Goal: Task Accomplishment & Management: Use online tool/utility

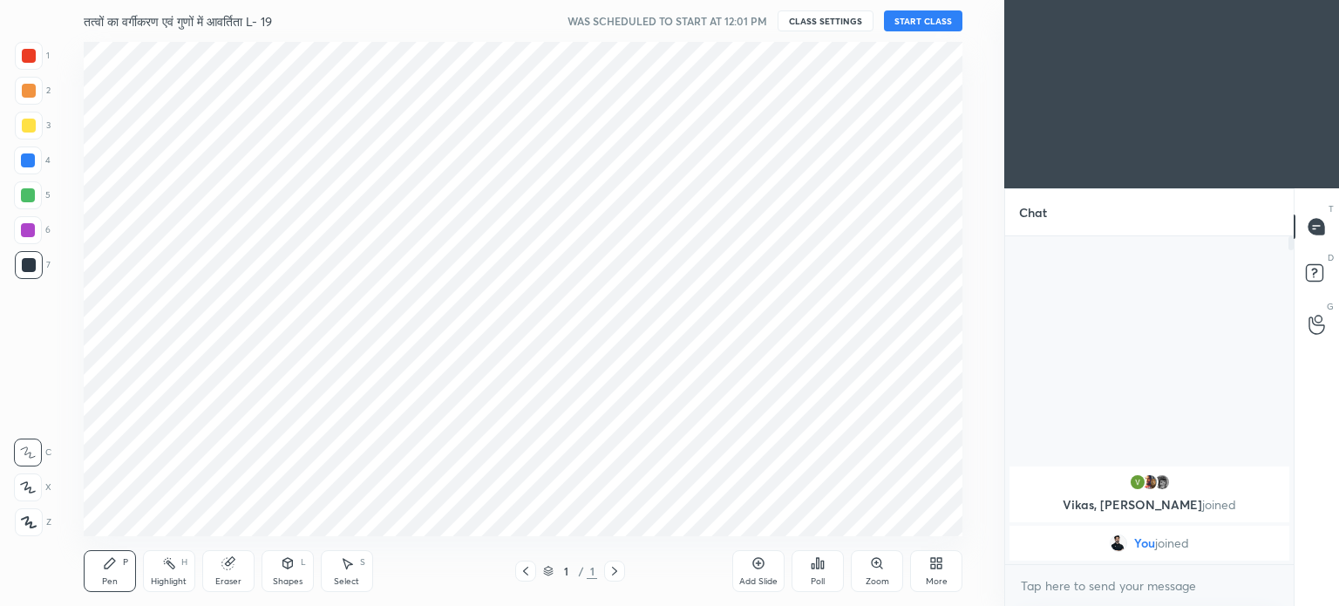
scroll to position [86688, 86248]
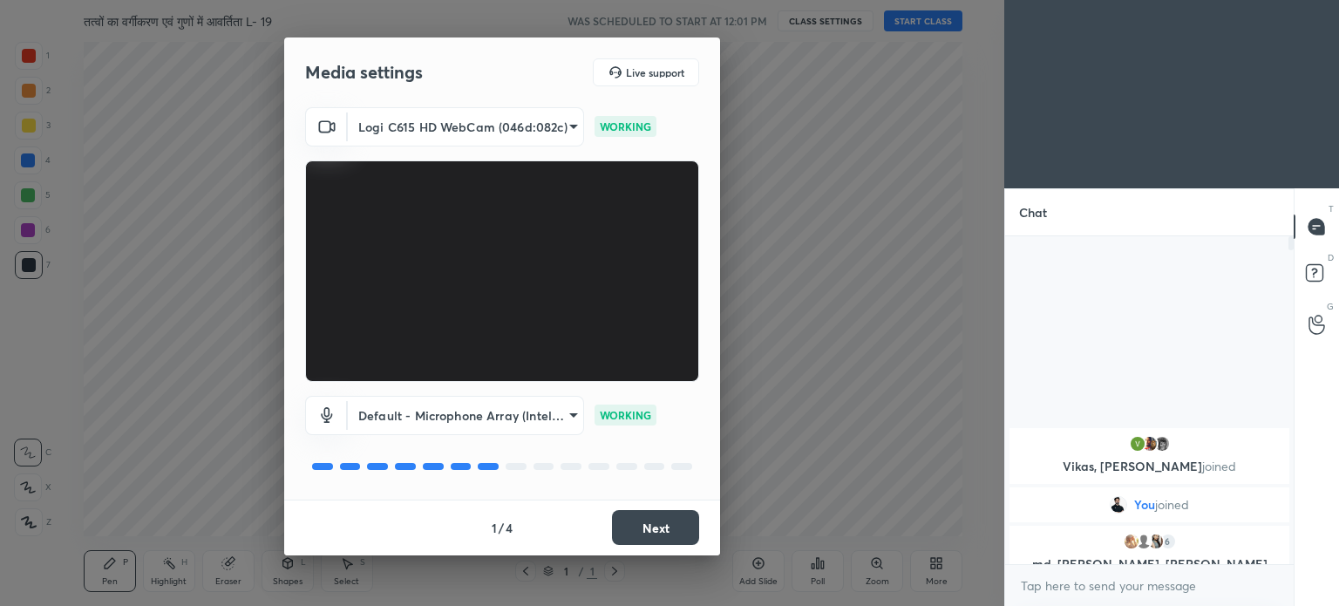
click at [831, 287] on div "Media settings Live support Logi C615 HD WebCam (046d:082c) 787ee1f23f31980623f…" at bounding box center [502, 303] width 1004 height 606
click at [649, 522] on button "Next" at bounding box center [655, 527] width 87 height 35
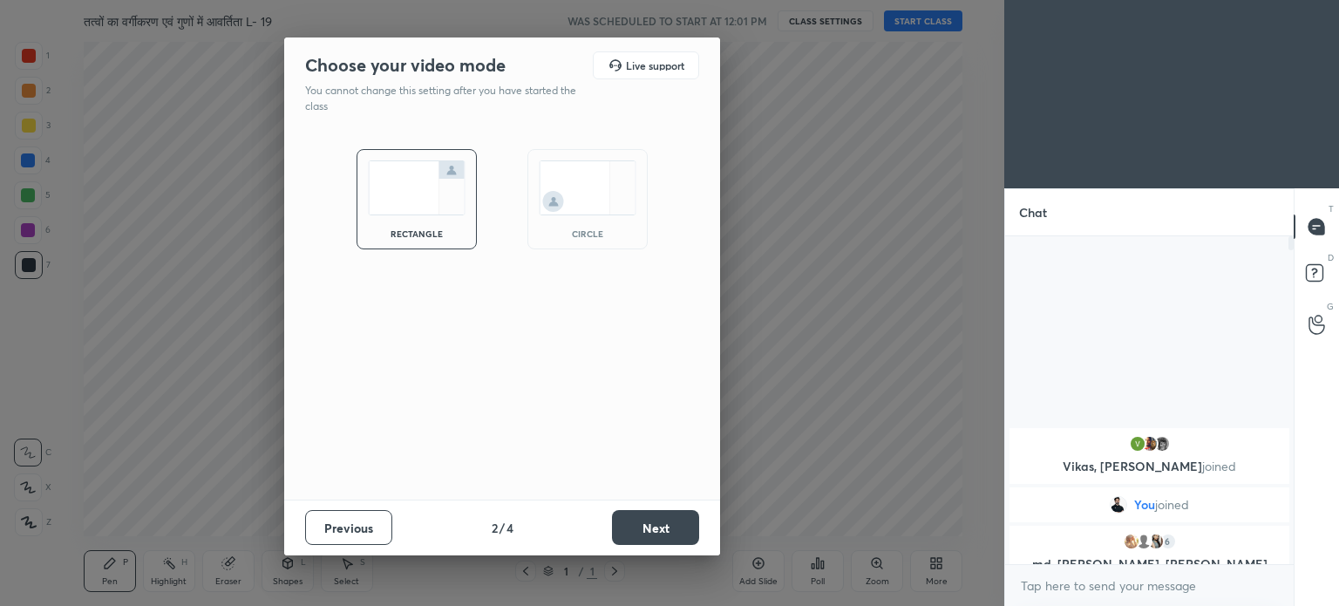
click at [661, 533] on button "Next" at bounding box center [655, 527] width 87 height 35
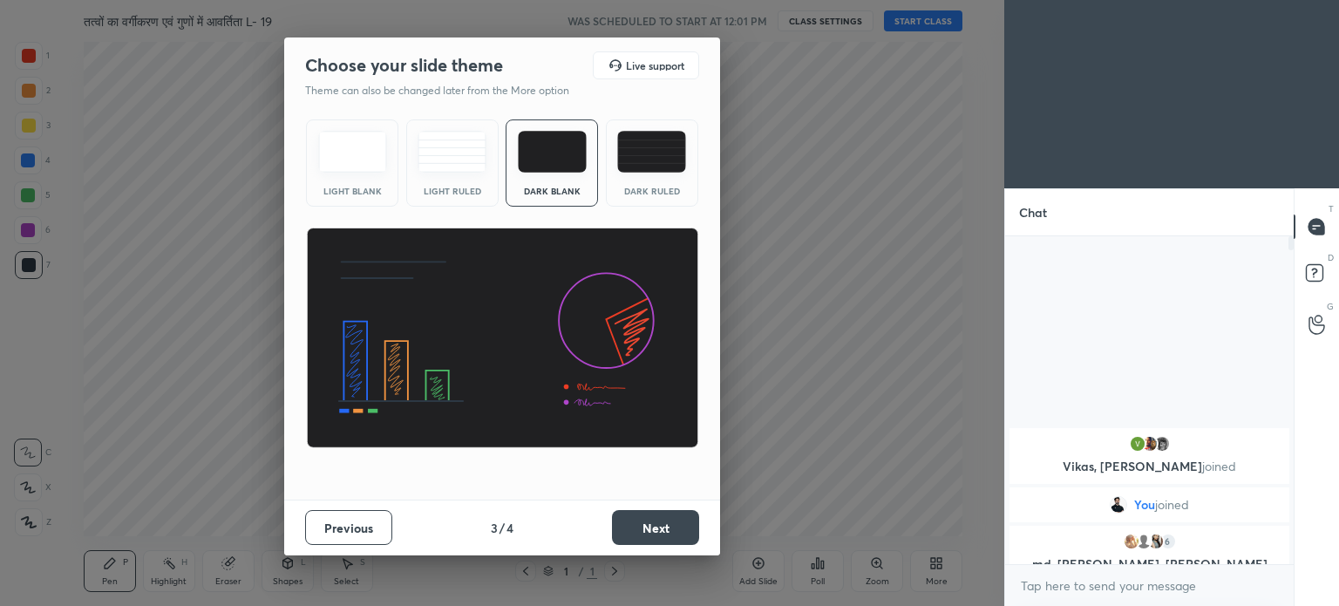
click at [673, 187] on div "Dark Ruled" at bounding box center [652, 191] width 70 height 9
click at [663, 536] on button "Next" at bounding box center [655, 527] width 87 height 35
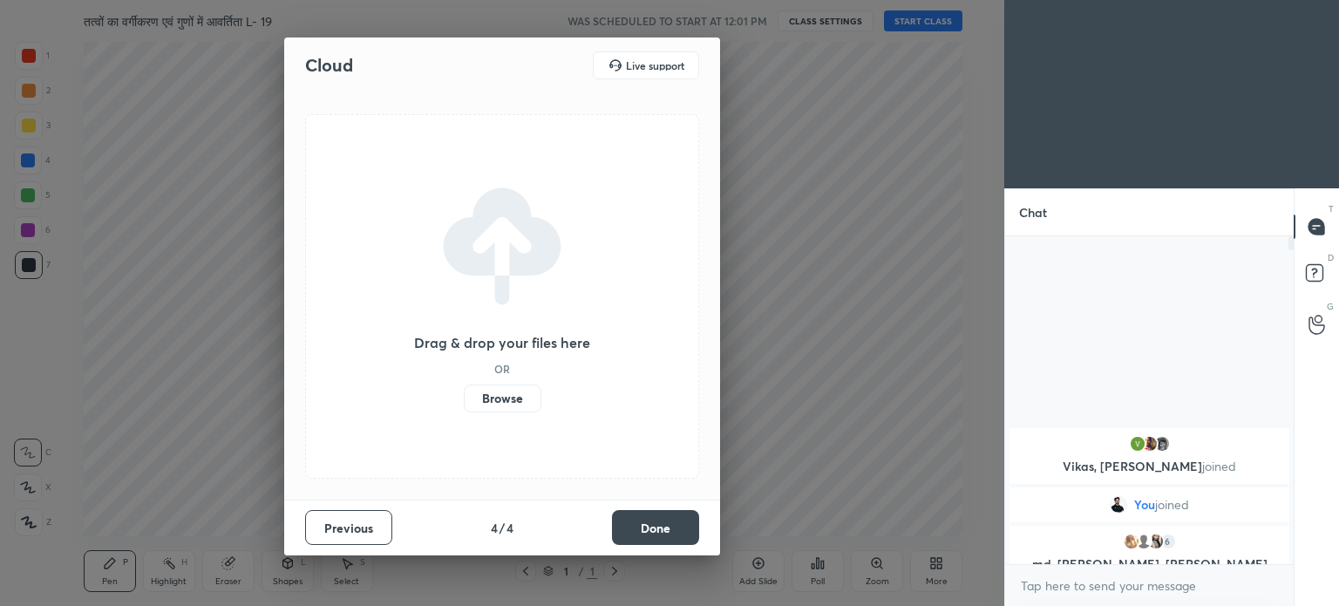
click at [657, 530] on button "Done" at bounding box center [655, 527] width 87 height 35
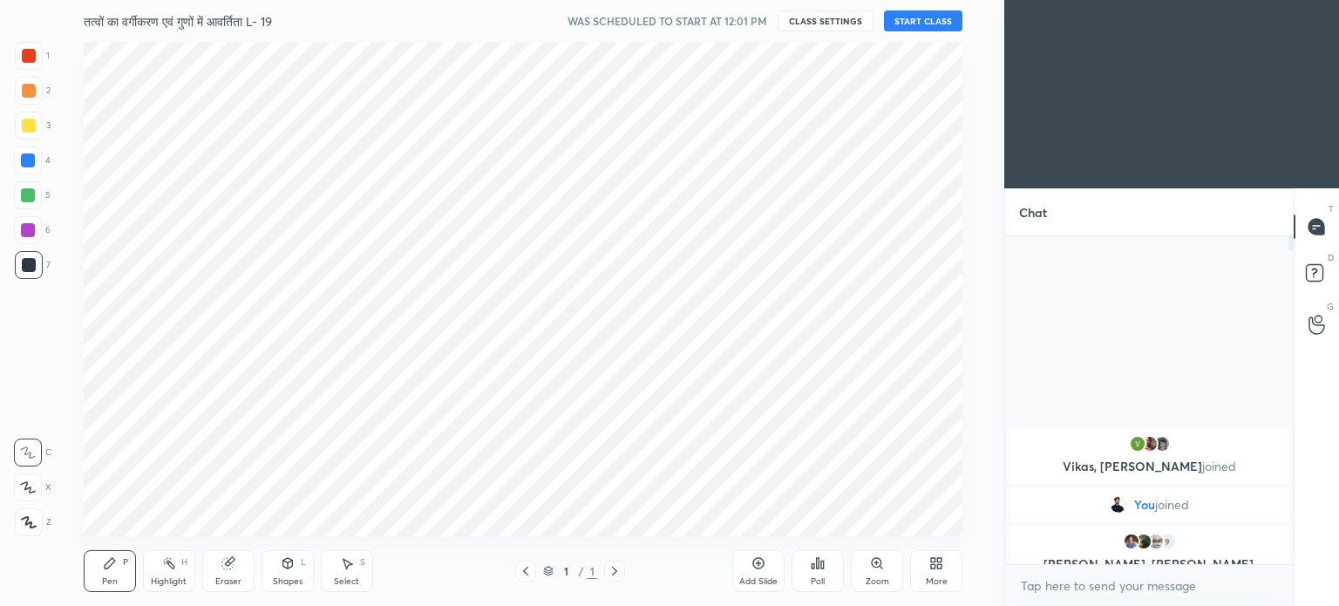
click at [918, 20] on button "START CLASS" at bounding box center [923, 20] width 78 height 21
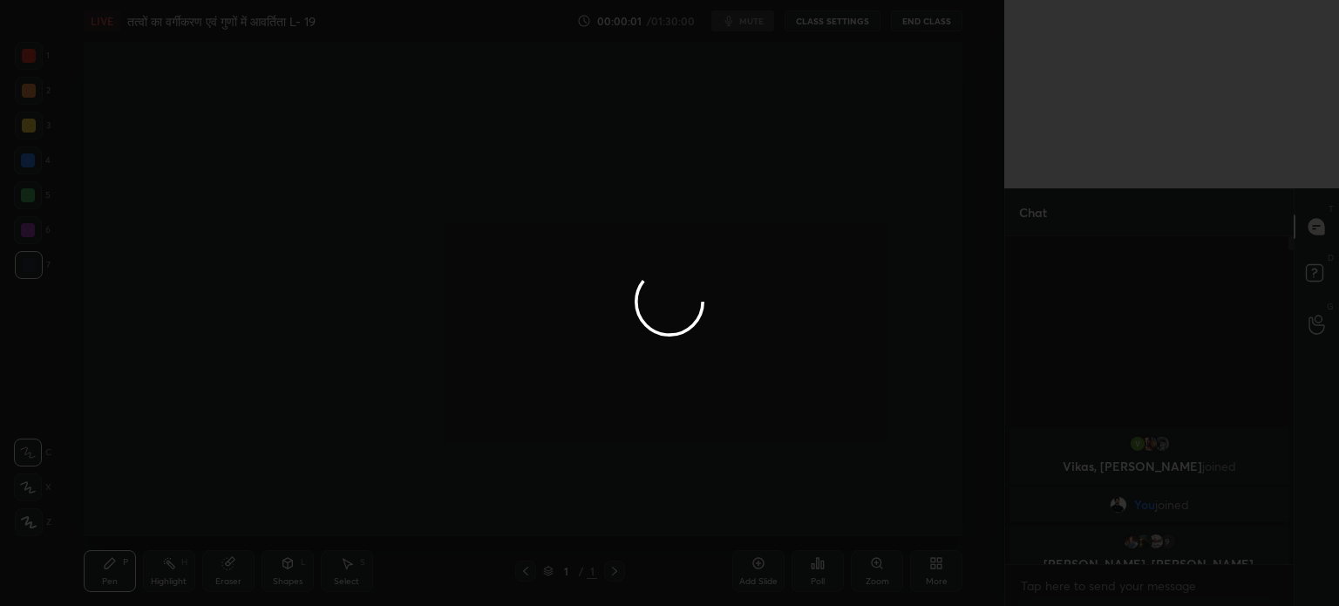
click at [945, 567] on div at bounding box center [669, 303] width 1339 height 606
click at [942, 564] on div at bounding box center [669, 303] width 1339 height 606
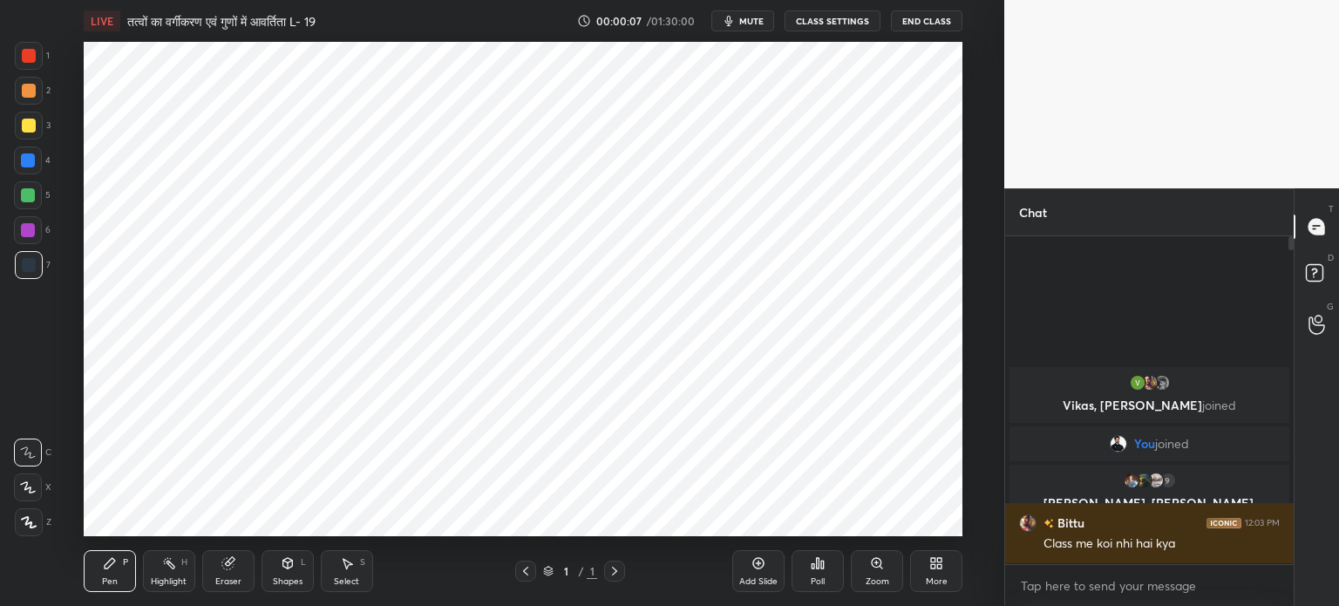
click at [942, 564] on icon at bounding box center [936, 563] width 14 height 14
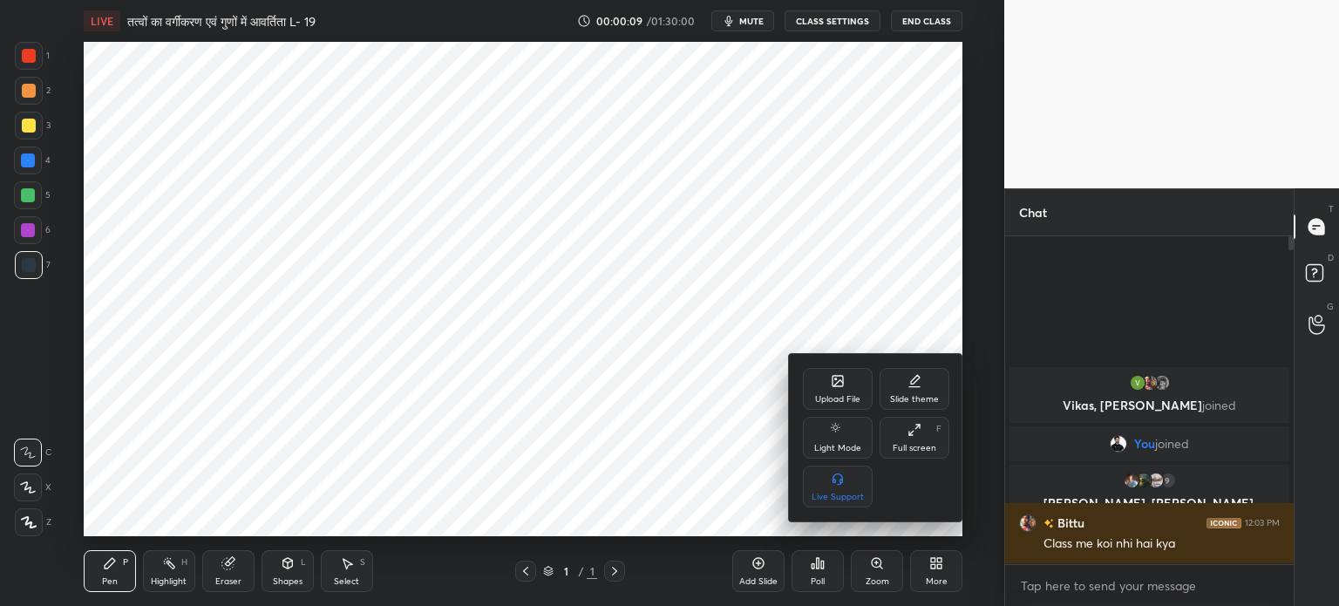
click at [830, 401] on div "Upload File" at bounding box center [837, 399] width 45 height 9
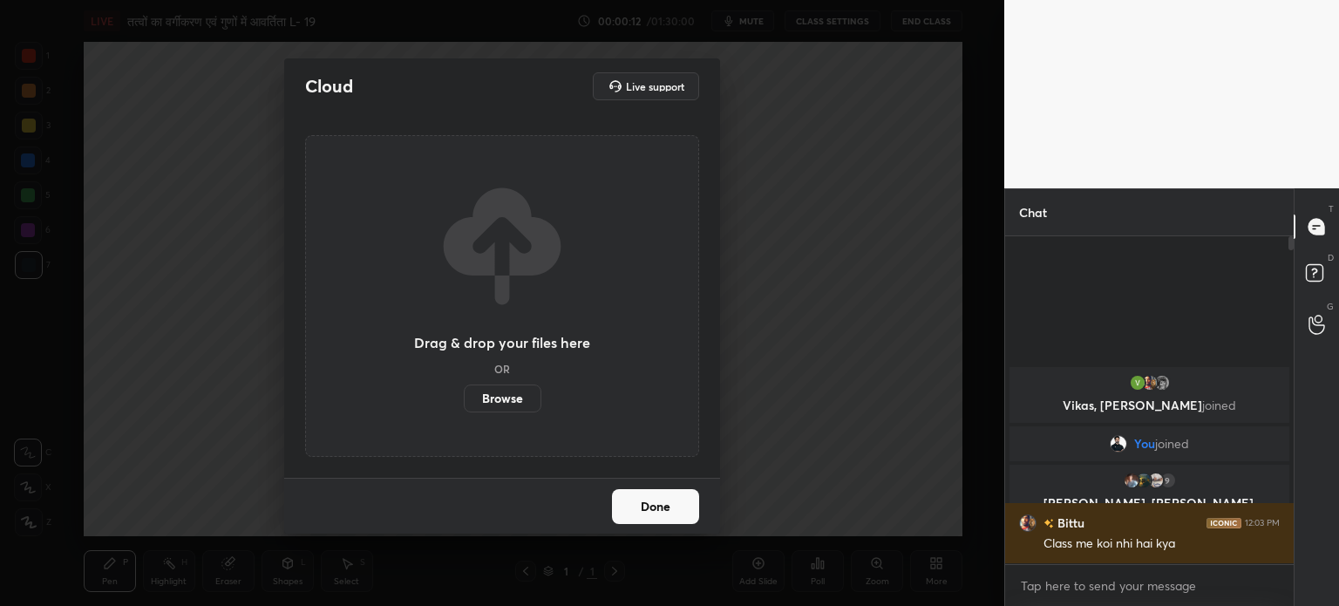
click at [509, 393] on label "Browse" at bounding box center [503, 398] width 78 height 28
click at [464, 393] on input "Browse" at bounding box center [464, 398] width 0 height 28
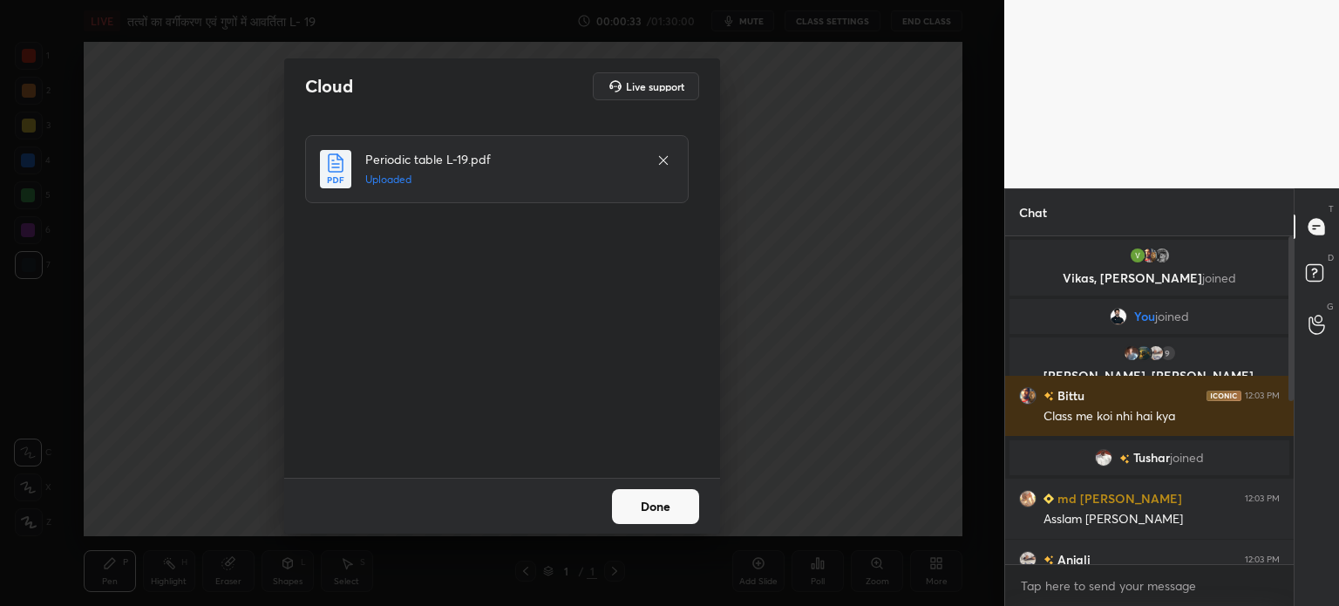
click at [642, 486] on div "Done" at bounding box center [502, 506] width 436 height 56
drag, startPoint x: 643, startPoint y: 490, endPoint x: 994, endPoint y: 500, distance: 351.5
click at [809, 496] on div "Cloud Live support Periodic table L-19.pdf Uploaded Done" at bounding box center [502, 303] width 1004 height 606
click at [670, 502] on button "Done" at bounding box center [655, 506] width 87 height 35
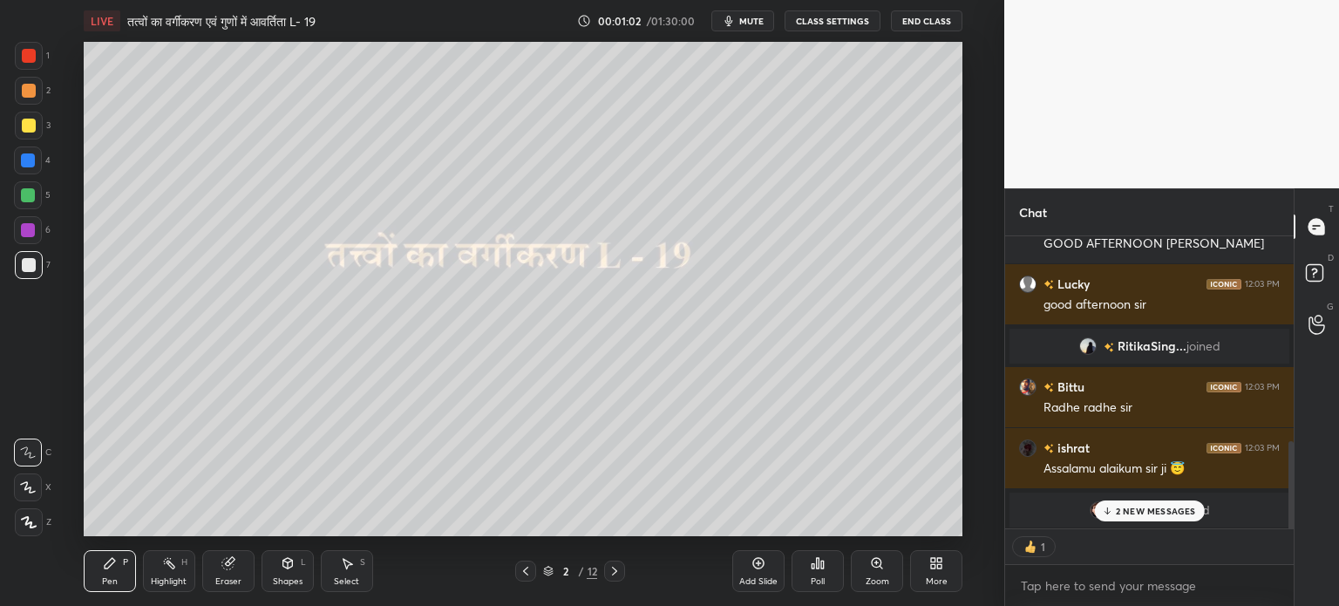
scroll to position [861, 0]
click at [1136, 501] on span "Mahbub" at bounding box center [1152, 508] width 48 height 14
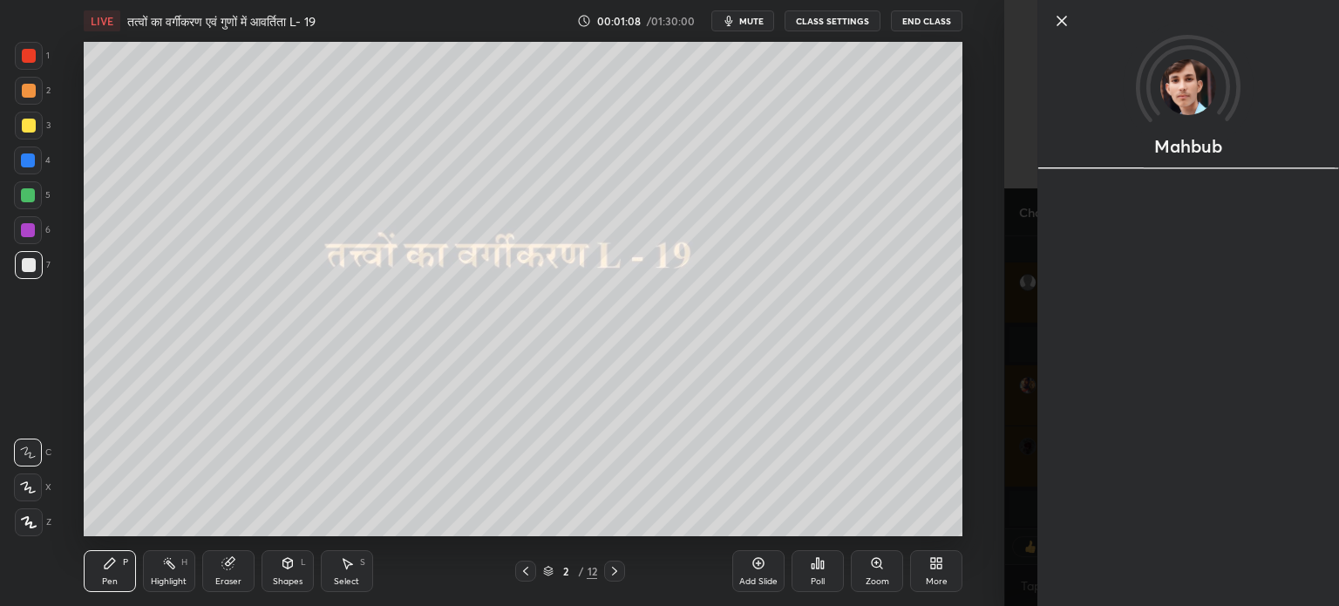
click at [1058, 14] on icon at bounding box center [1061, 20] width 21 height 21
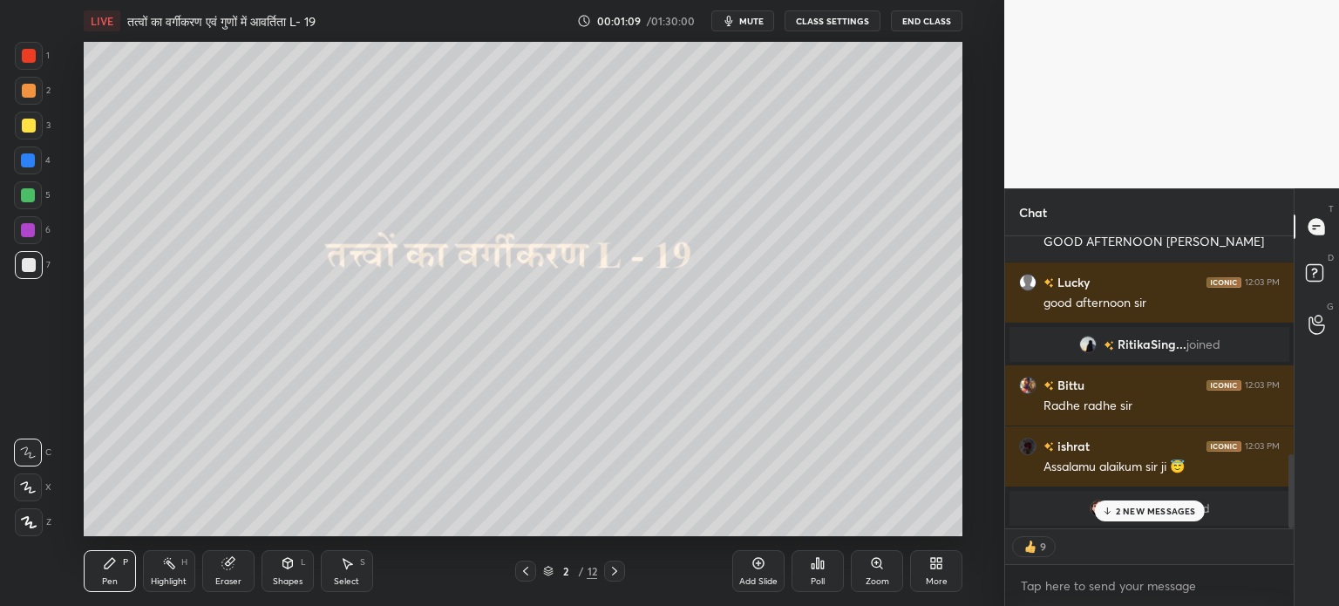
click at [1154, 504] on div "2 NEW MESSAGES" at bounding box center [1149, 510] width 110 height 21
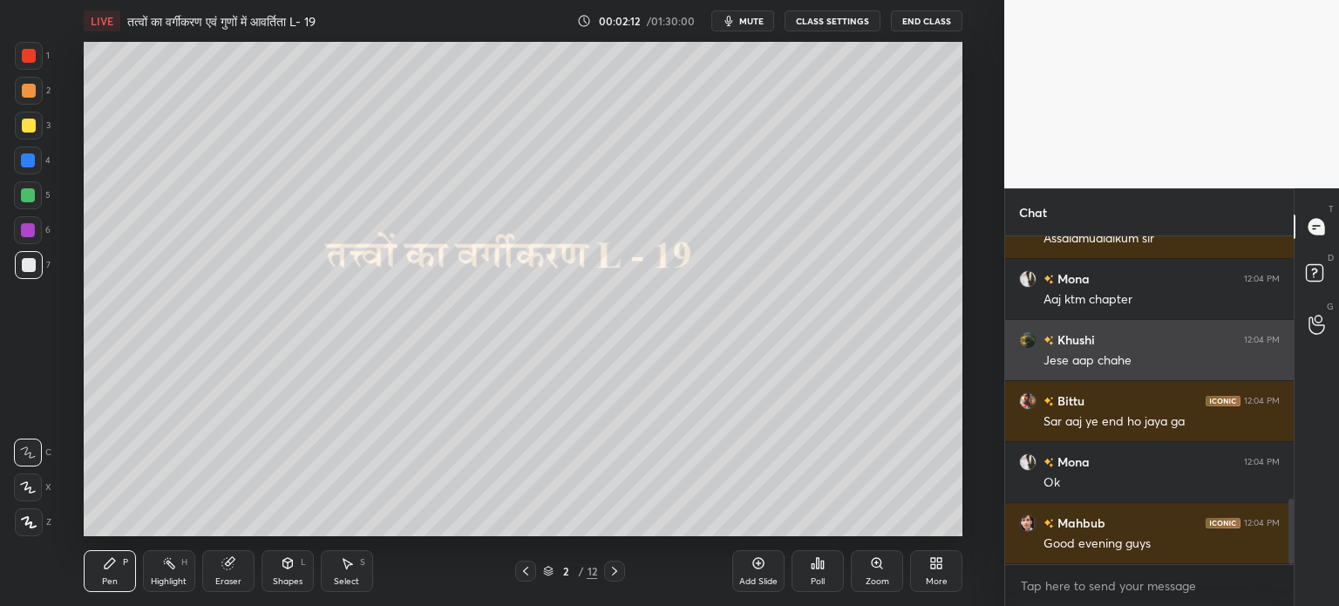
scroll to position [1315, 0]
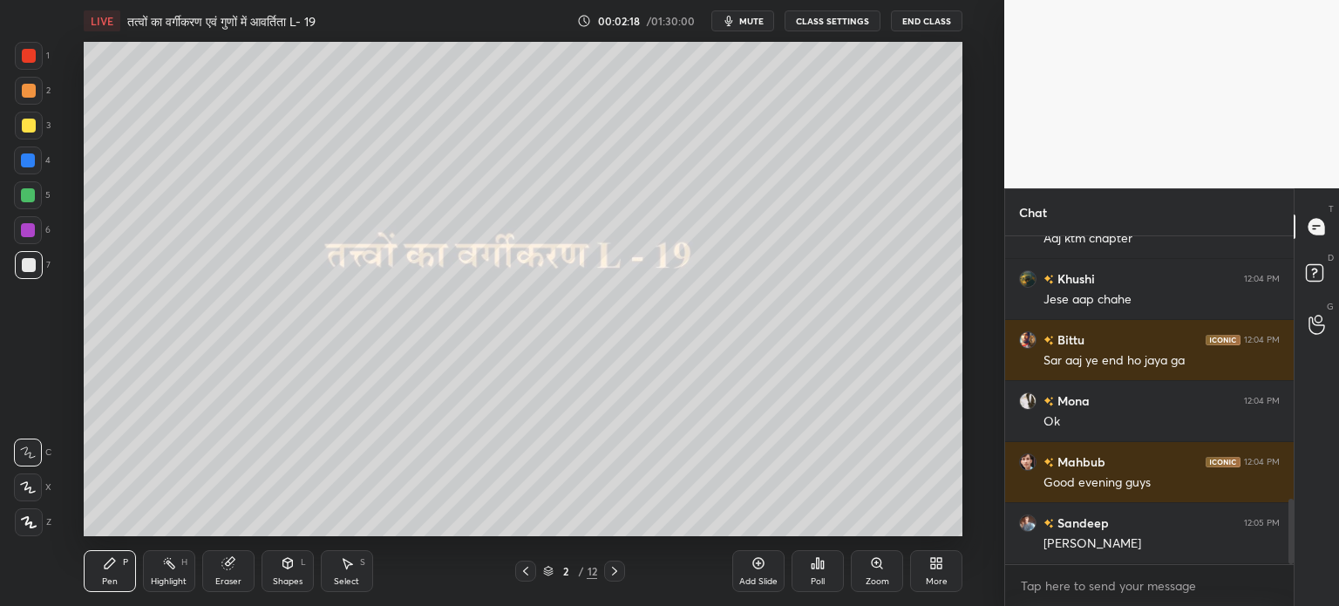
click at [612, 564] on icon at bounding box center [615, 571] width 14 height 14
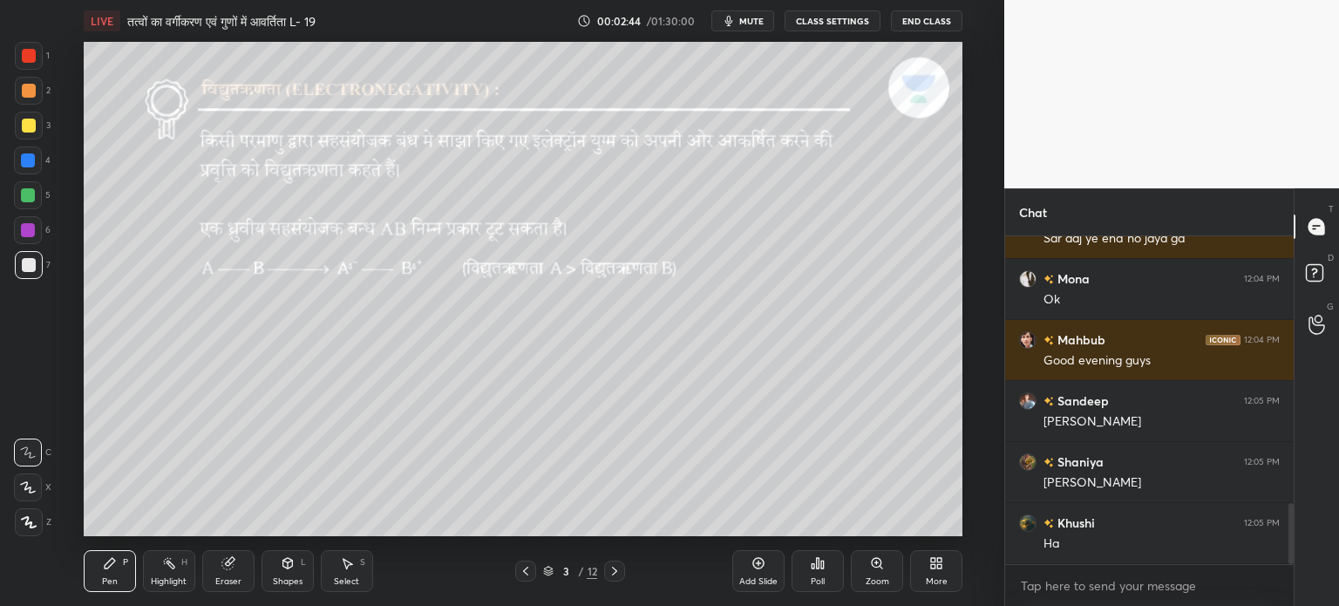
scroll to position [1498, 0]
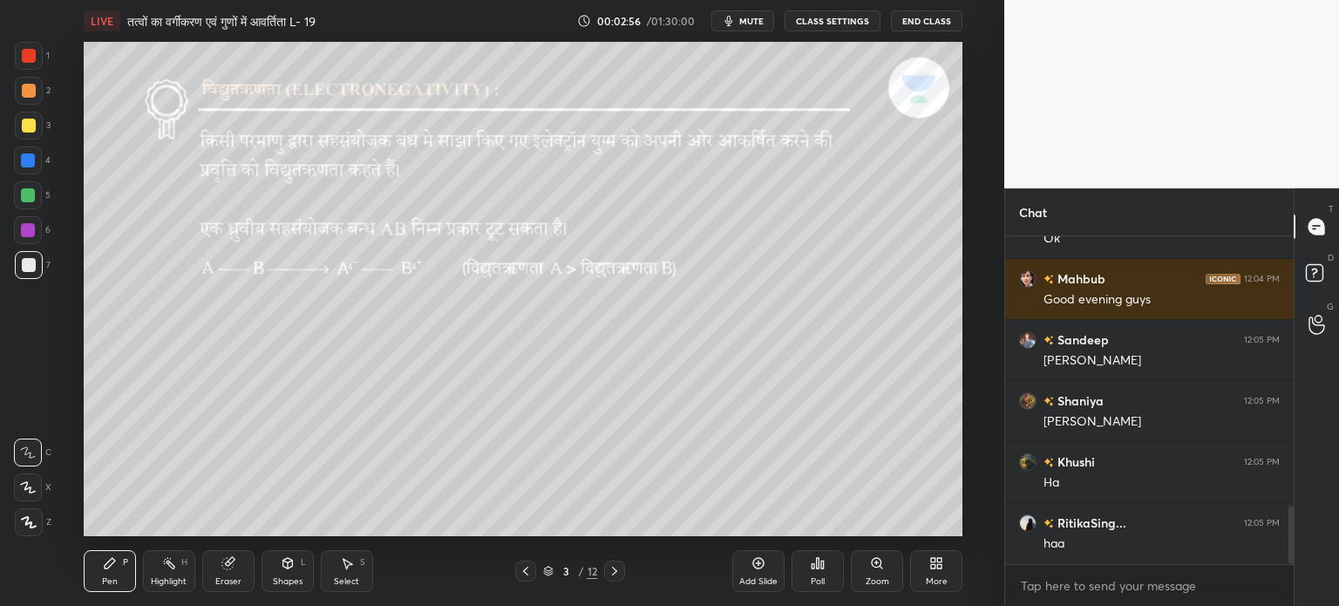
click at [17, 130] on div at bounding box center [29, 126] width 28 height 28
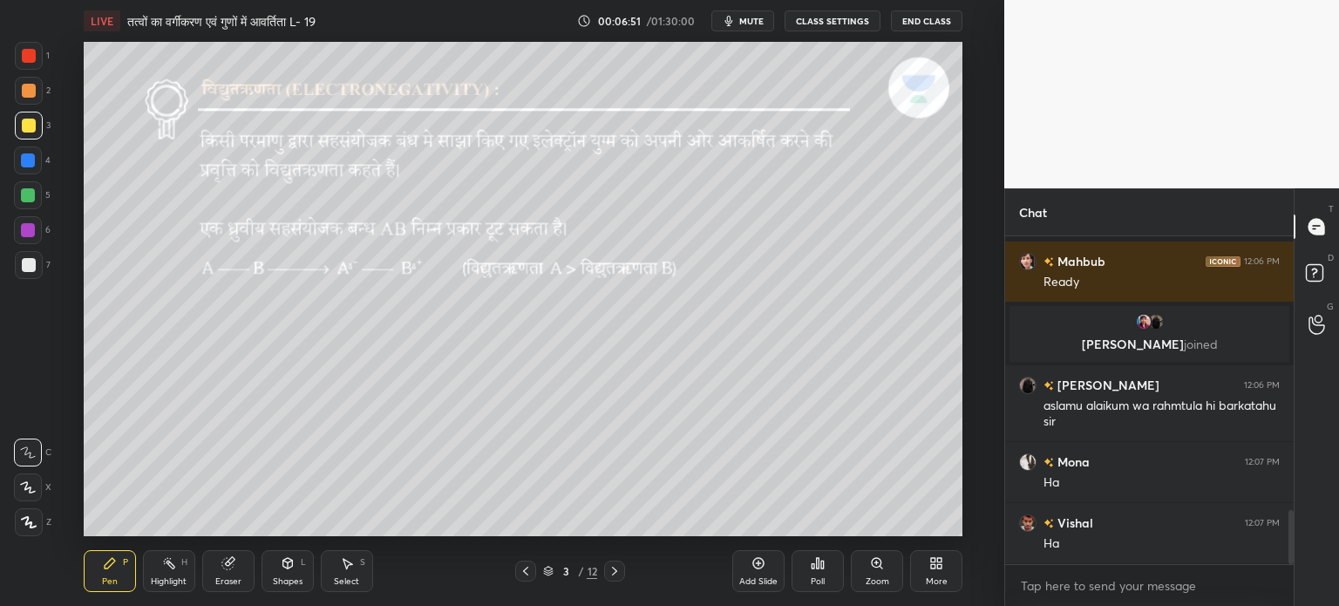
scroll to position [1646, 0]
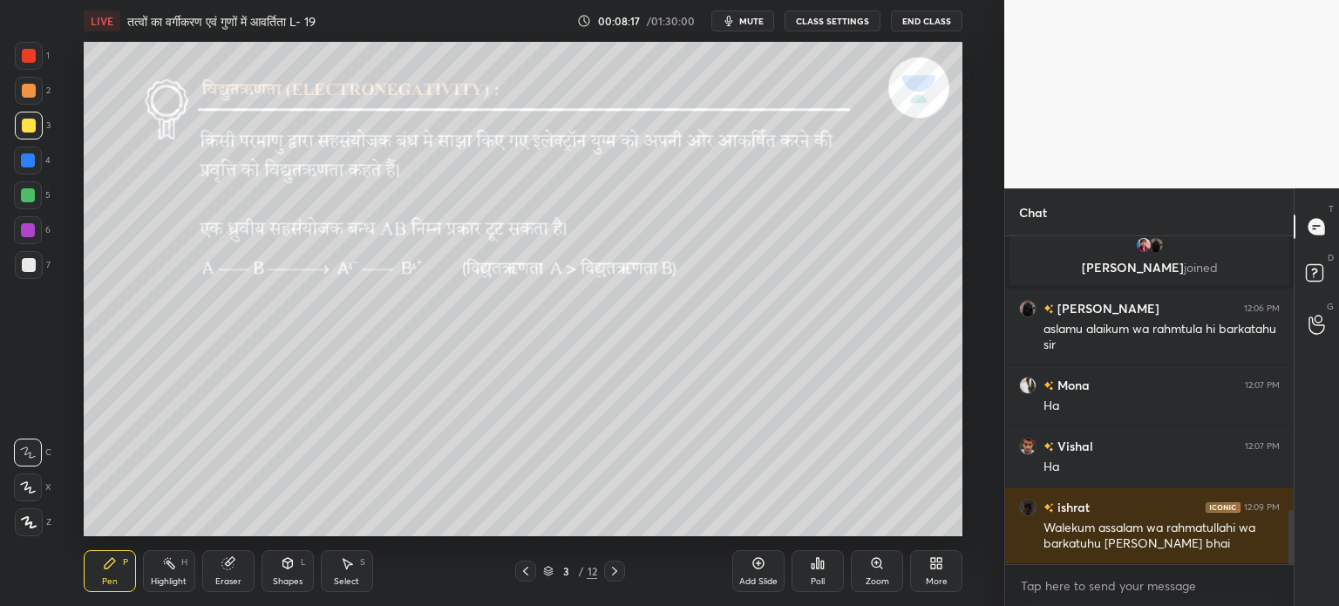
click at [230, 580] on div "Eraser" at bounding box center [228, 581] width 26 height 9
click at [102, 585] on div "Pen" at bounding box center [110, 581] width 16 height 9
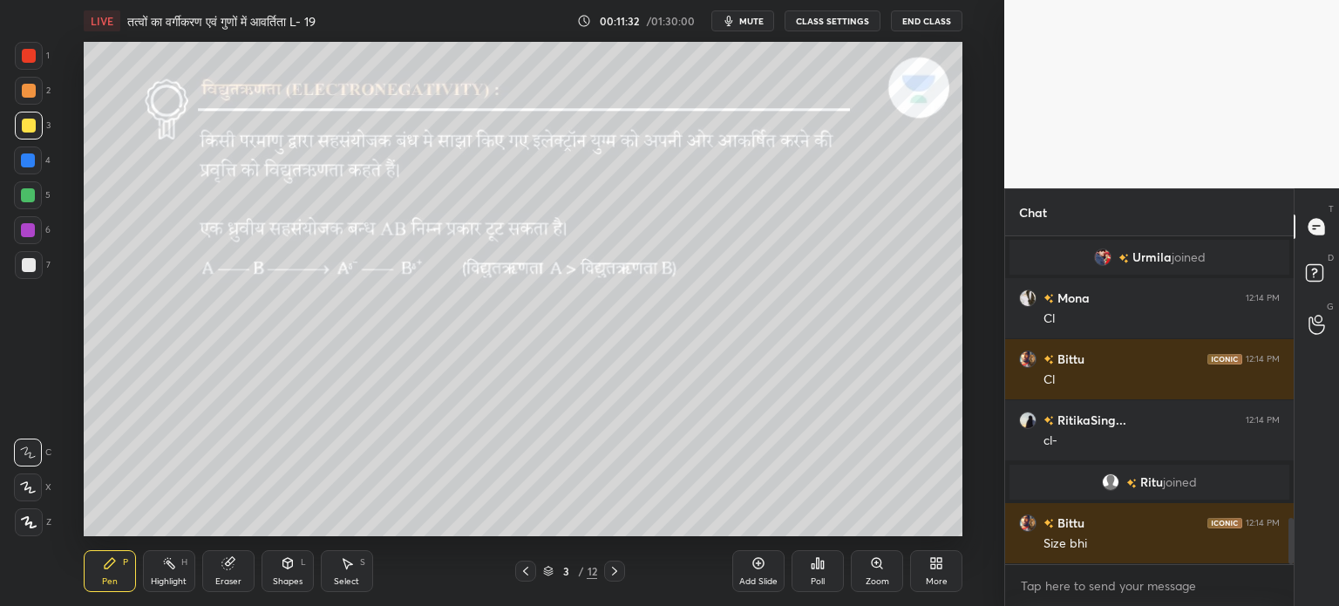
scroll to position [2012, 0]
click at [758, 584] on div "Add Slide" at bounding box center [758, 581] width 38 height 9
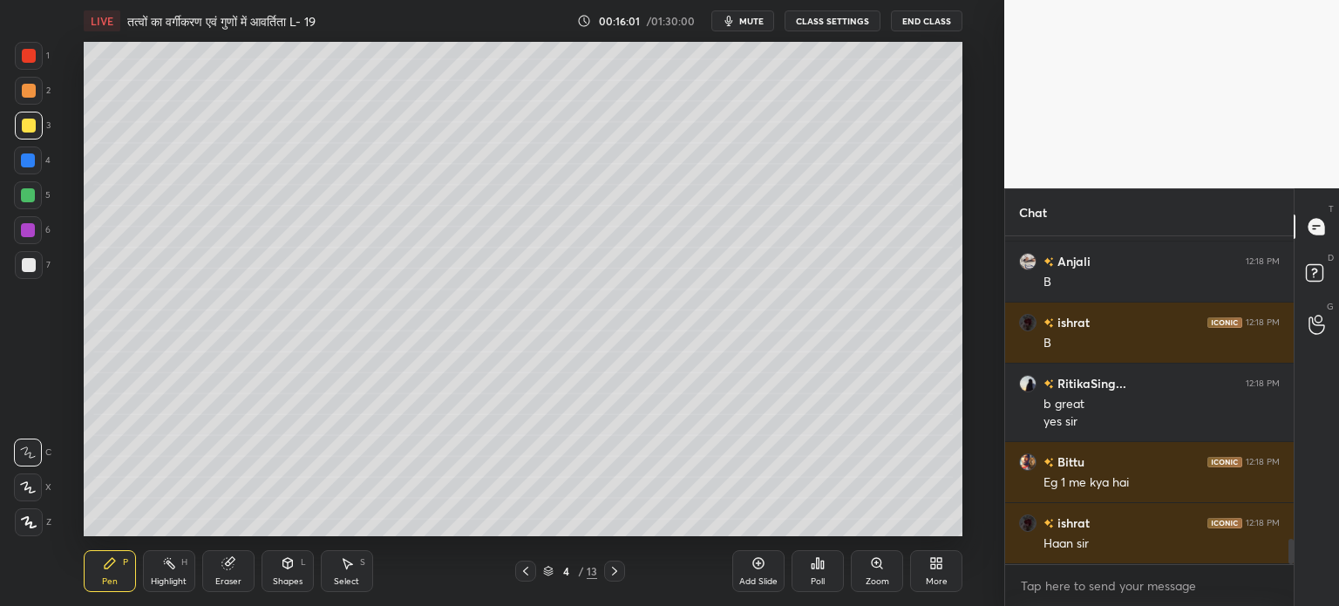
scroll to position [3984, 0]
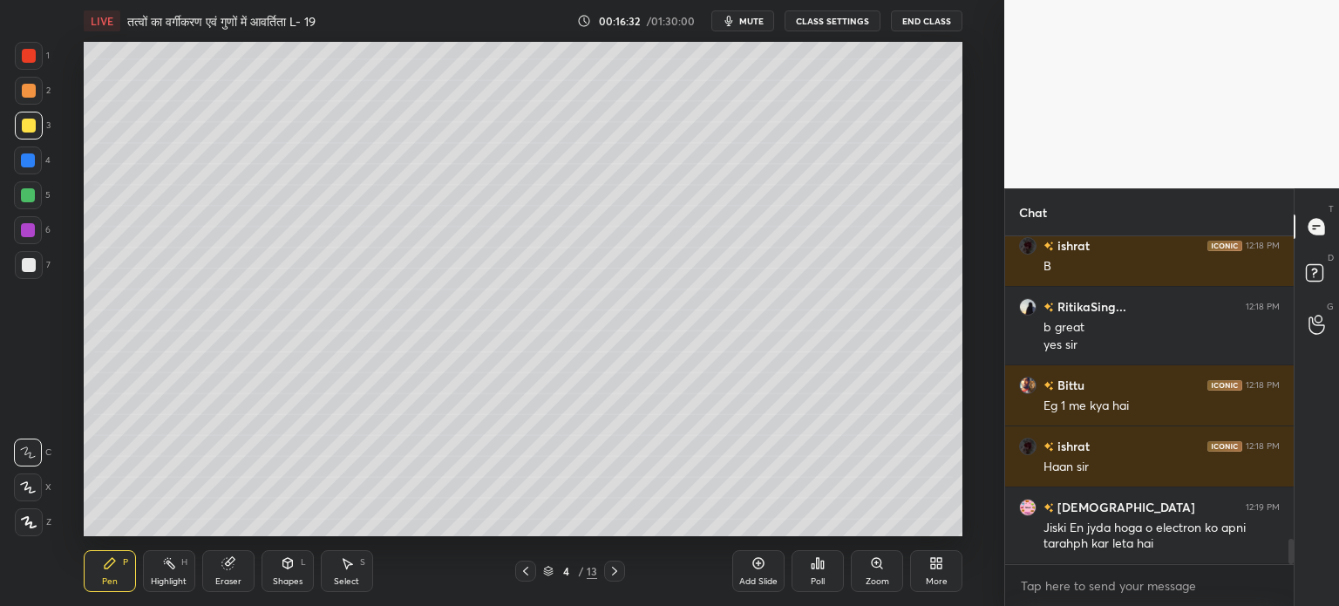
click at [614, 568] on icon at bounding box center [614, 571] width 5 height 9
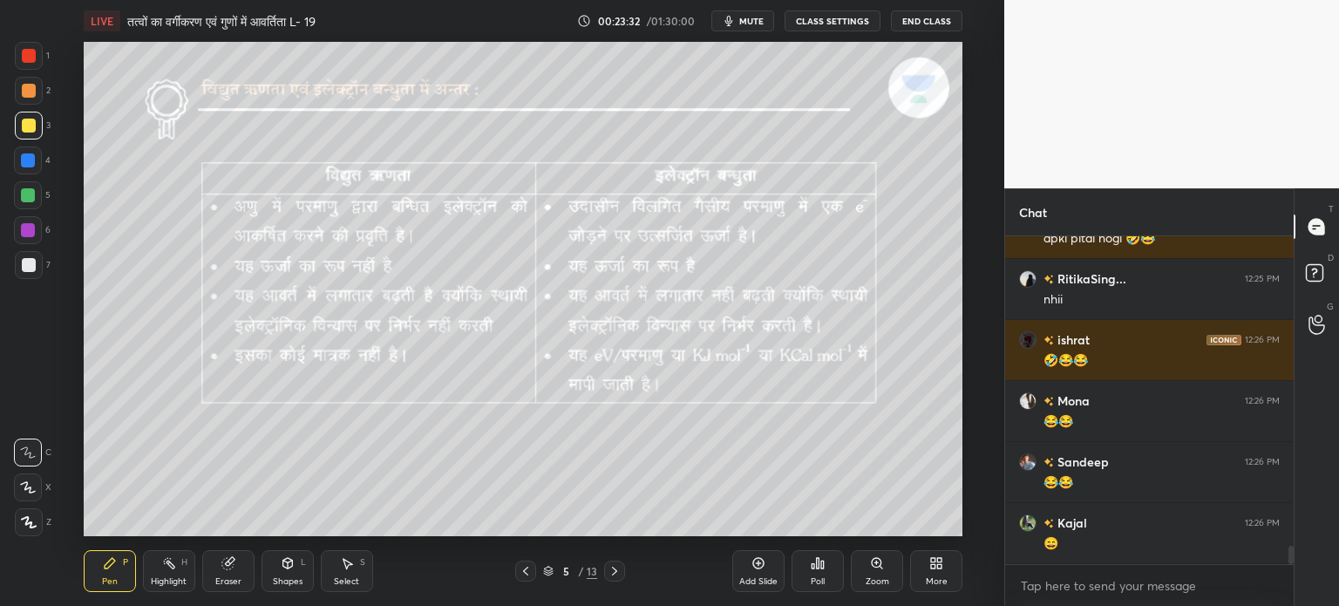
scroll to position [5728, 0]
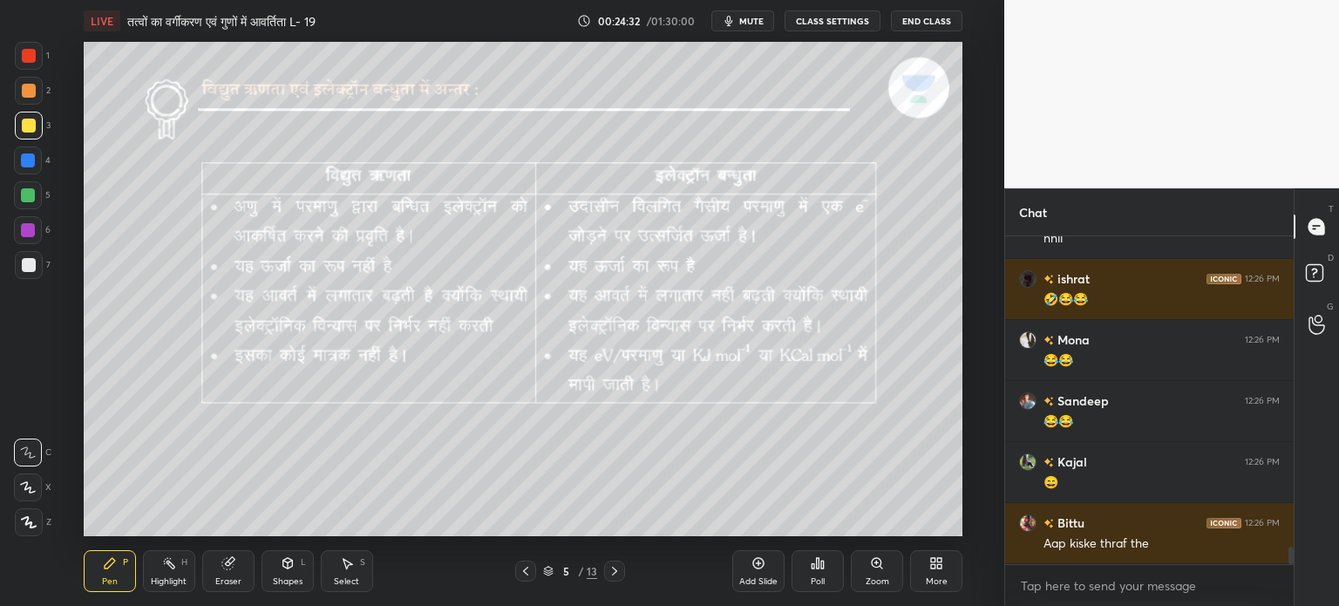
click at [359, 576] on div "Select S" at bounding box center [347, 571] width 52 height 42
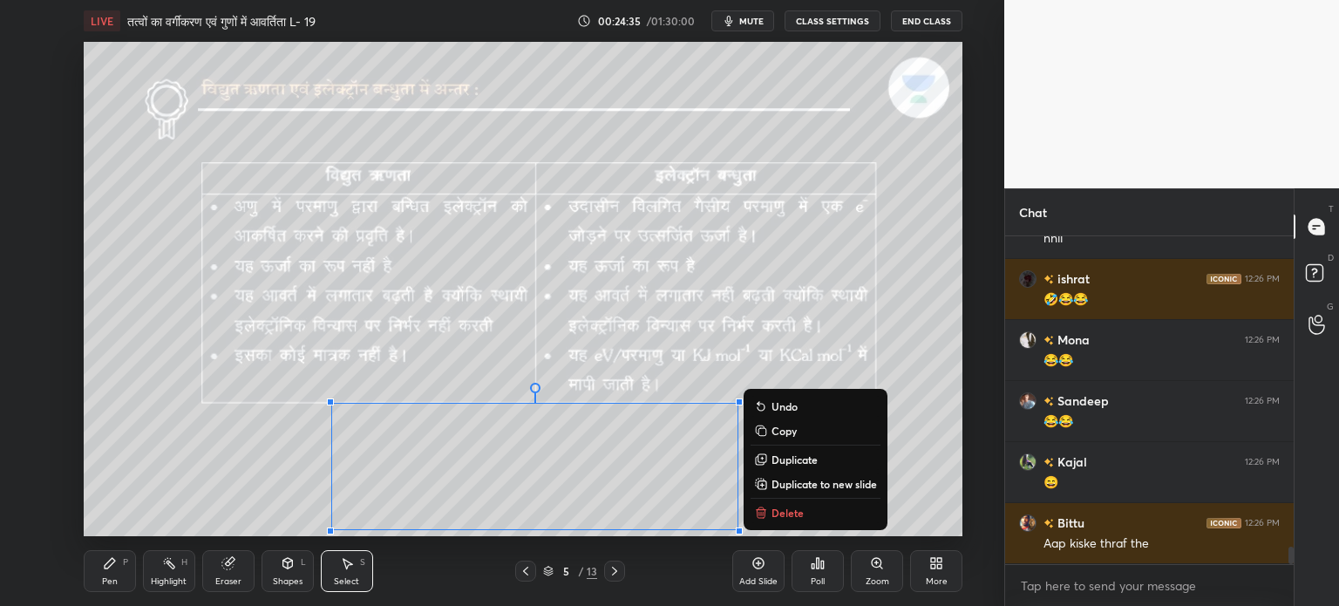
scroll to position [5805, 0]
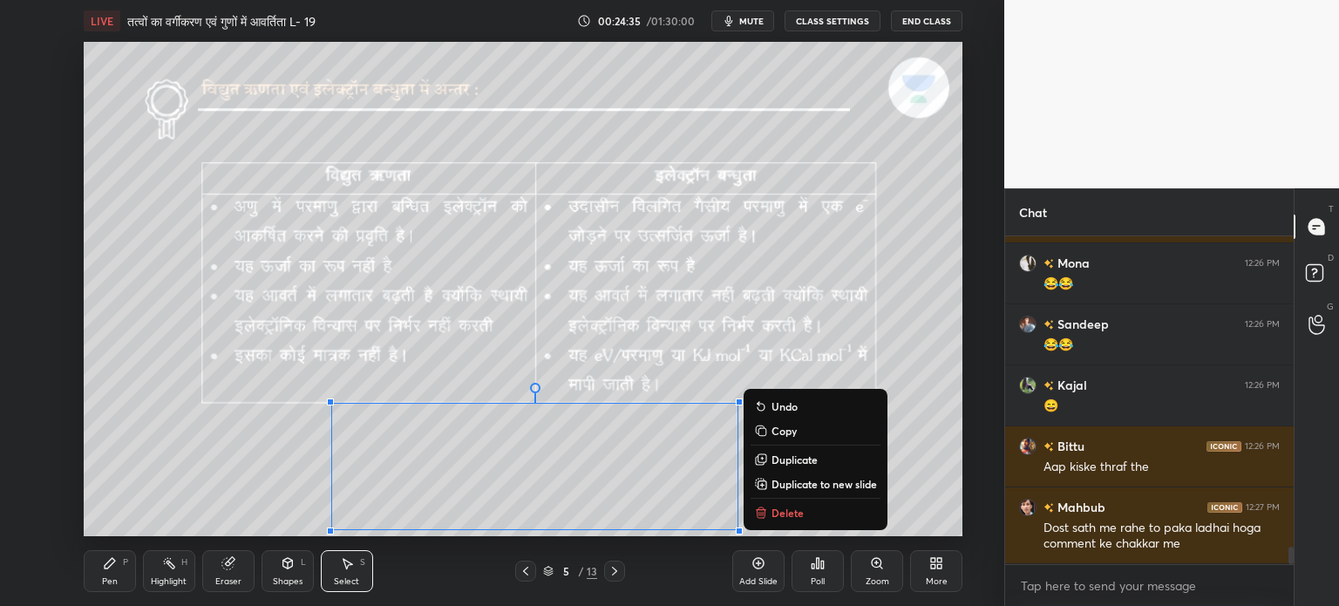
click at [811, 514] on button "Delete" at bounding box center [816, 512] width 130 height 21
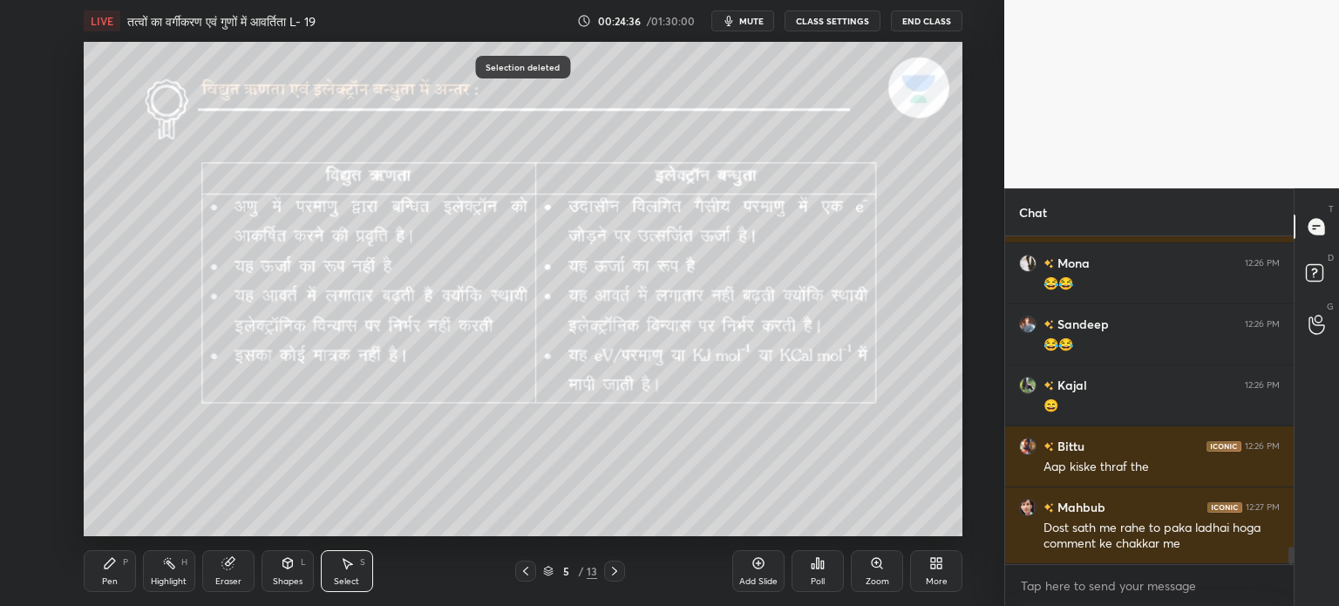
scroll to position [5866, 0]
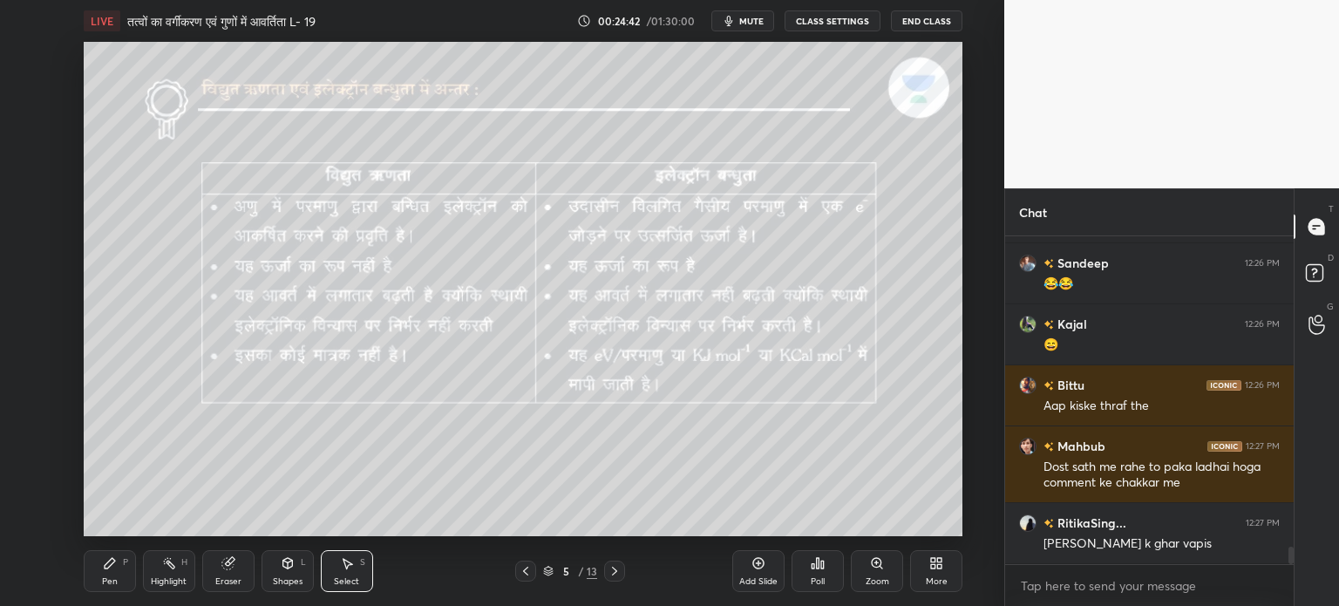
click at [124, 586] on div "Pen P" at bounding box center [110, 571] width 52 height 42
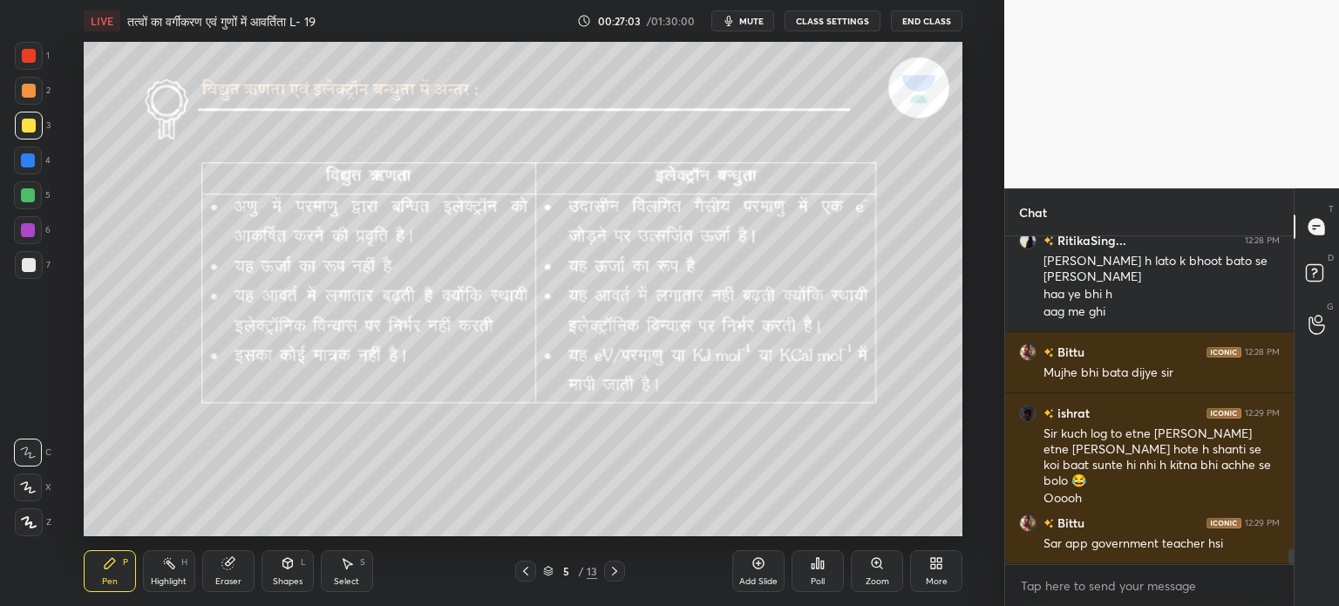
scroll to position [6469, 0]
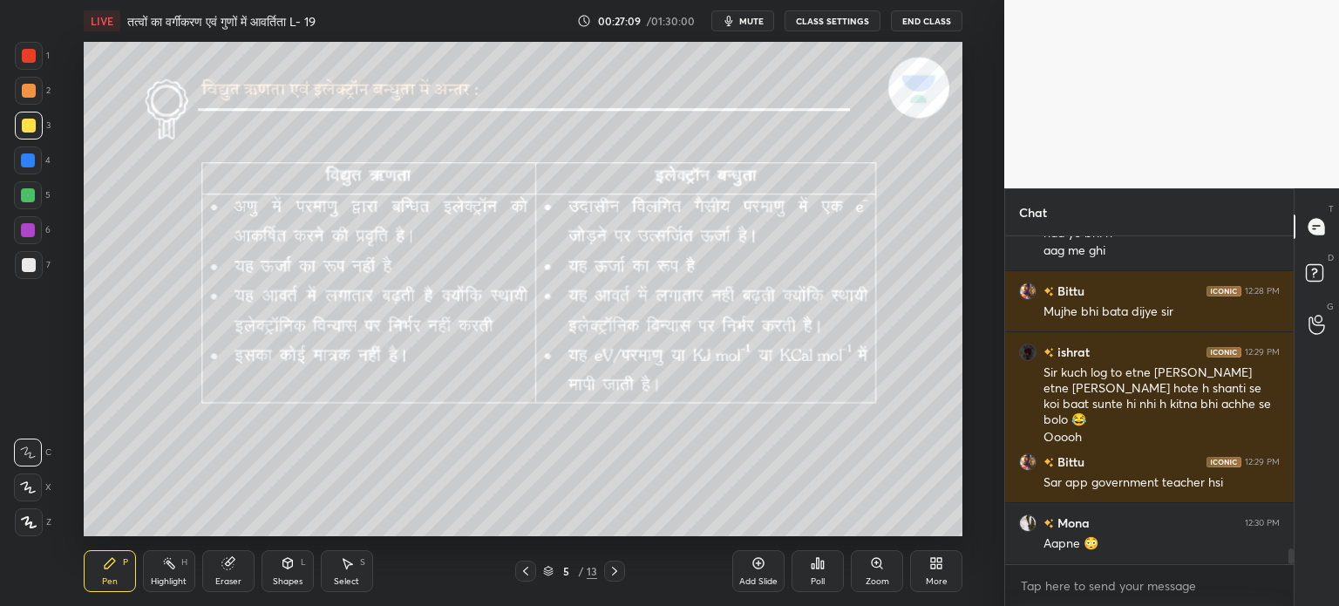
click at [334, 575] on div "Select S" at bounding box center [347, 571] width 52 height 42
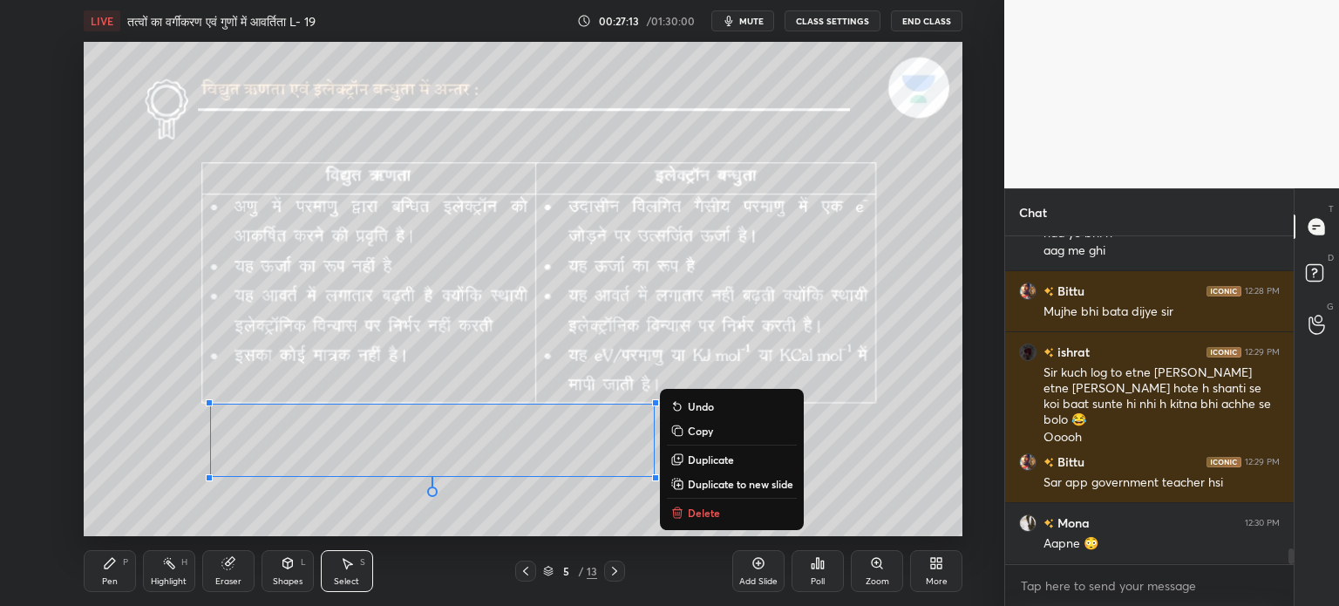
click at [539, 482] on div "0 ° Undo Copy Duplicate Duplicate to new slide Delete" at bounding box center [523, 289] width 879 height 494
click at [715, 520] on button "Delete" at bounding box center [732, 512] width 130 height 21
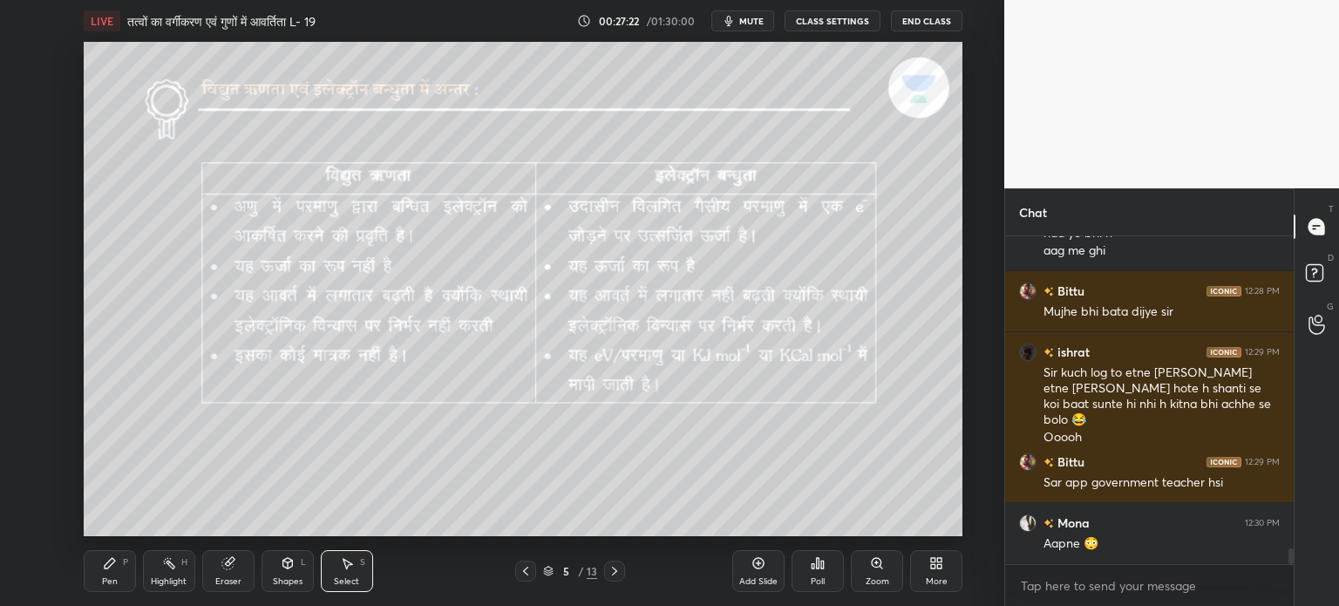
scroll to position [6530, 0]
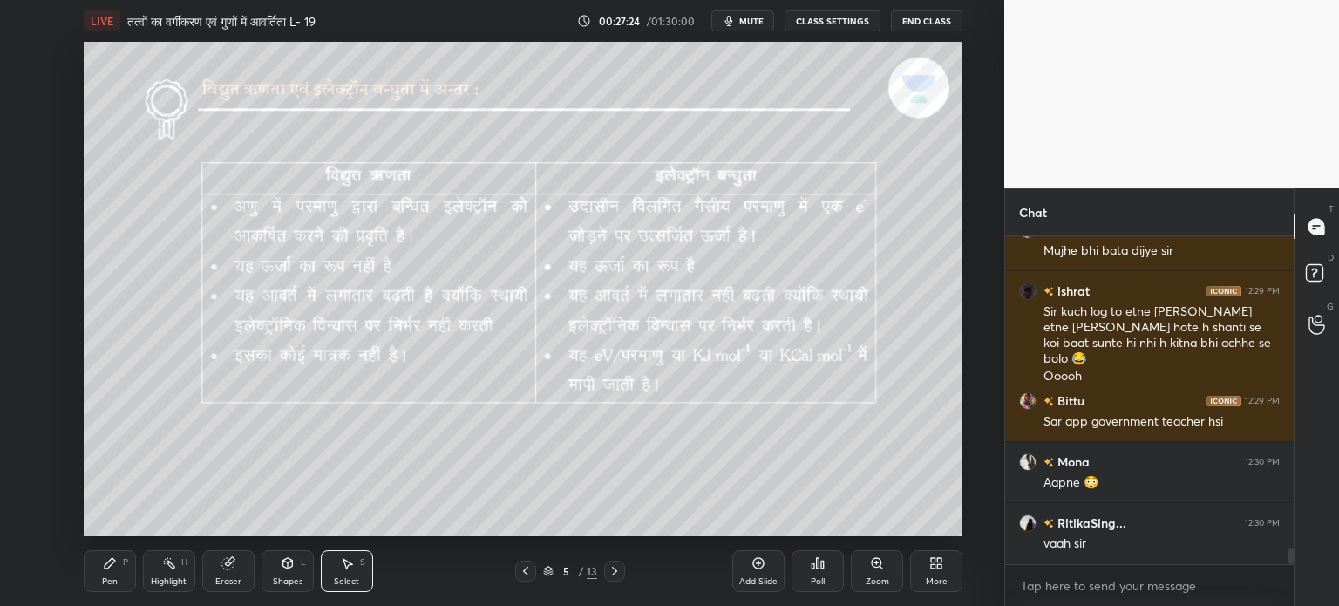
click at [105, 568] on icon at bounding box center [110, 563] width 10 height 10
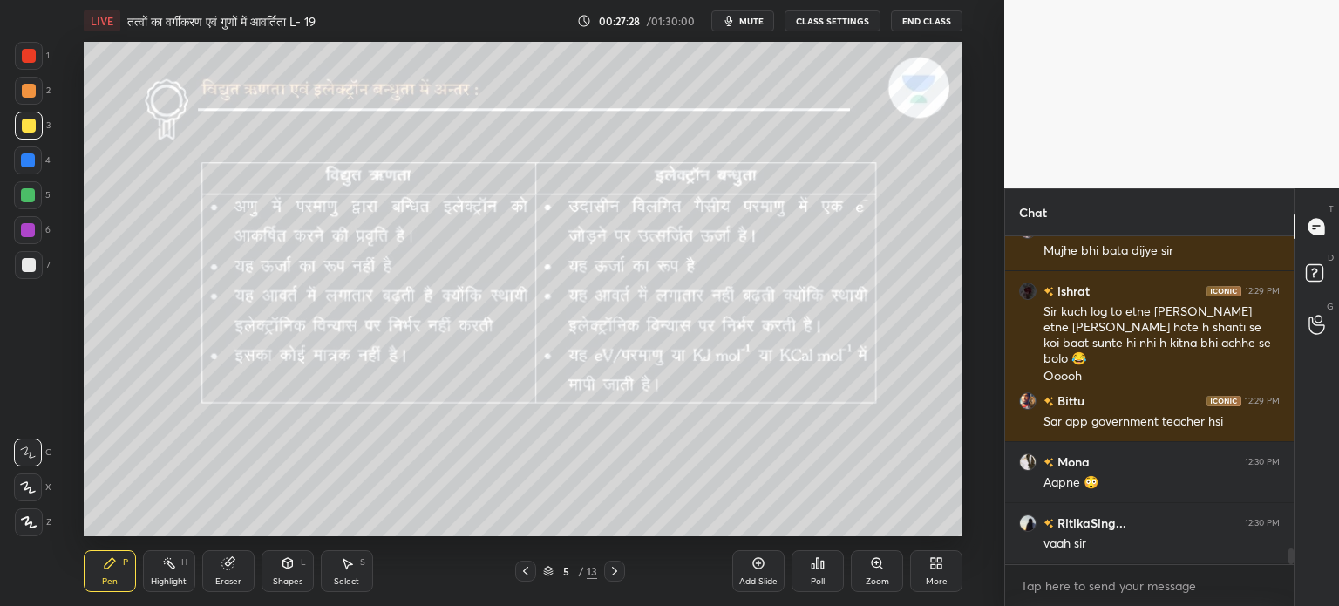
click at [31, 268] on div at bounding box center [29, 265] width 14 height 14
click at [33, 128] on div at bounding box center [29, 126] width 14 height 14
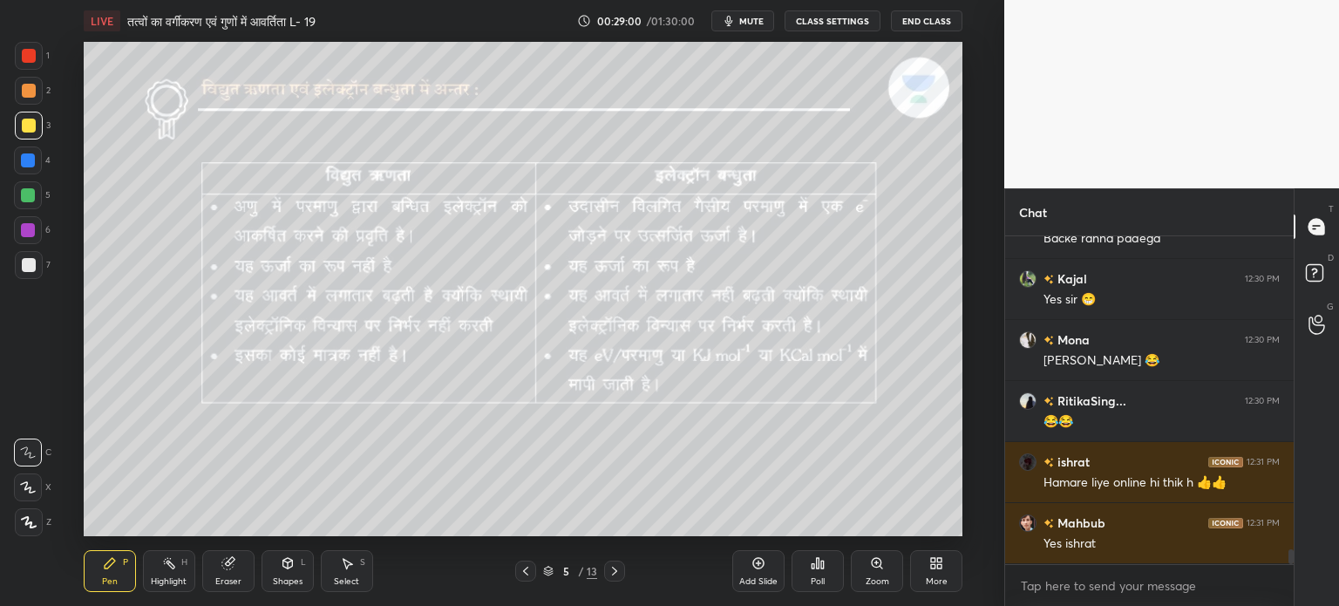
scroll to position [7051, 0]
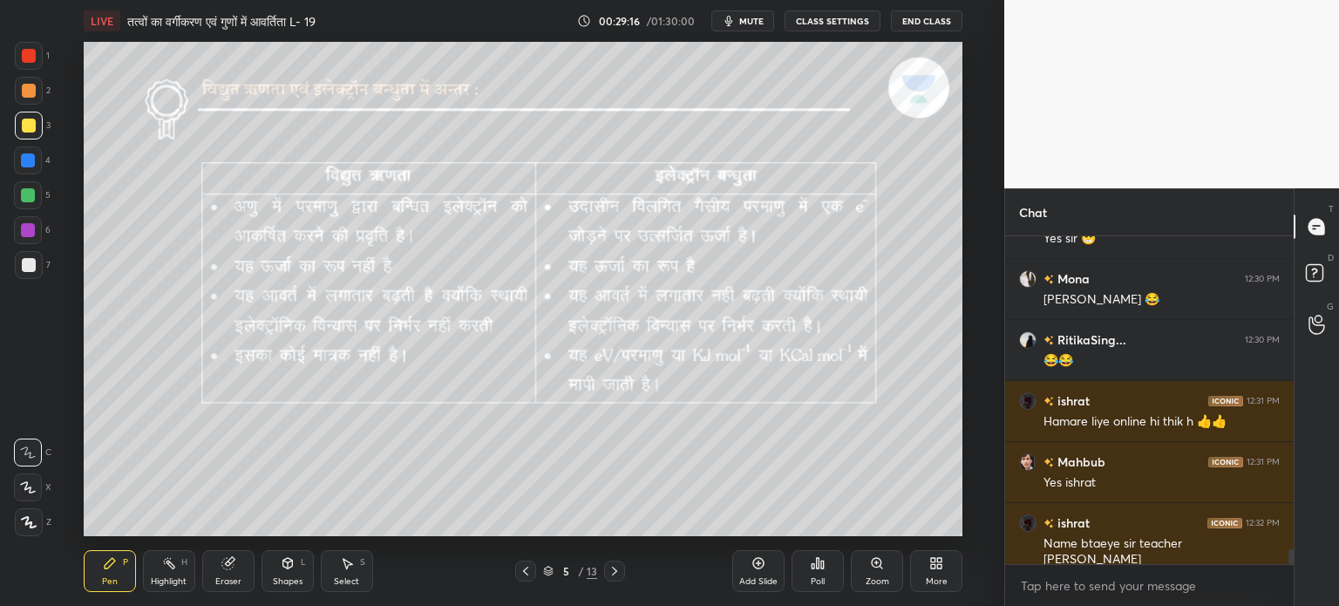
click at [360, 575] on div "Select S" at bounding box center [347, 571] width 52 height 42
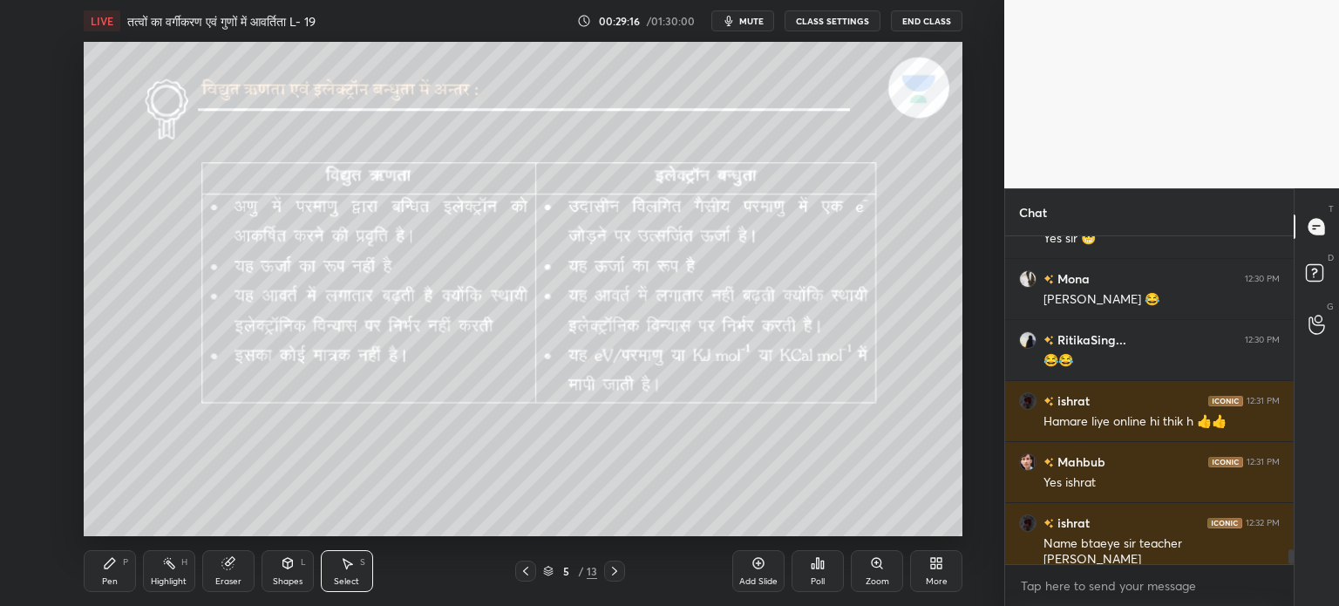
scroll to position [7112, 0]
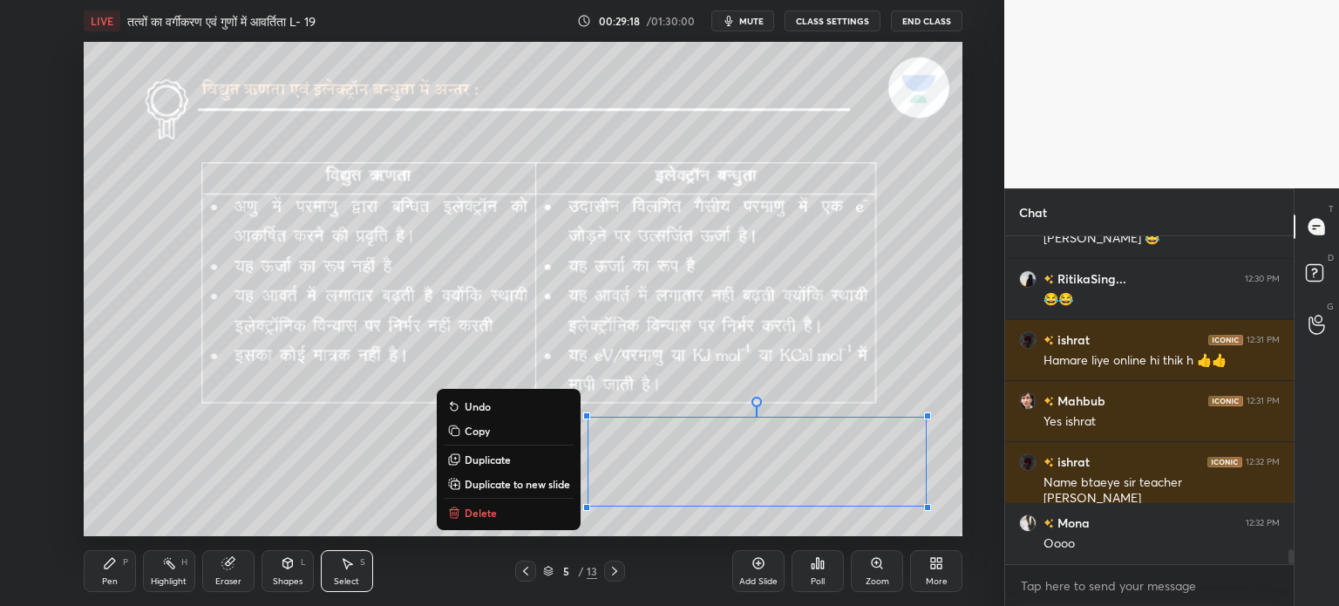
click at [483, 512] on p "Delete" at bounding box center [481, 513] width 32 height 14
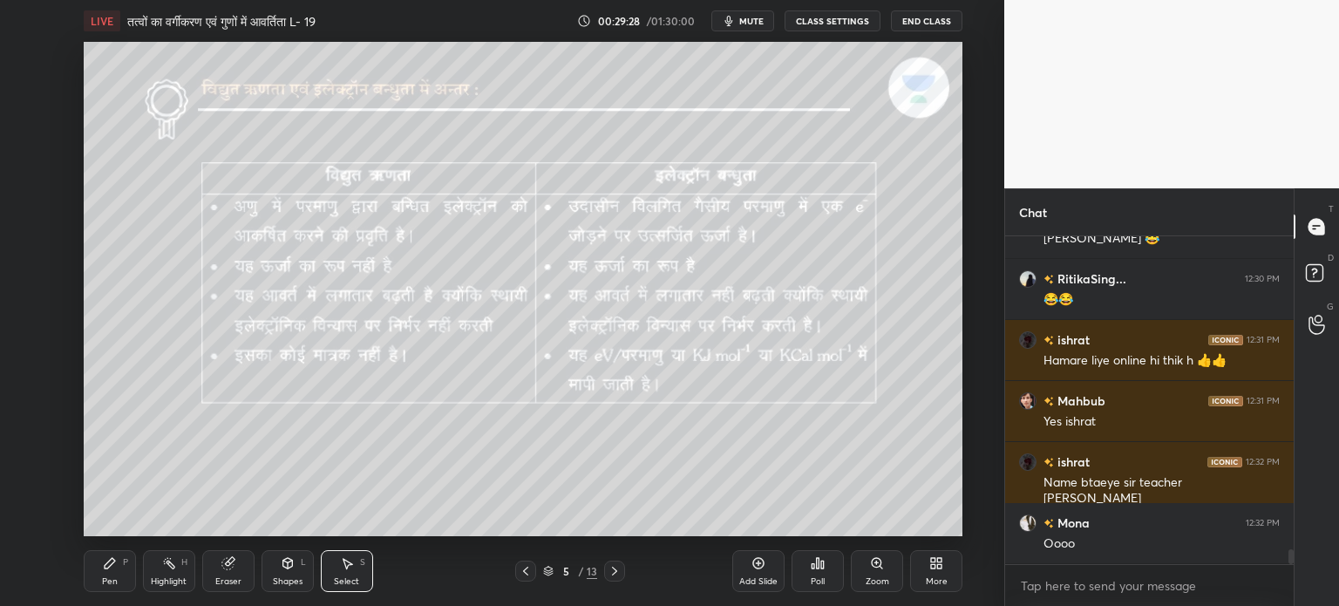
scroll to position [7173, 0]
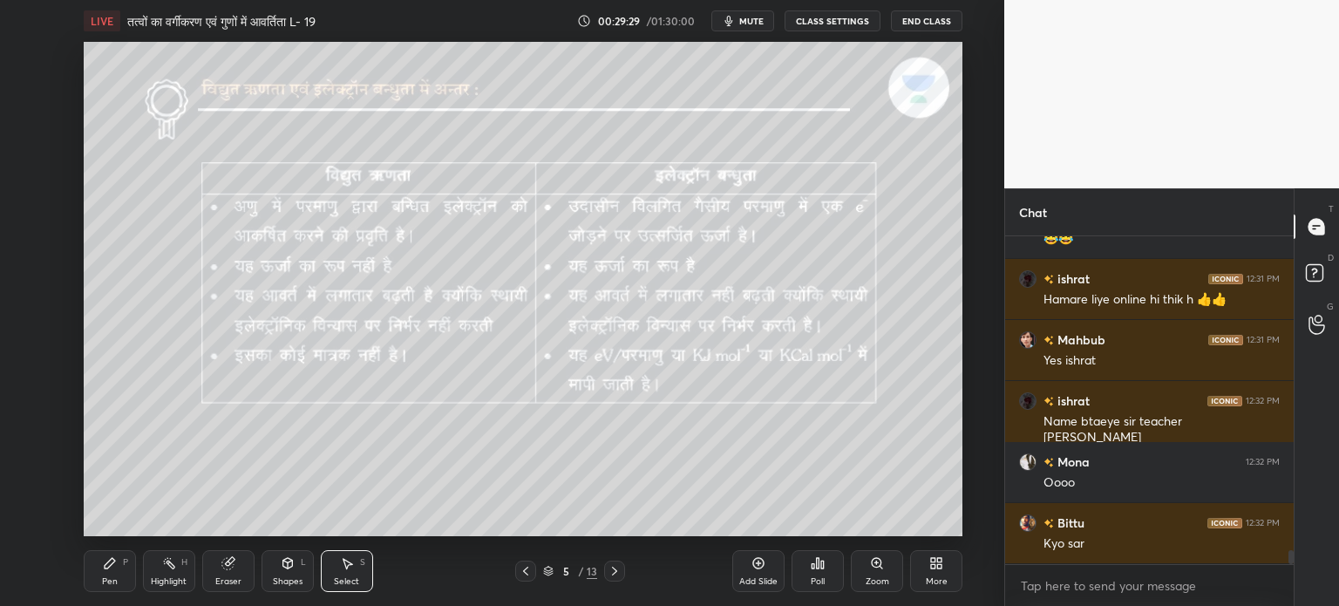
click at [616, 575] on icon at bounding box center [615, 571] width 14 height 14
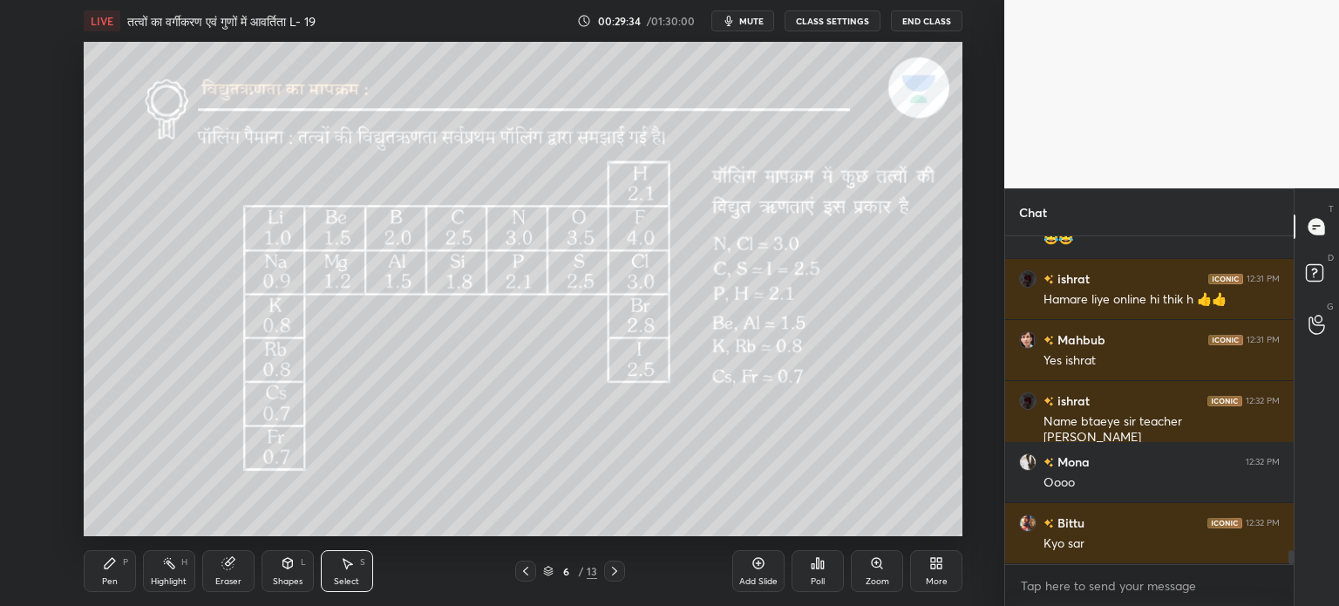
scroll to position [7250, 0]
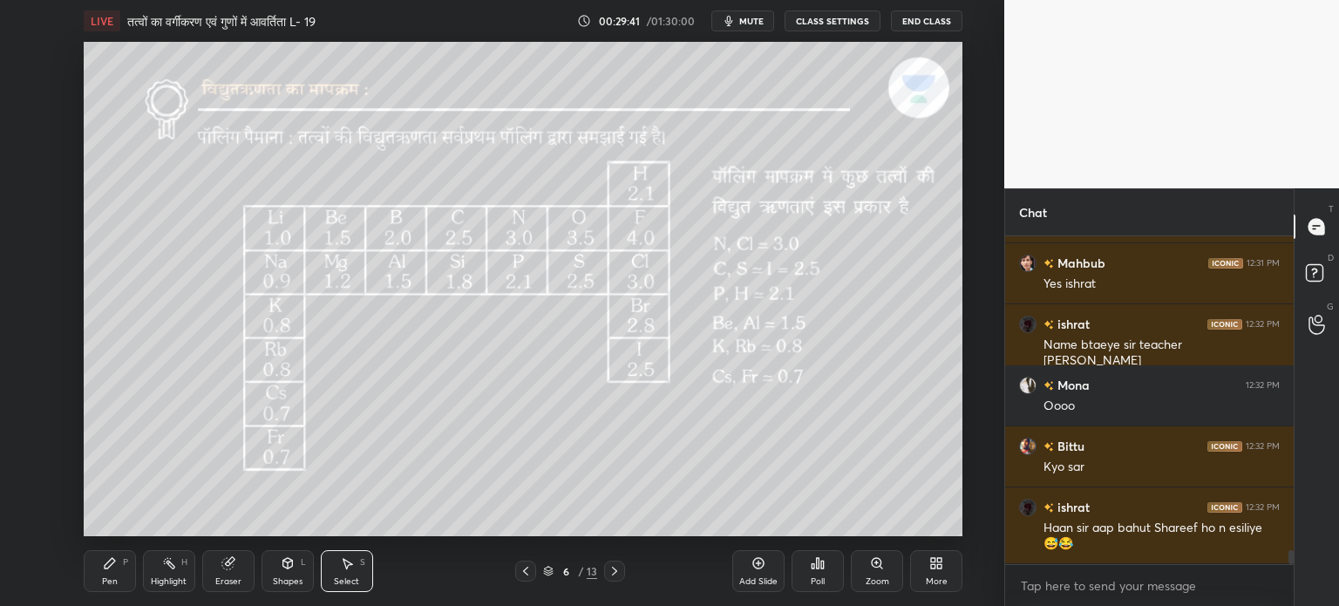
click at [121, 582] on div "Pen P" at bounding box center [110, 571] width 52 height 42
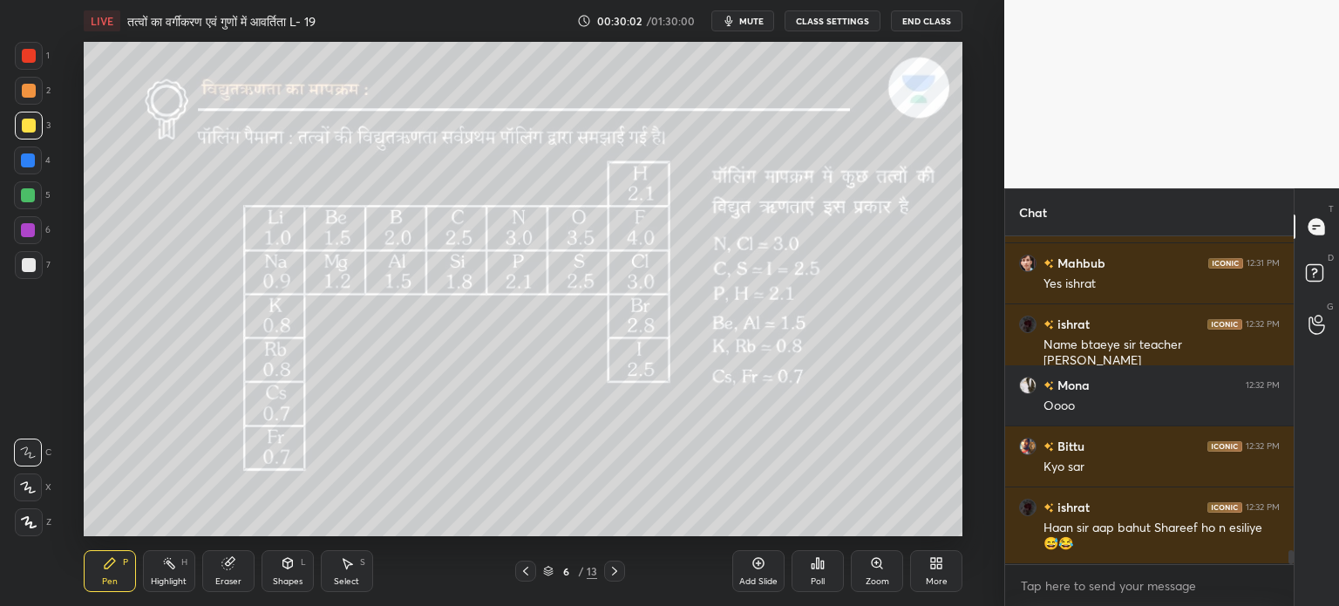
click at [25, 267] on div at bounding box center [29, 265] width 14 height 14
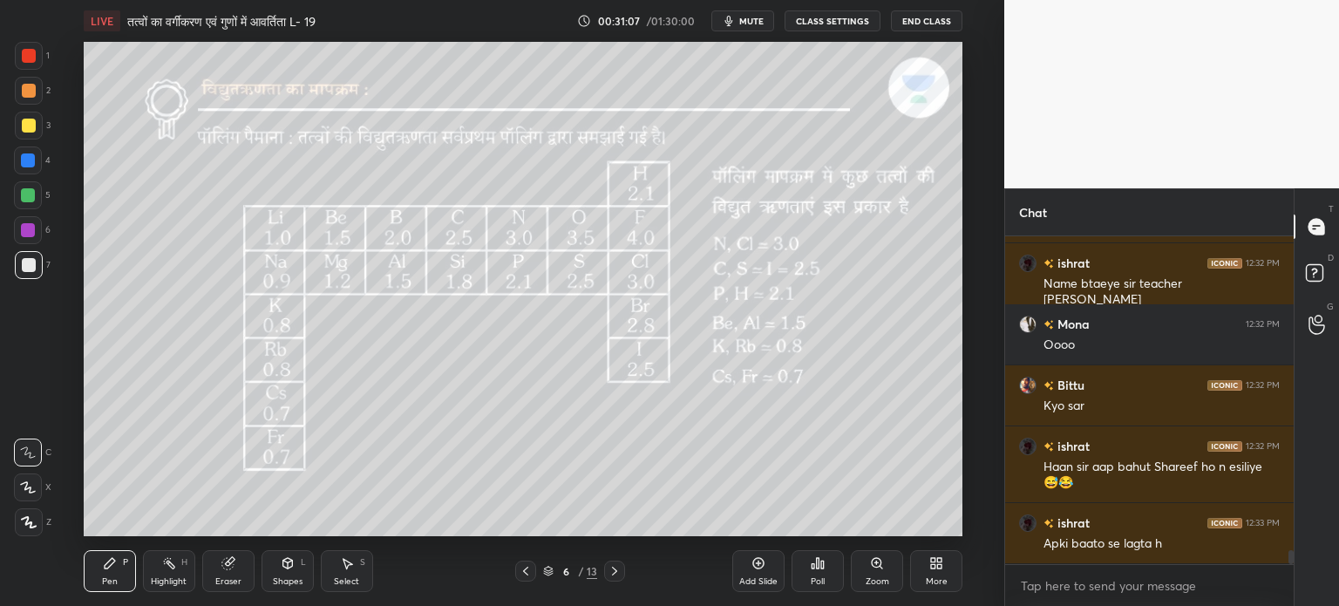
click at [33, 127] on div at bounding box center [29, 126] width 14 height 14
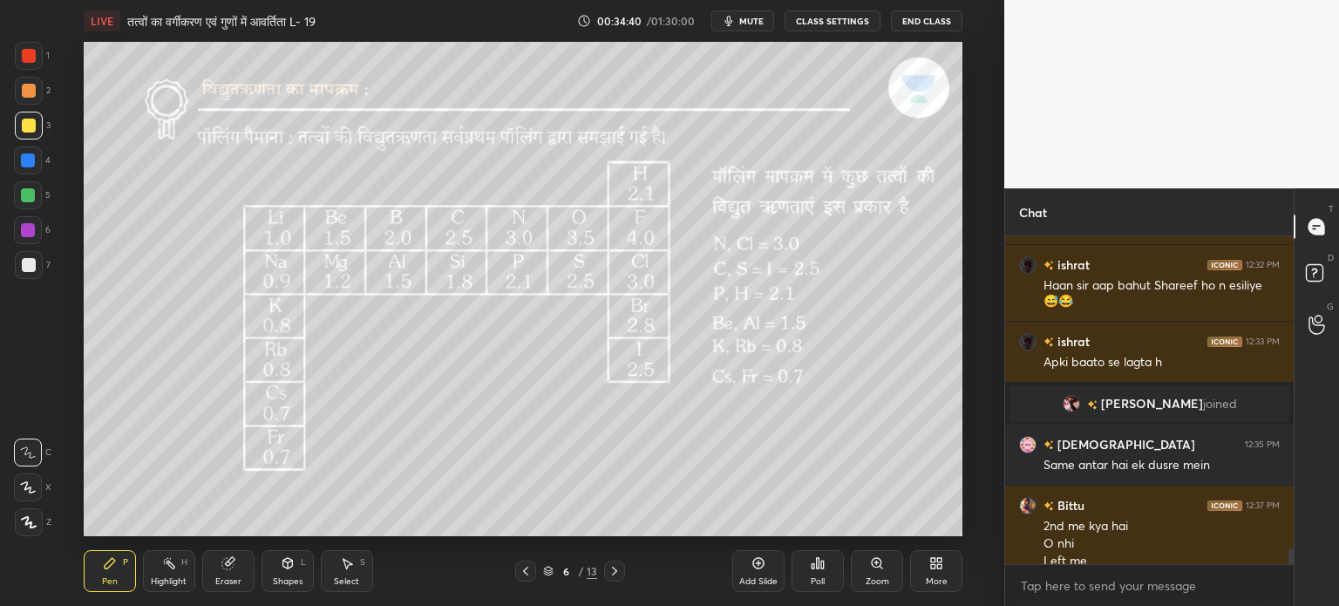
scroll to position [6340, 0]
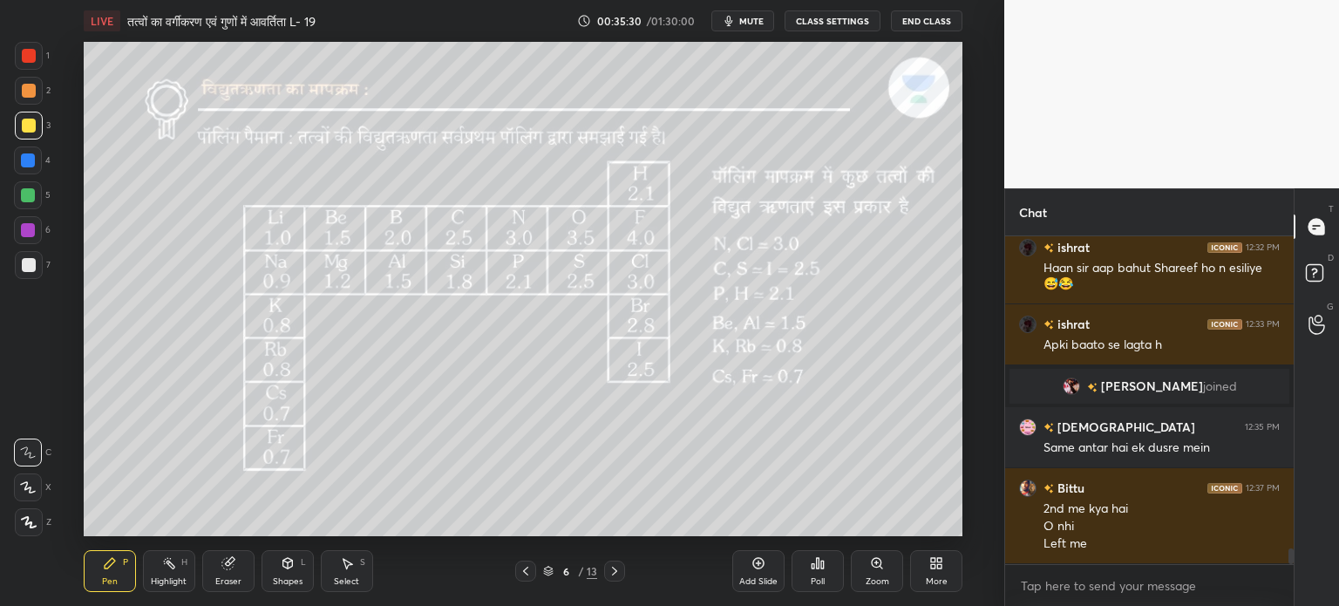
click at [25, 270] on div at bounding box center [29, 265] width 14 height 14
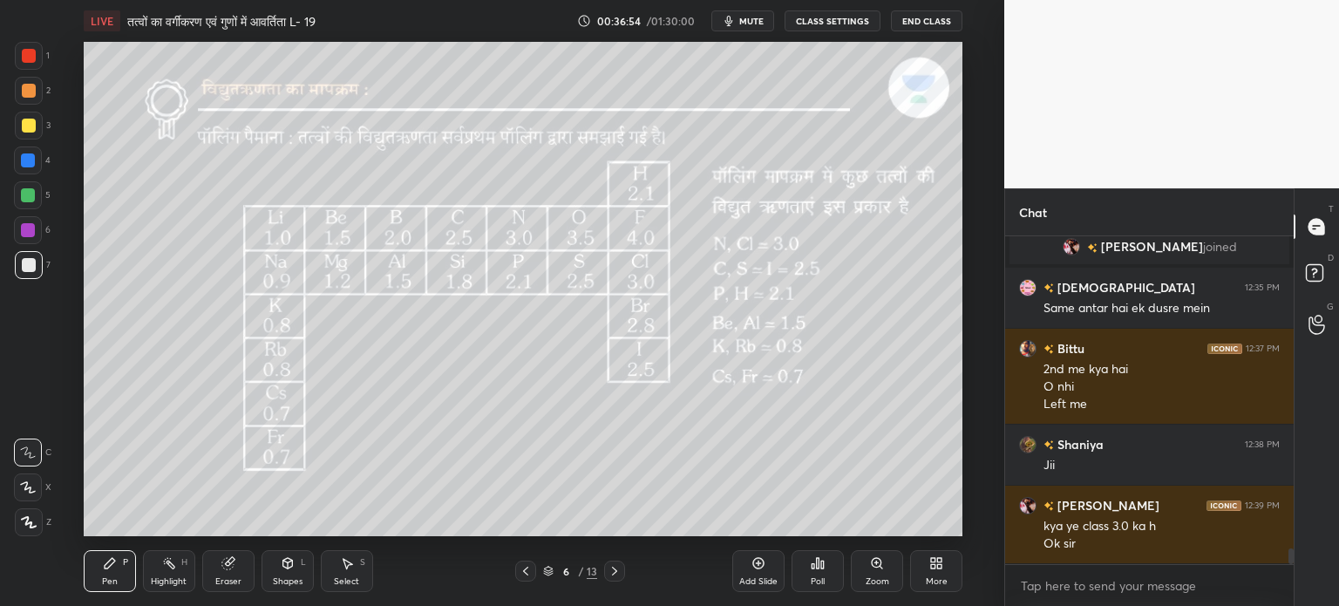
scroll to position [6540, 0]
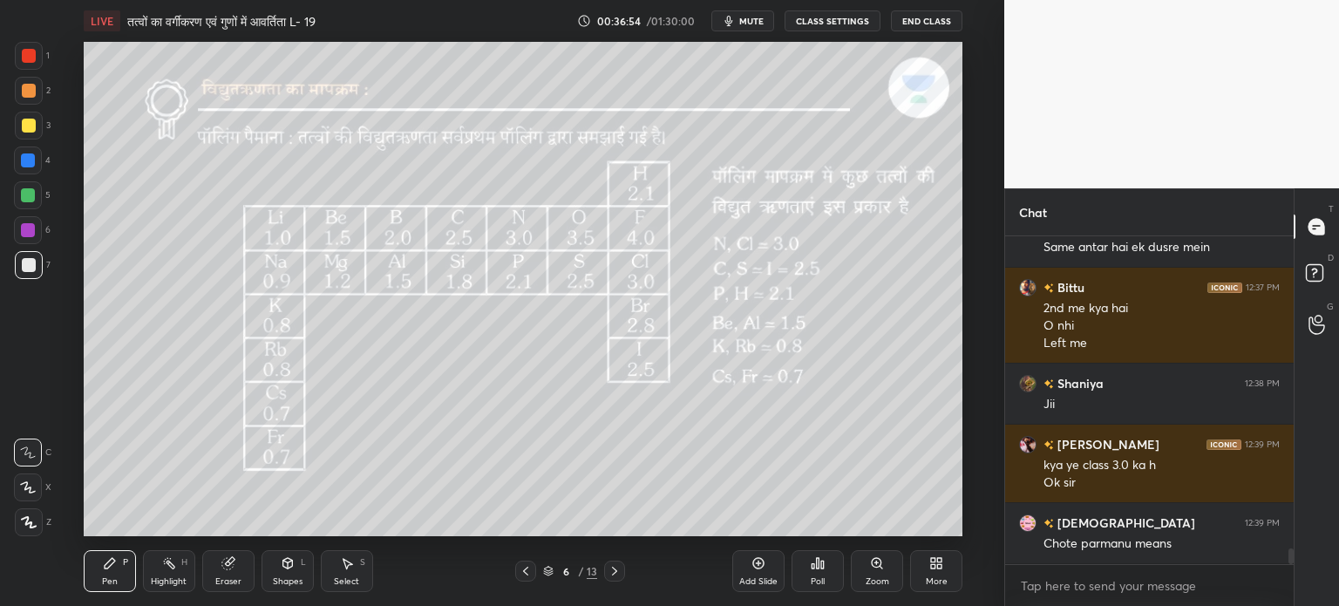
click at [698, 595] on div "Pen P Highlight H Eraser Shapes L Select S 6 / 13 Add Slide Poll Zoom More" at bounding box center [523, 571] width 879 height 70
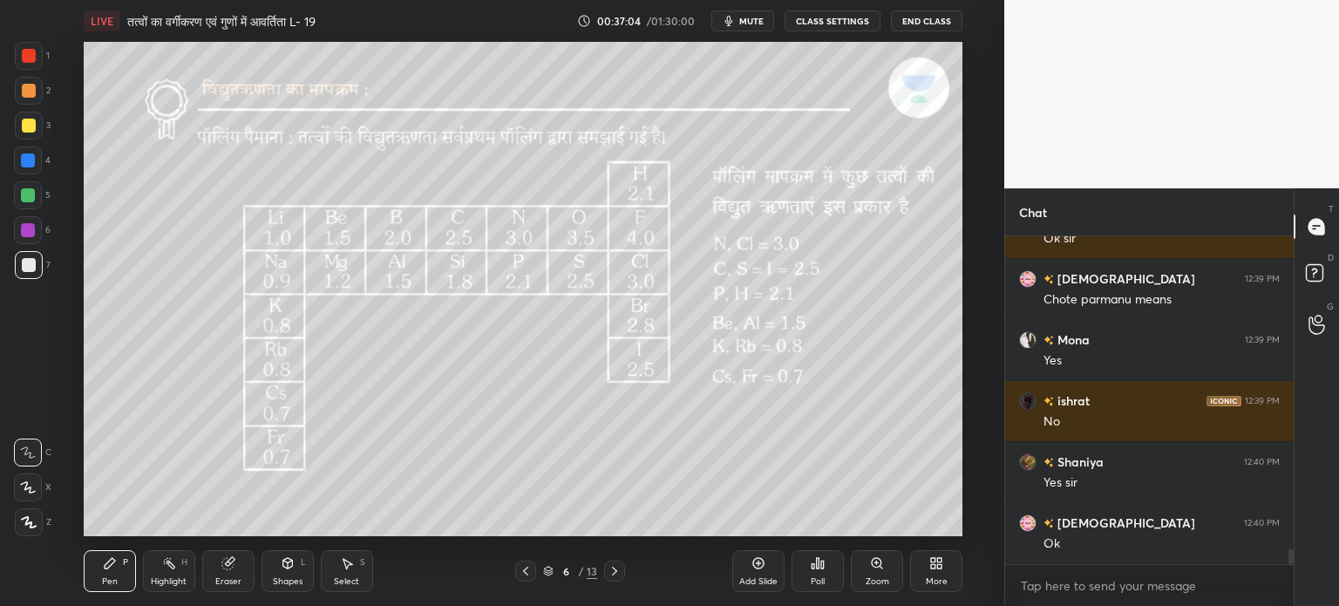
scroll to position [6846, 0]
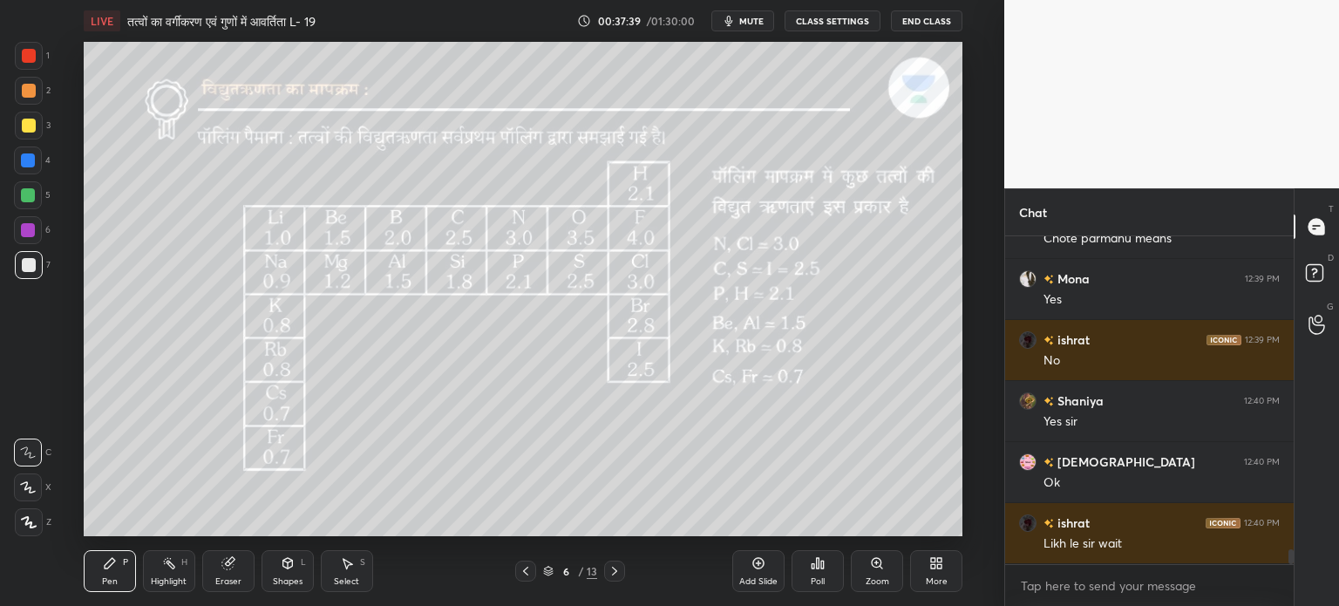
click at [614, 571] on icon at bounding box center [615, 571] width 14 height 14
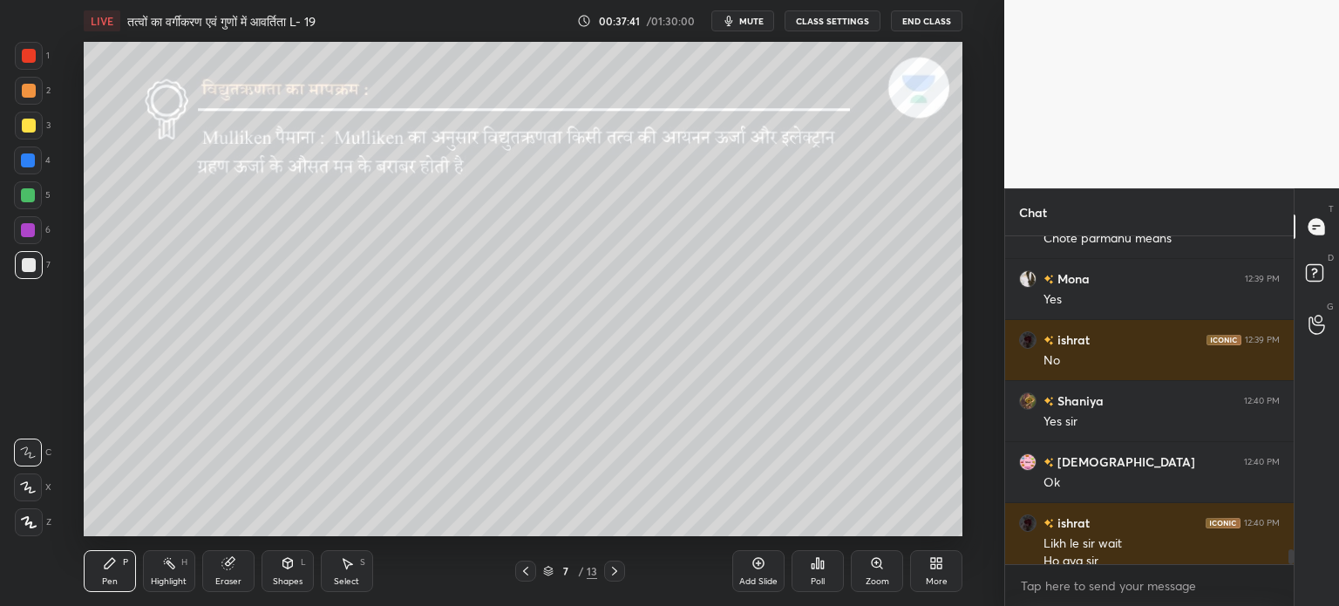
scroll to position [6863, 0]
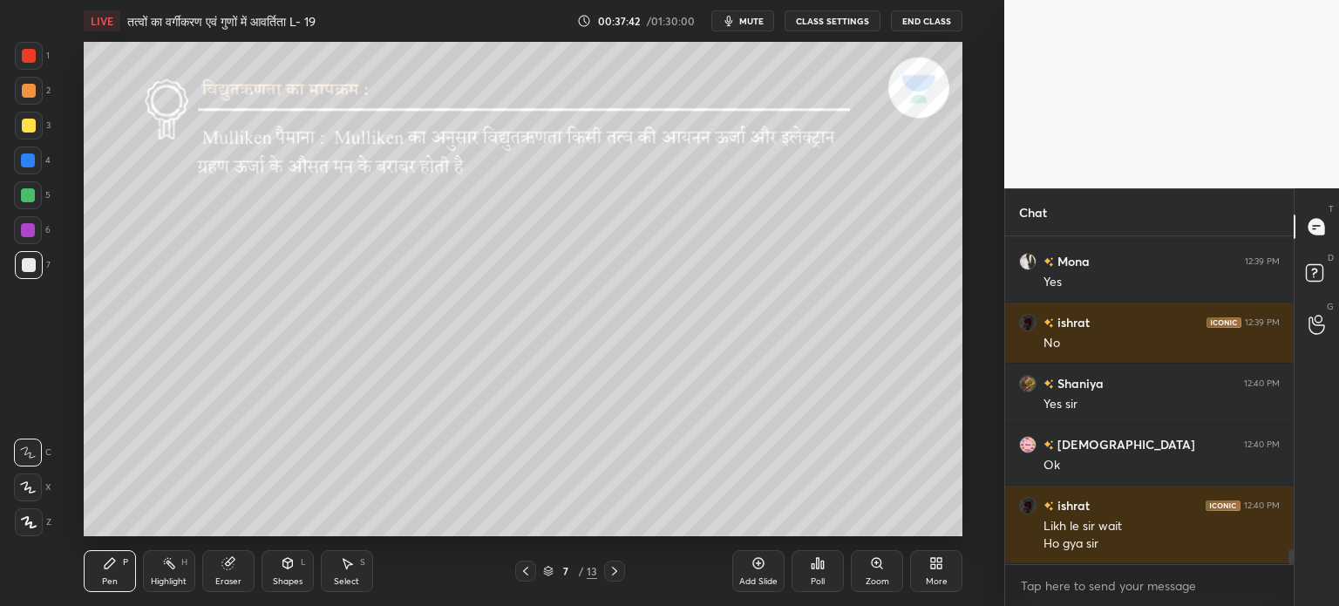
click at [294, 577] on div "Shapes" at bounding box center [288, 581] width 30 height 9
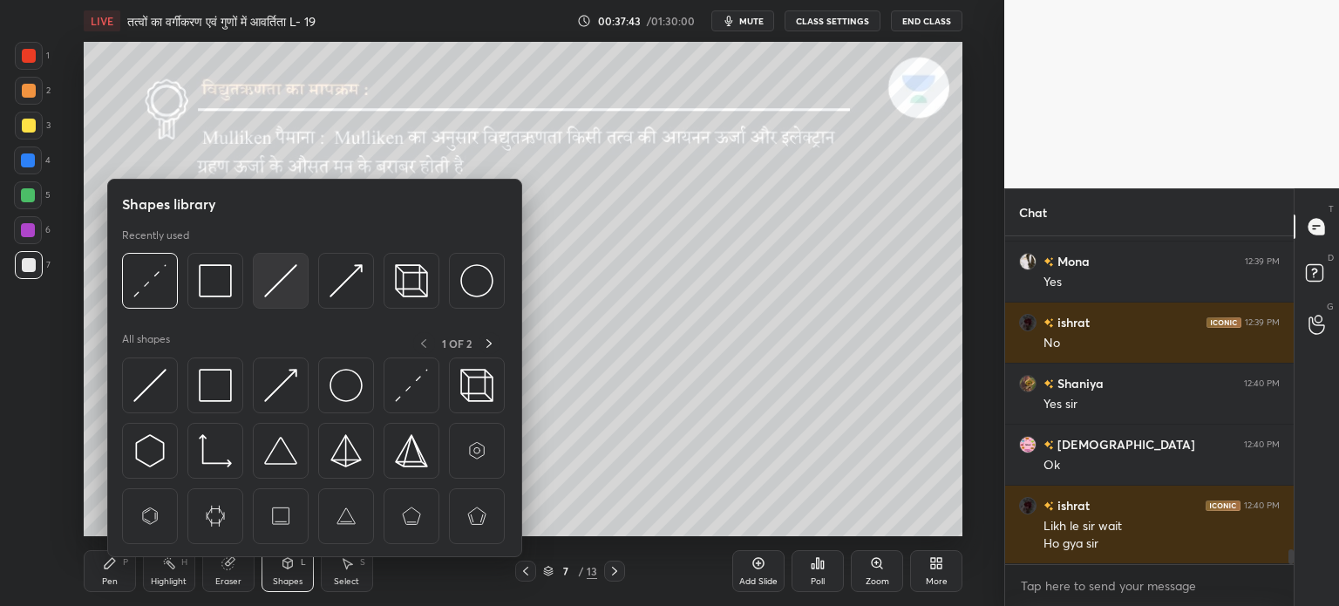
click at [272, 296] on img at bounding box center [280, 280] width 33 height 33
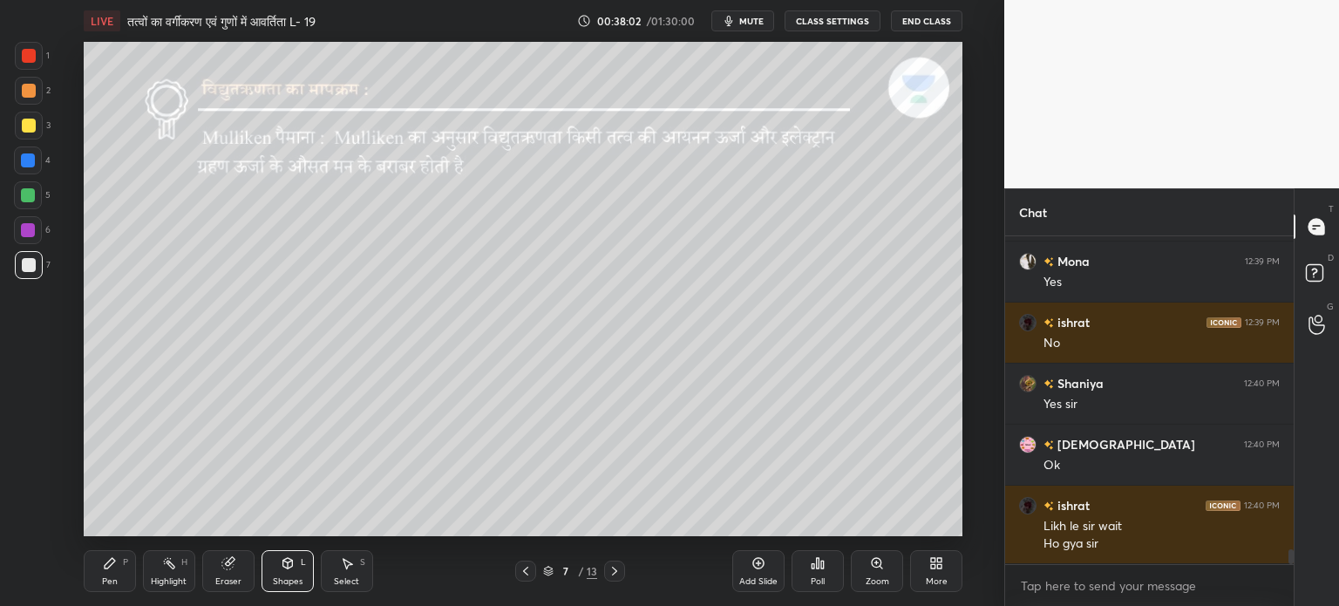
click at [141, 568] on div "Pen P Highlight H Eraser Shapes L Select S" at bounding box center [246, 571] width 324 height 42
click at [126, 577] on div "Pen P" at bounding box center [110, 571] width 52 height 42
click at [290, 566] on icon at bounding box center [287, 563] width 10 height 10
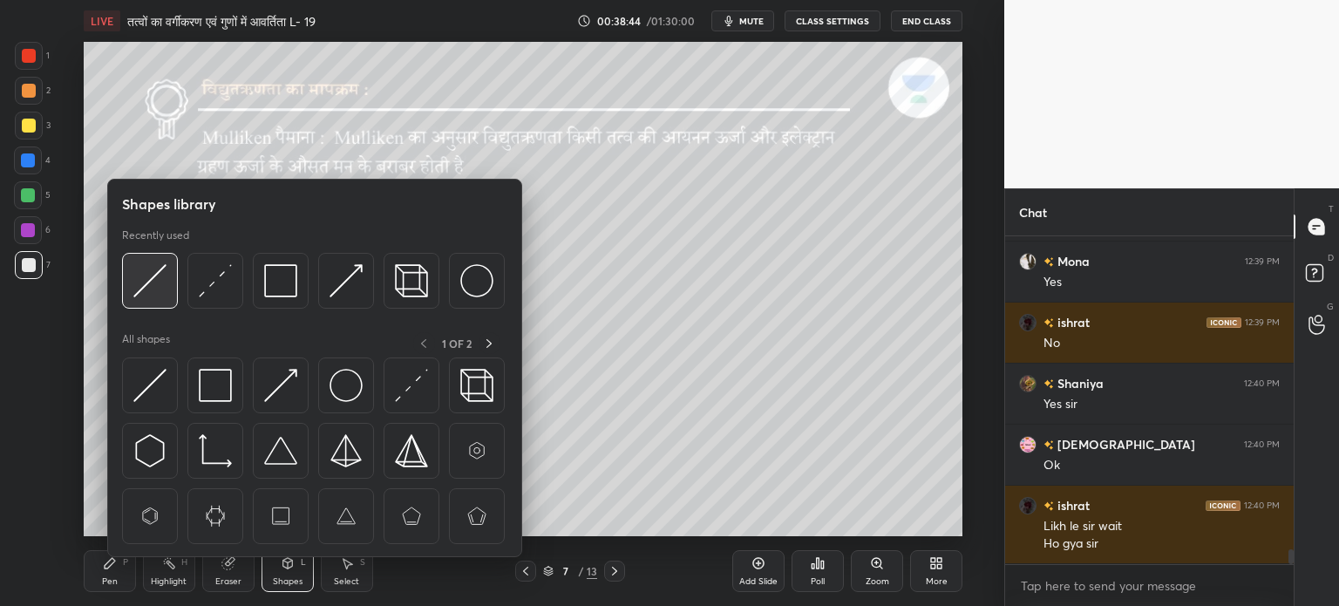
click at [175, 290] on div at bounding box center [150, 281] width 56 height 56
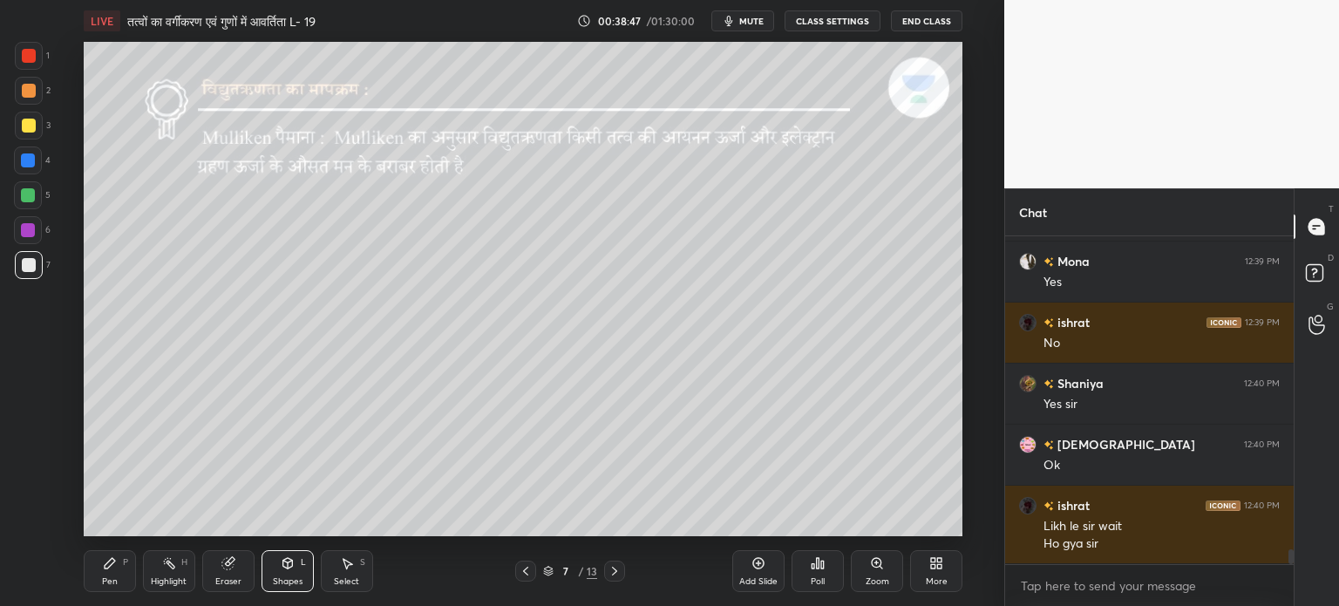
click at [113, 582] on div "Pen" at bounding box center [110, 581] width 16 height 9
click at [288, 570] on icon at bounding box center [288, 563] width 14 height 14
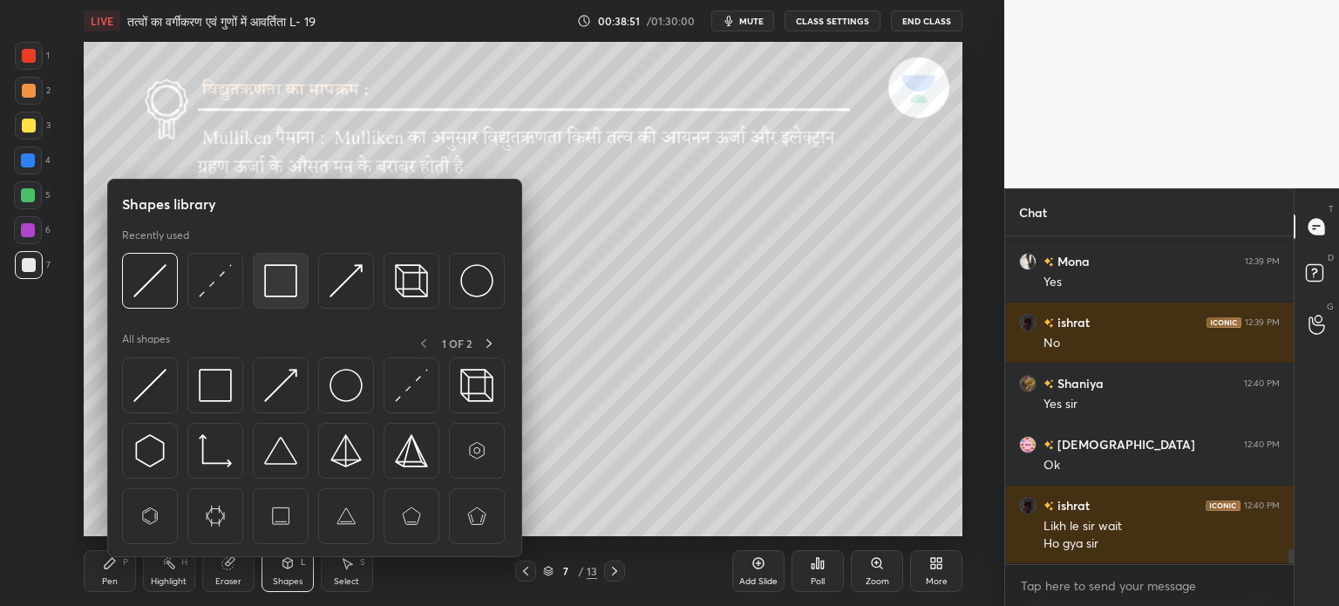
click at [279, 286] on img at bounding box center [280, 280] width 33 height 33
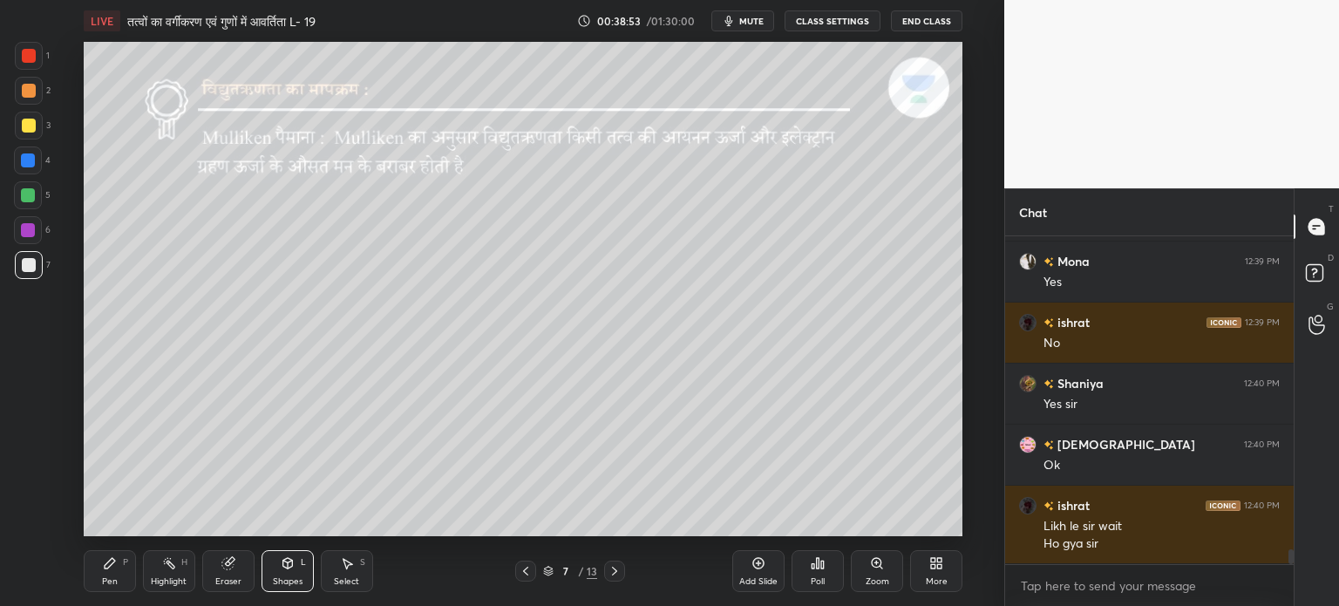
scroll to position [6924, 0]
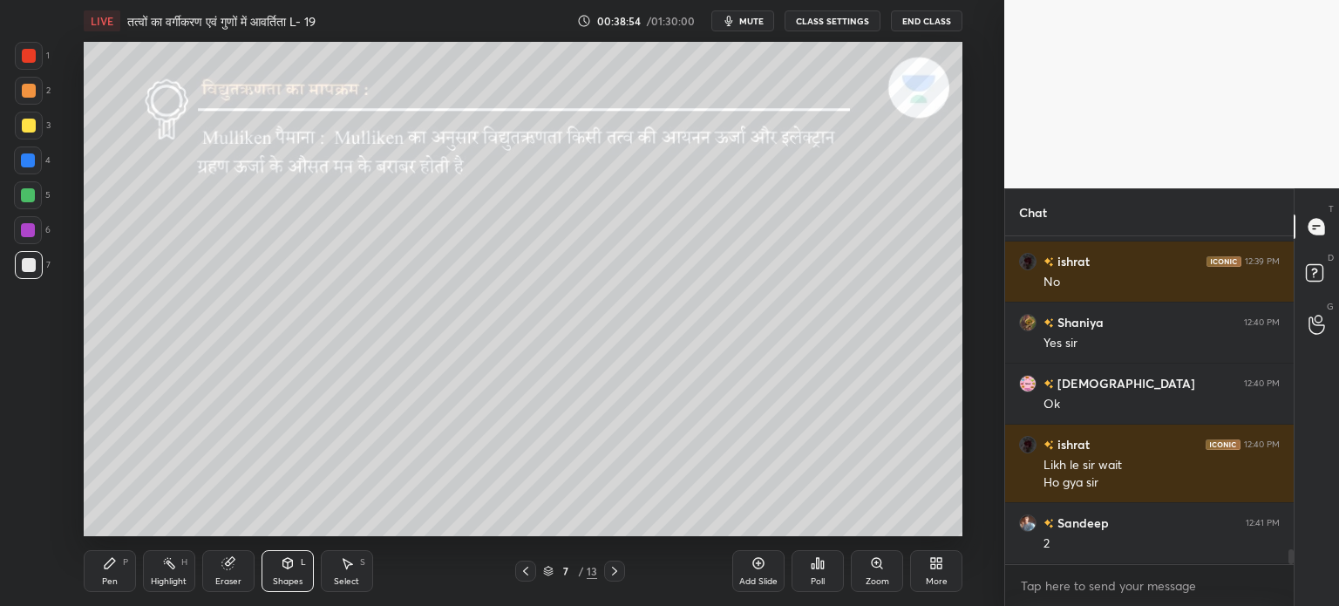
click at [118, 574] on div "Pen P" at bounding box center [110, 571] width 52 height 42
click at [294, 572] on div "Shapes L" at bounding box center [288, 571] width 52 height 42
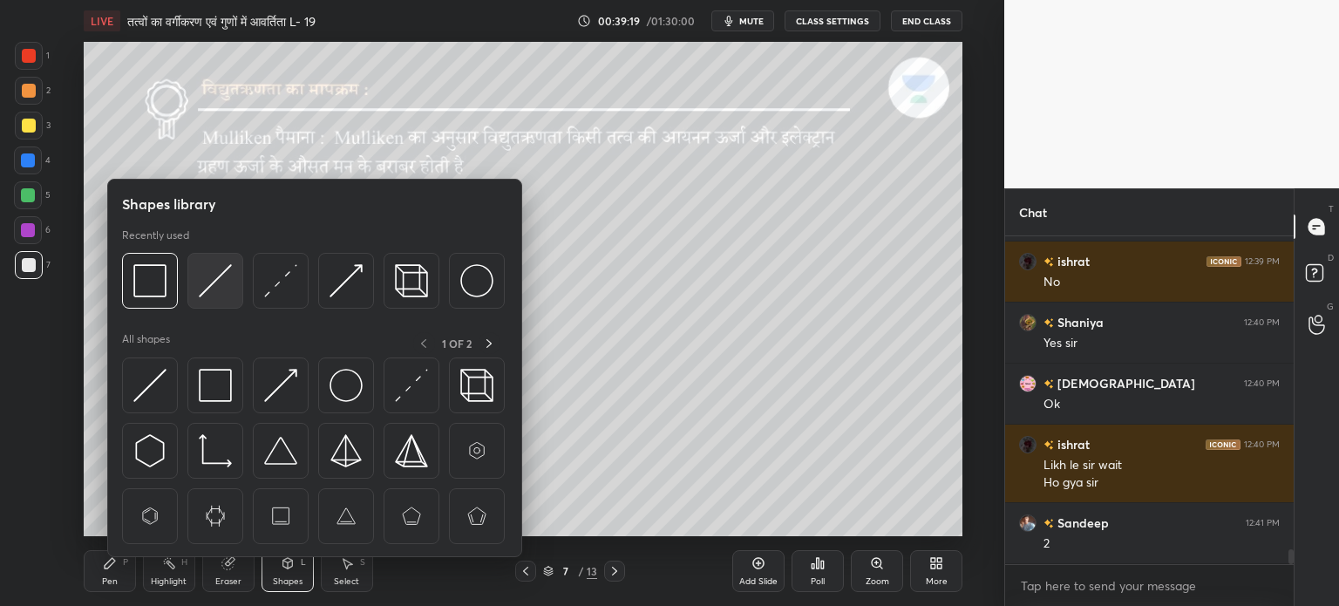
click at [204, 293] on img at bounding box center [215, 280] width 33 height 33
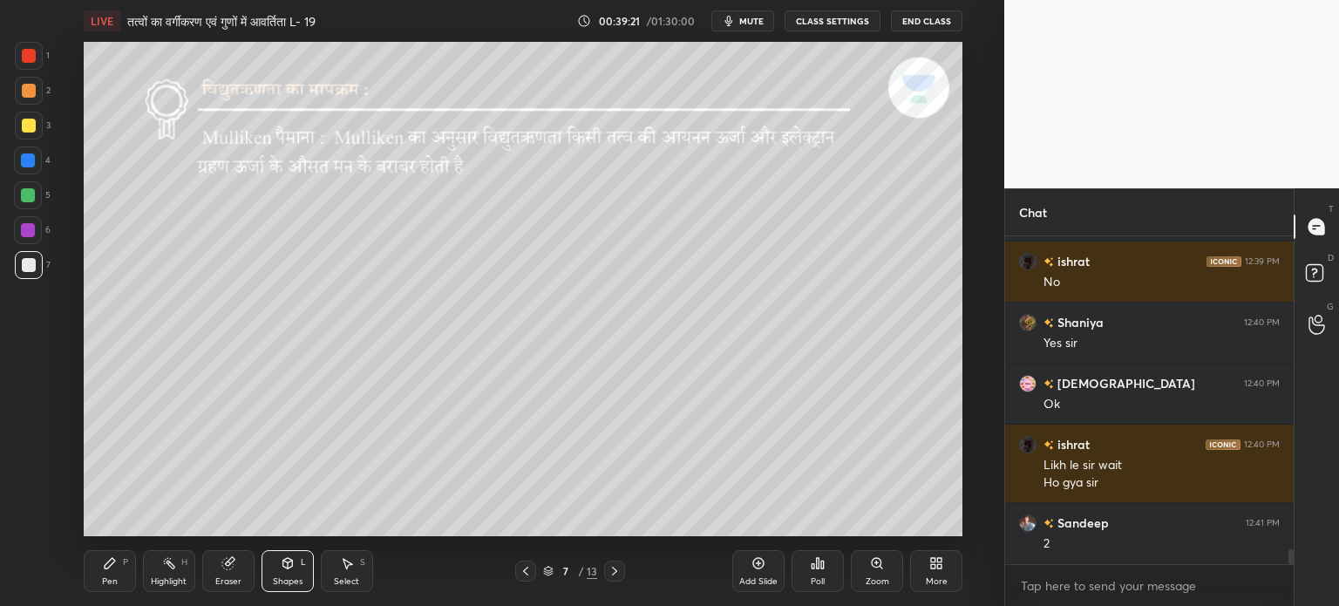
click at [108, 569] on icon at bounding box center [110, 563] width 14 height 14
click at [298, 562] on div "Shapes L" at bounding box center [288, 571] width 52 height 42
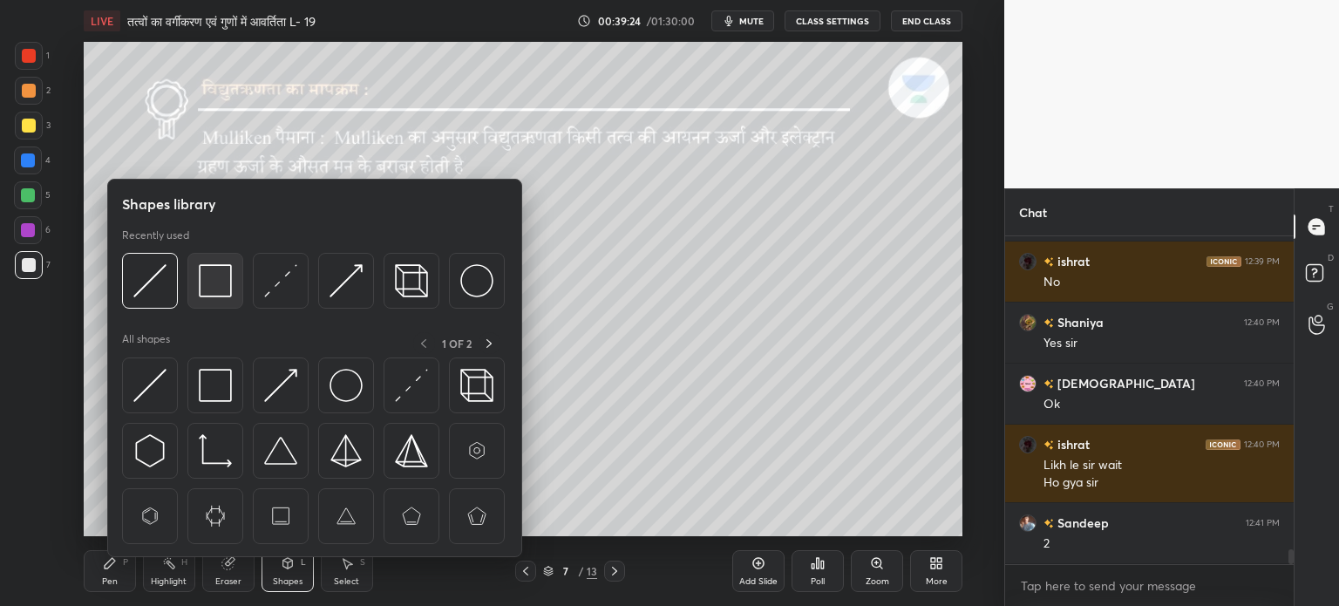
click at [220, 289] on img at bounding box center [215, 280] width 33 height 33
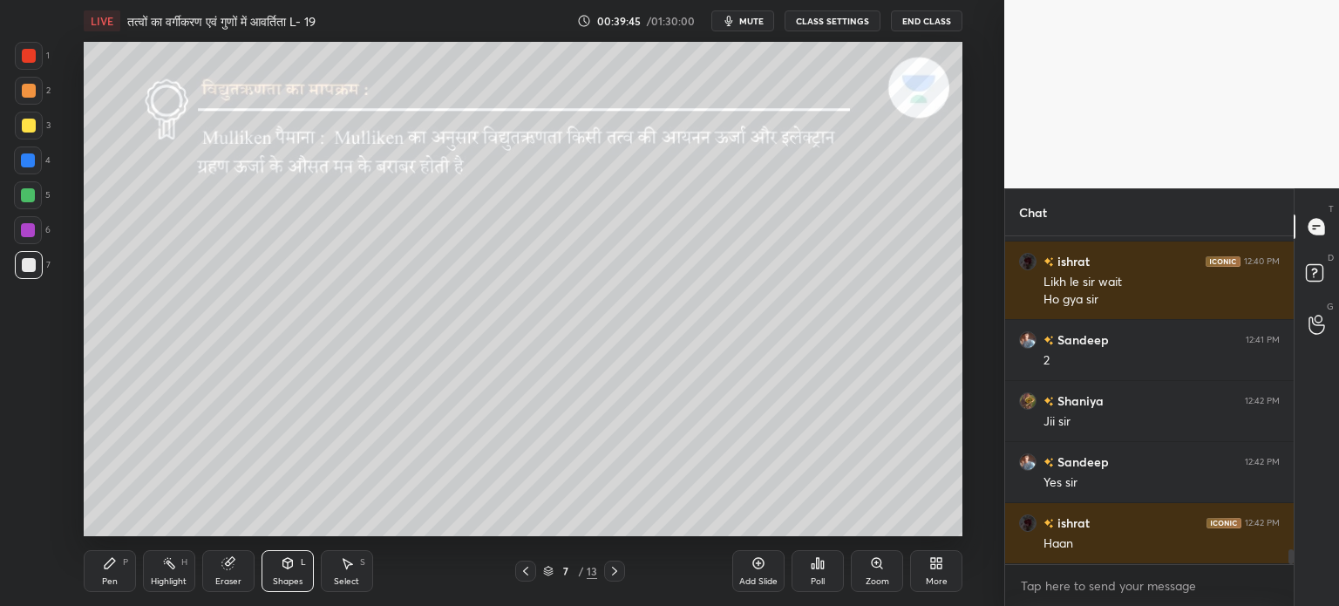
scroll to position [7168, 0]
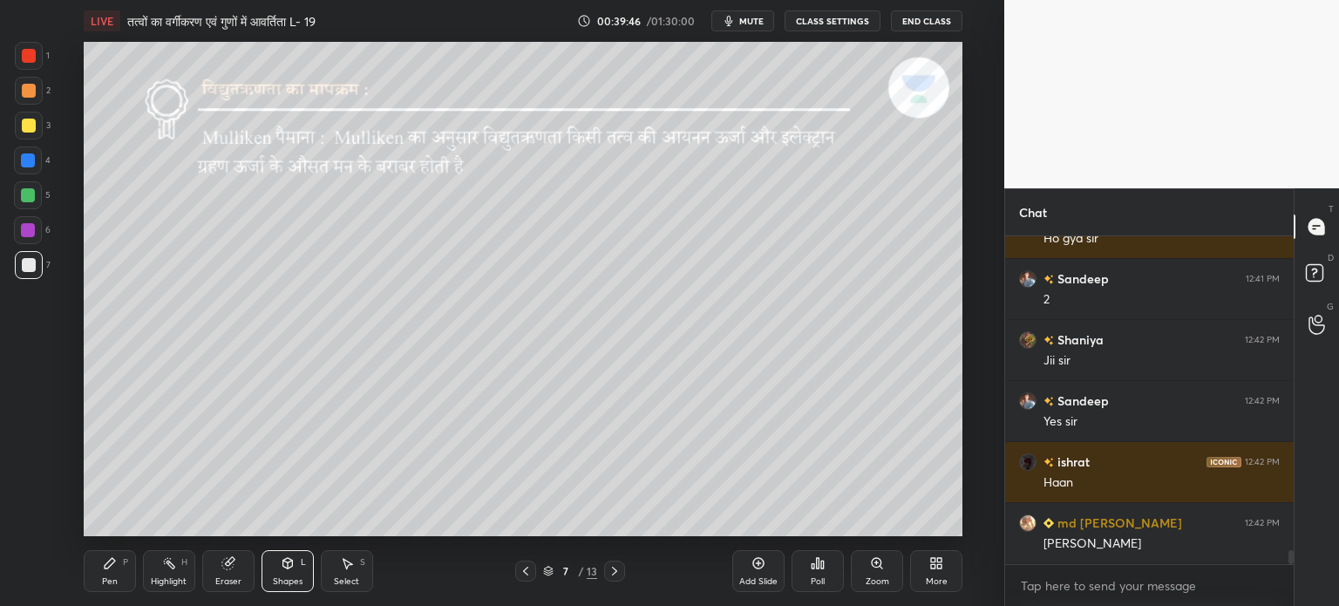
click at [115, 574] on div "Pen P" at bounding box center [110, 571] width 52 height 42
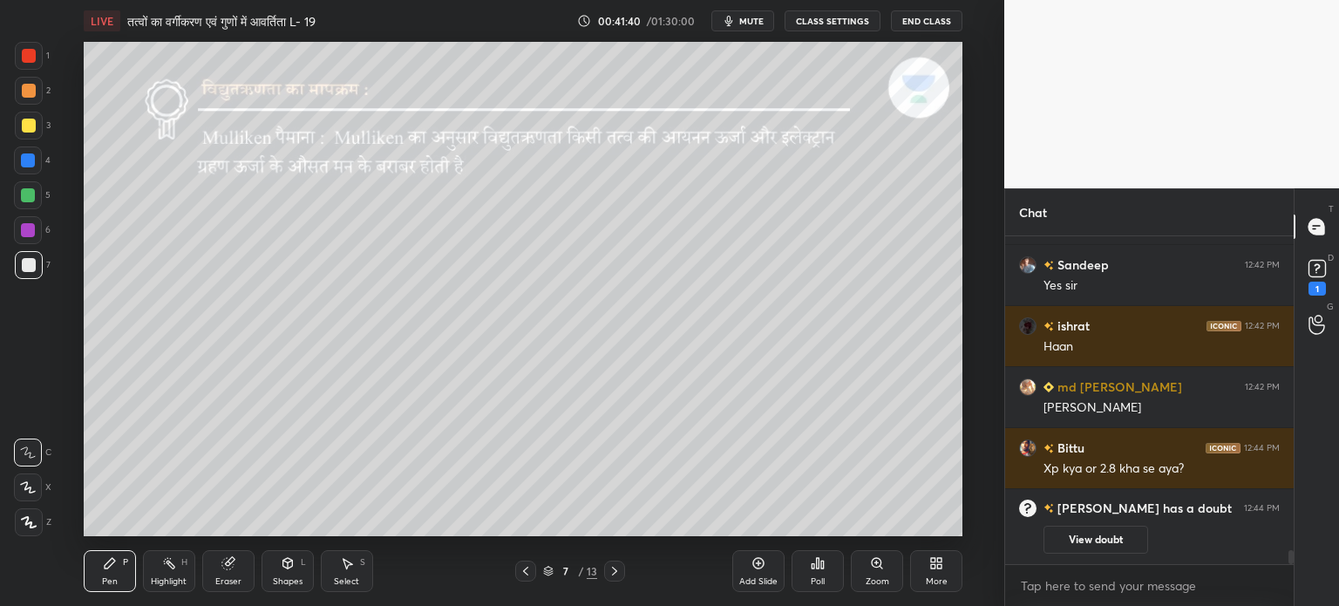
scroll to position [6868, 0]
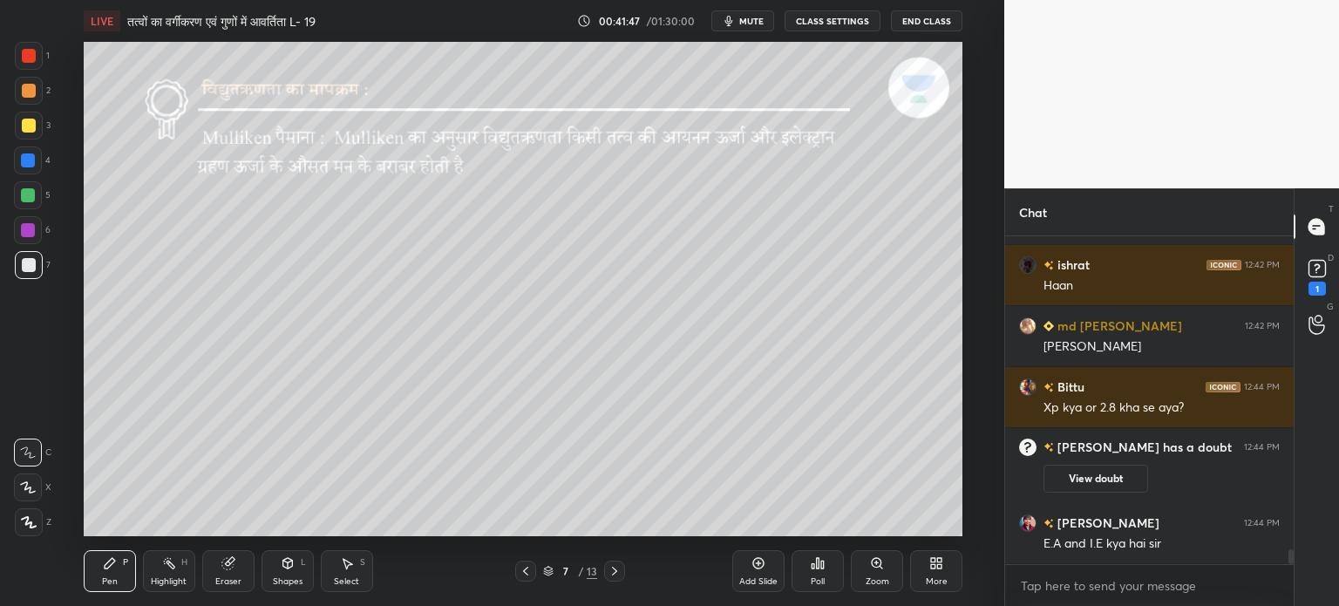
click at [105, 581] on div "Pen" at bounding box center [110, 581] width 16 height 9
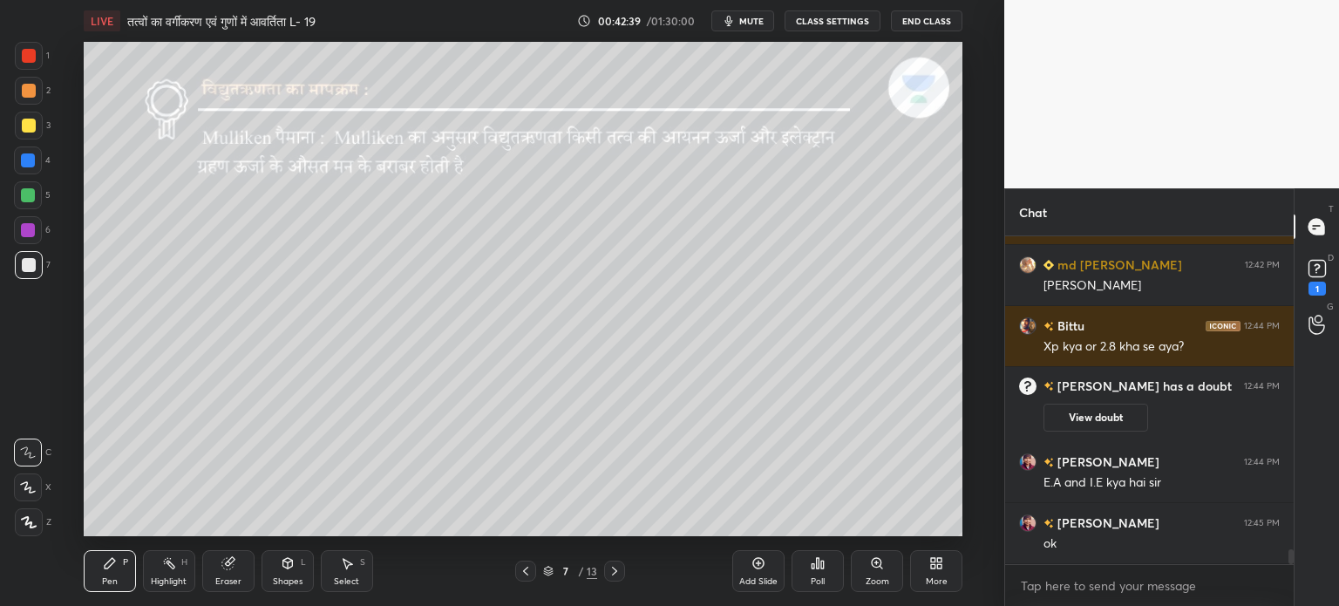
scroll to position [6990, 0]
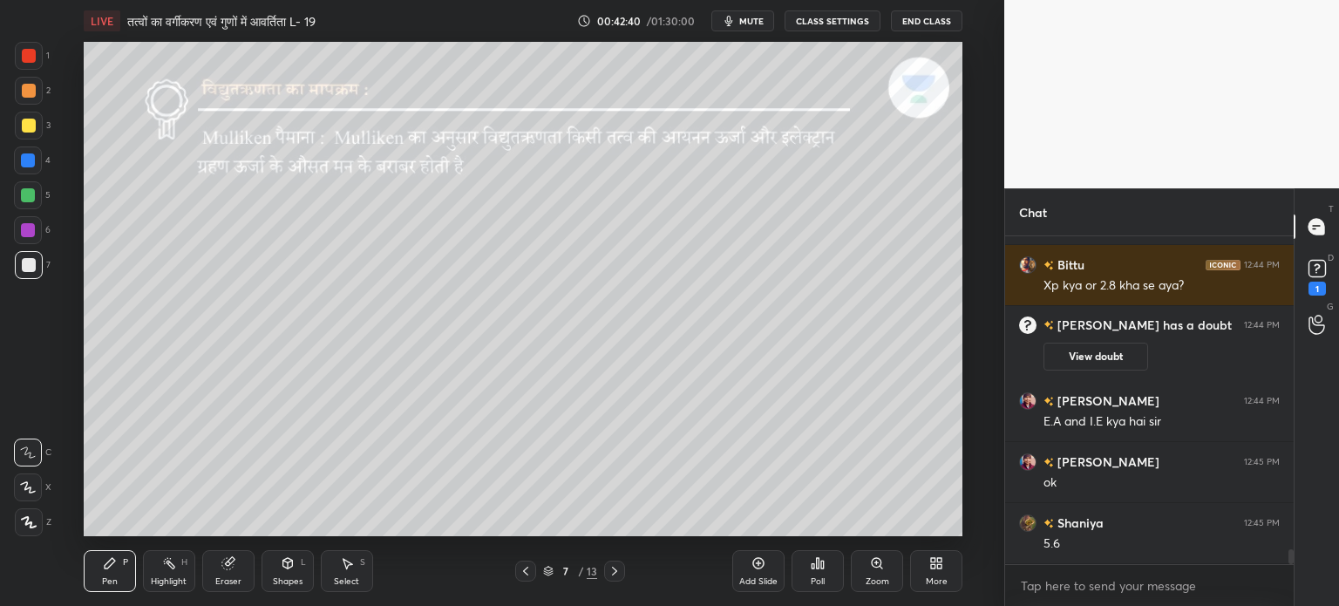
click at [295, 572] on div "Shapes L" at bounding box center [288, 571] width 52 height 42
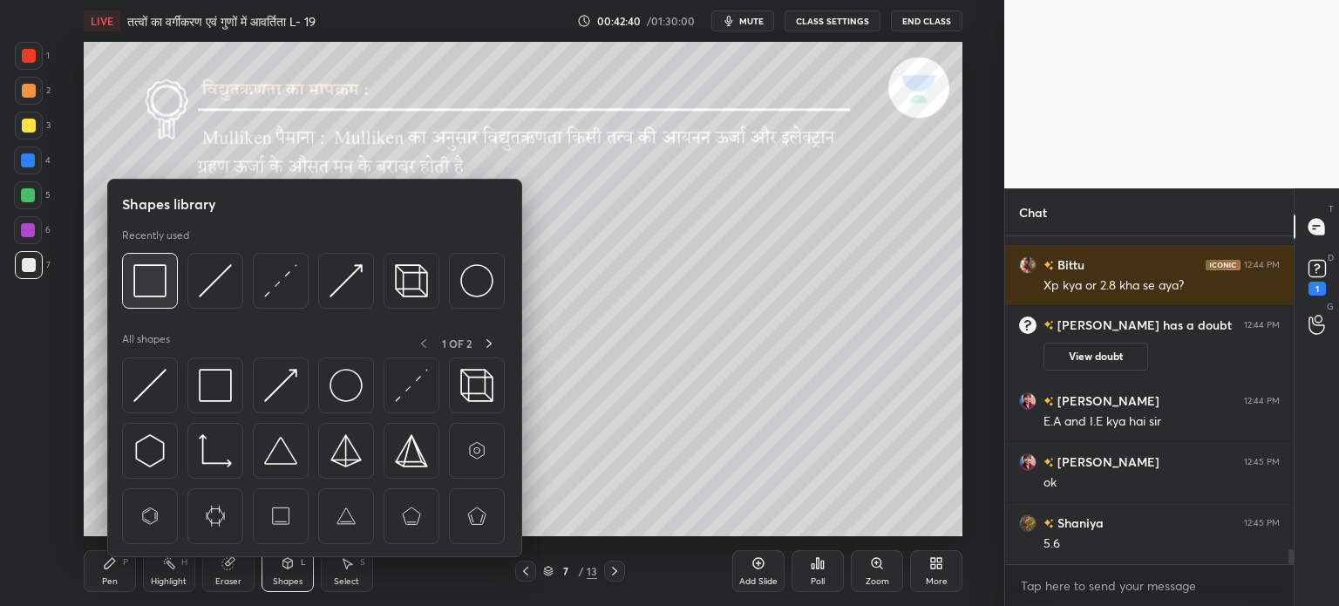
click at [164, 286] on img at bounding box center [149, 280] width 33 height 33
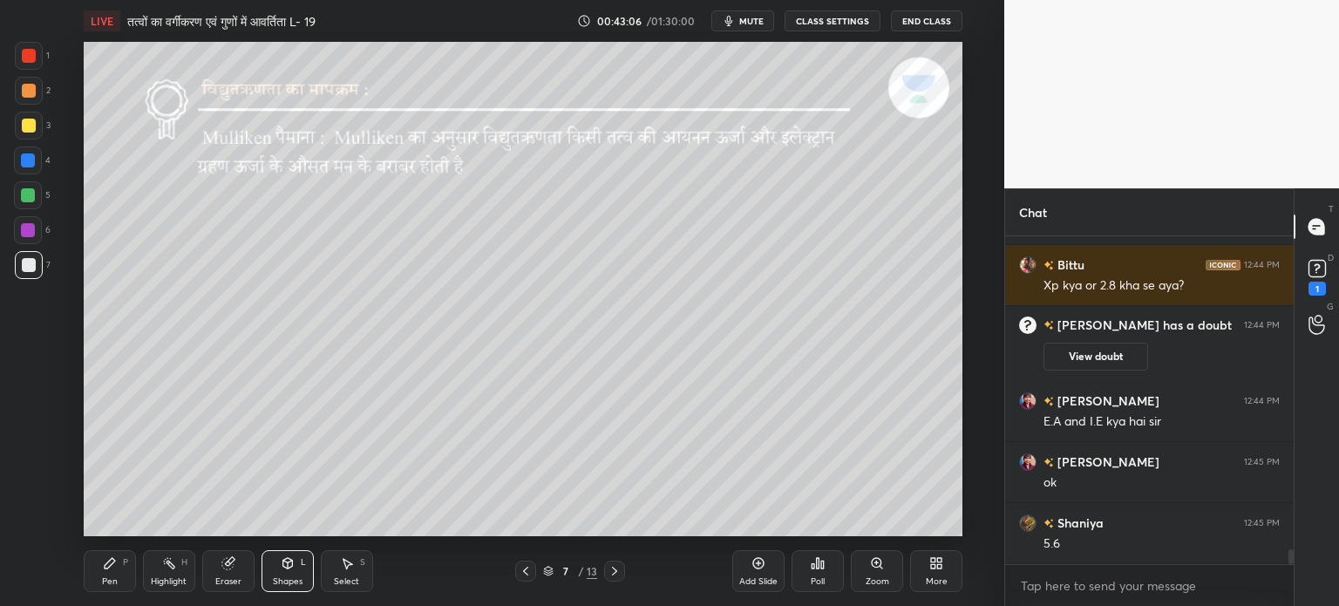
click at [759, 581] on div "Add Slide" at bounding box center [758, 581] width 38 height 9
click at [115, 577] on div "Pen" at bounding box center [110, 581] width 16 height 9
click at [299, 564] on div "Shapes L" at bounding box center [288, 571] width 52 height 42
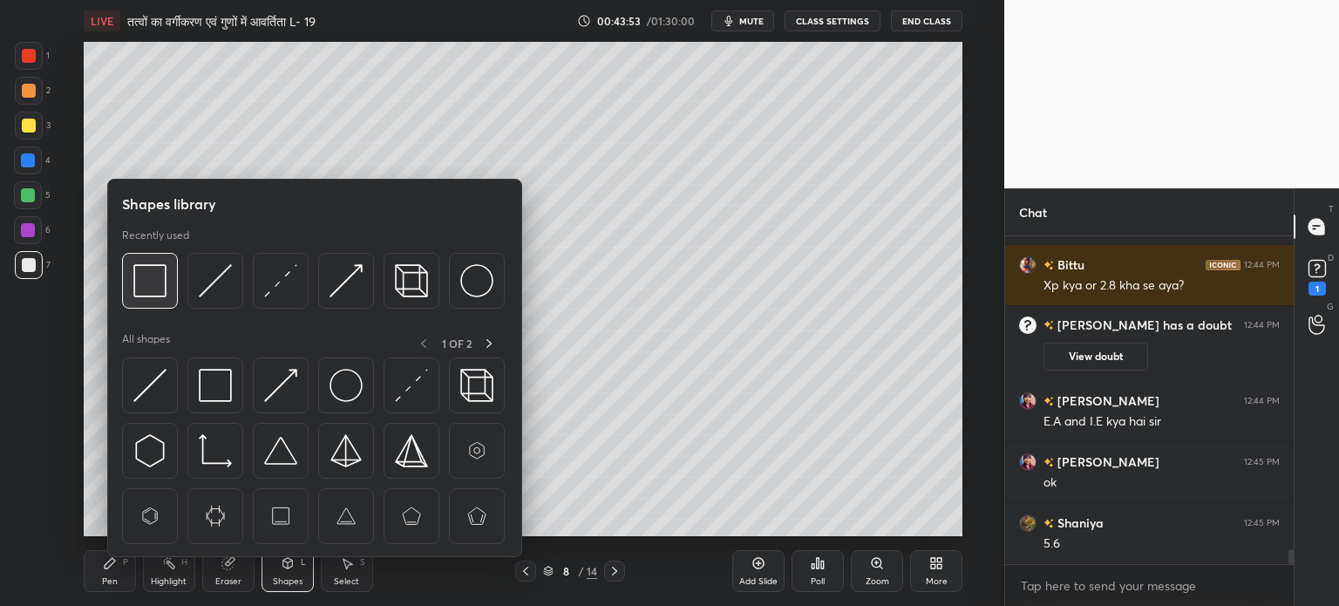
click at [159, 282] on img at bounding box center [149, 280] width 33 height 33
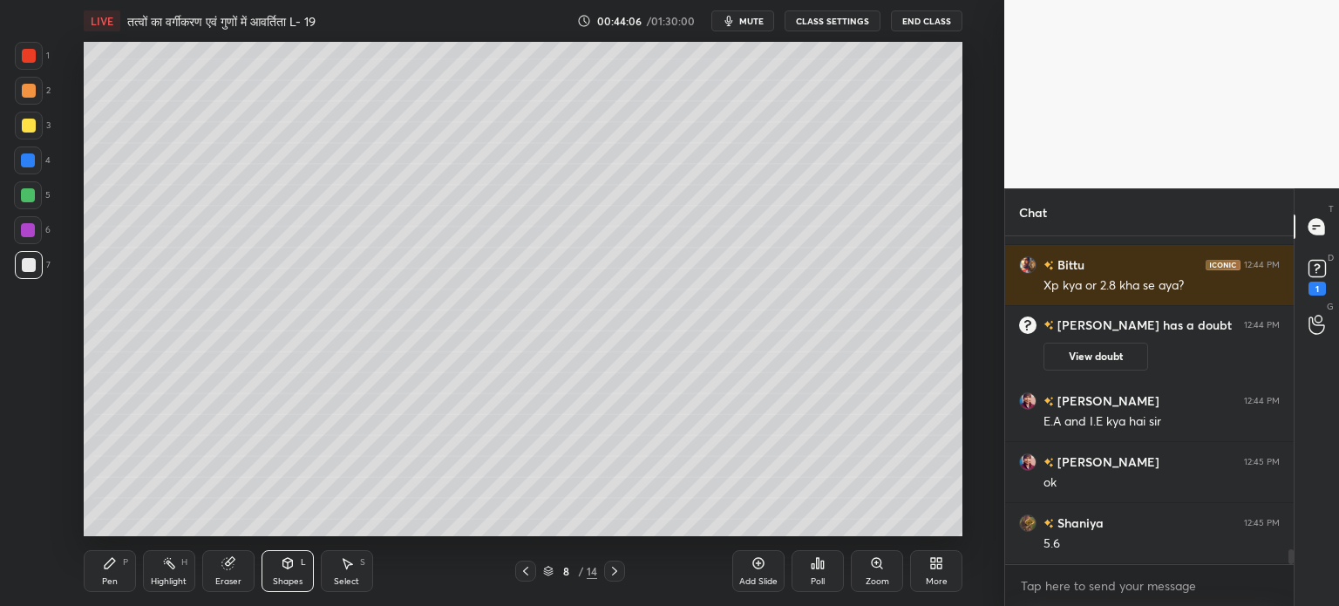
scroll to position [7051, 0]
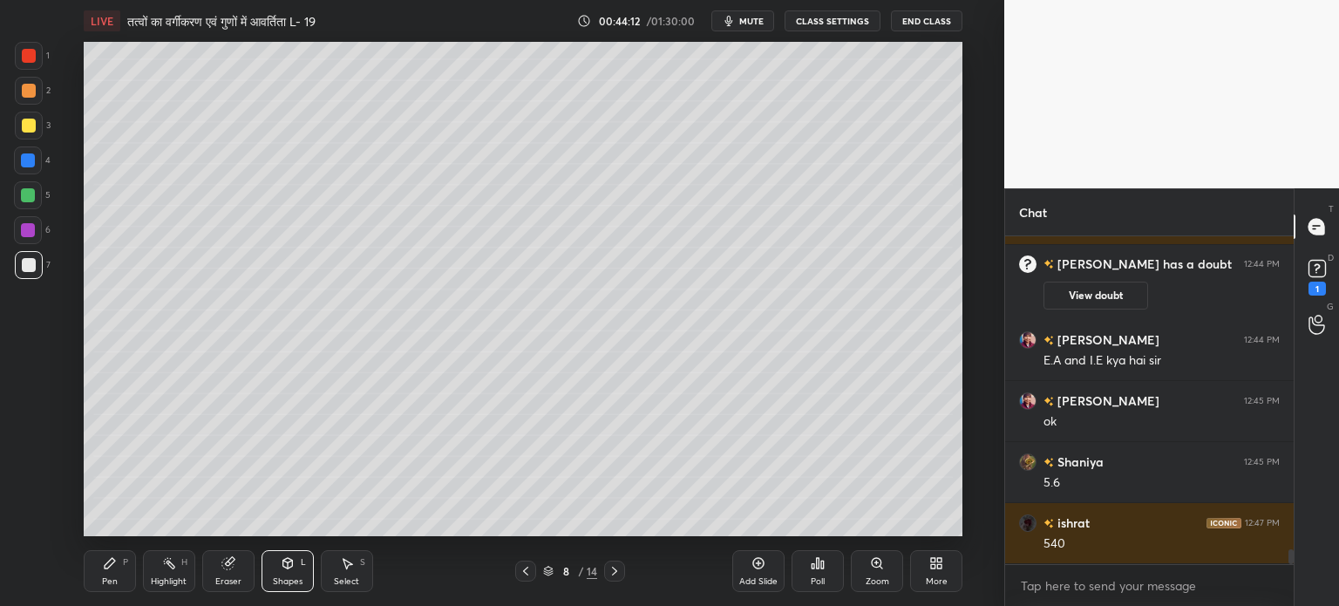
click at [115, 575] on div "Pen P" at bounding box center [110, 571] width 52 height 42
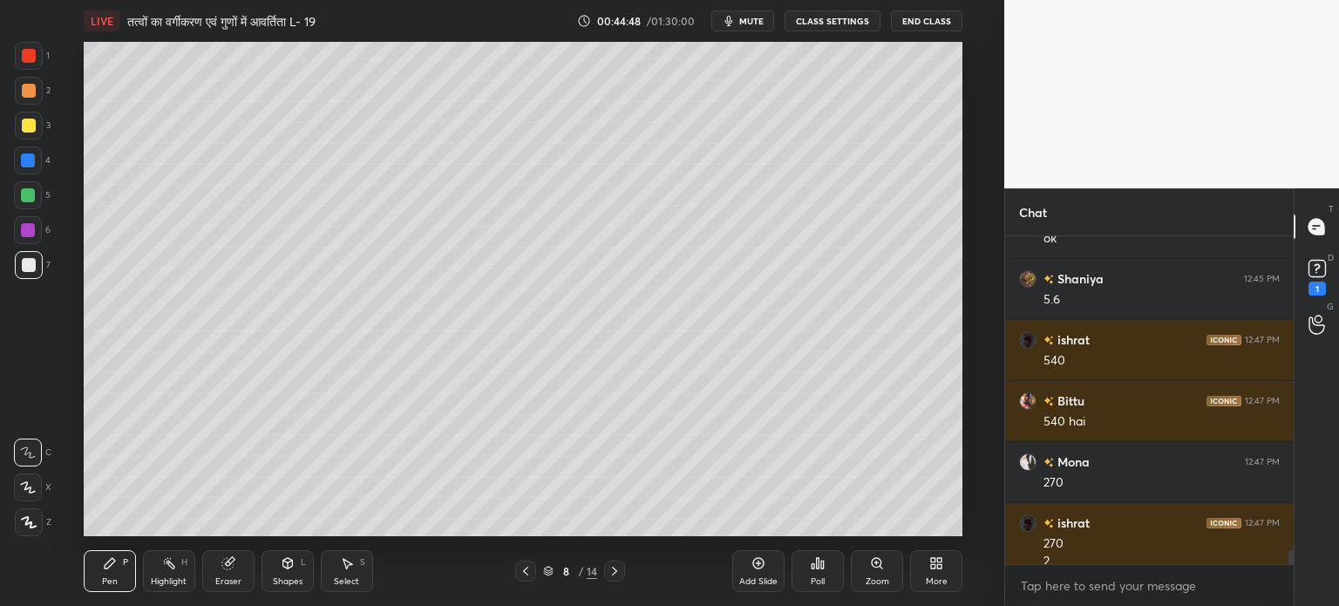
scroll to position [7252, 0]
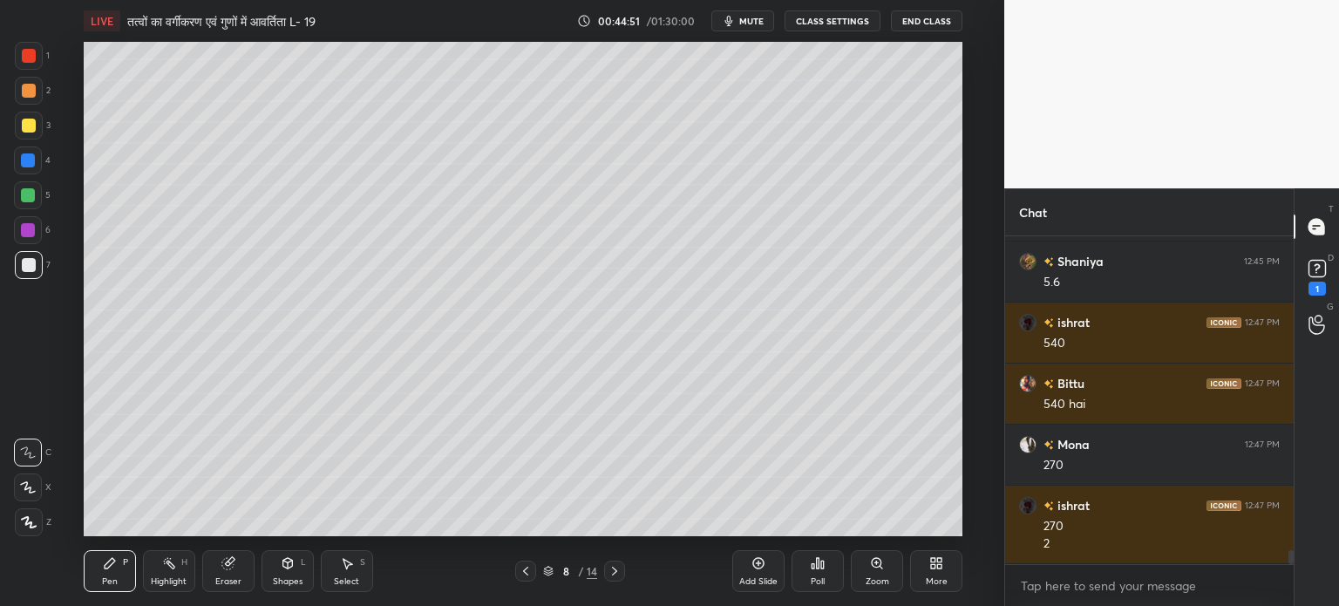
click at [289, 567] on icon at bounding box center [287, 563] width 10 height 10
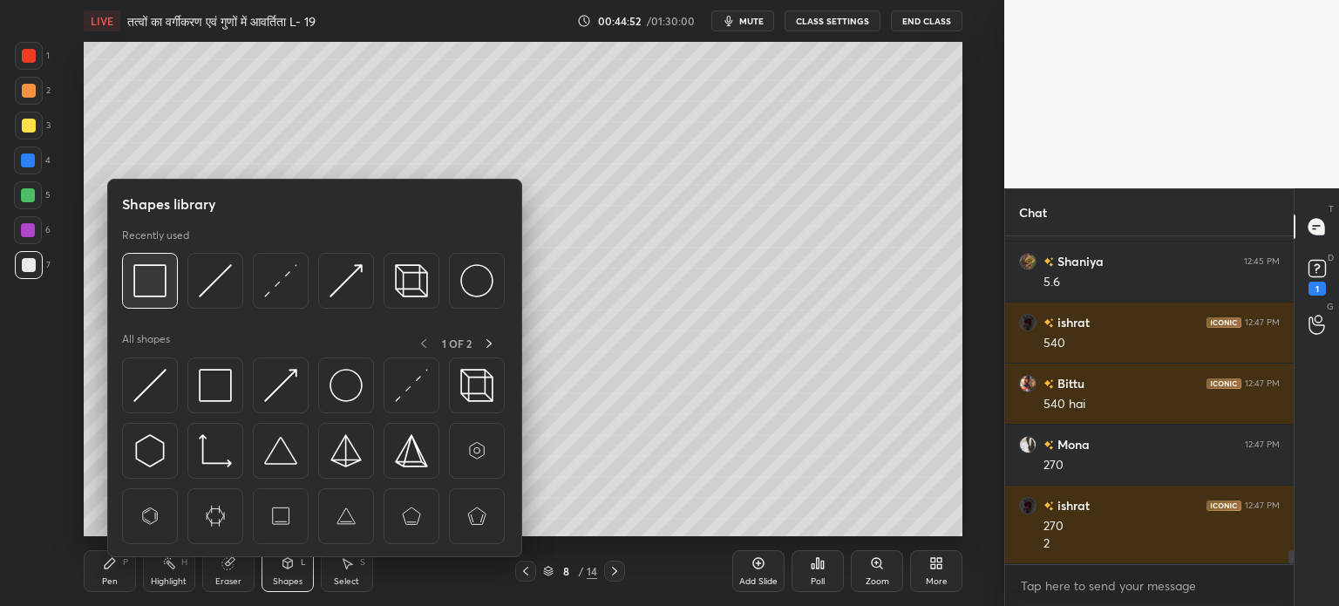
click at [164, 278] on img at bounding box center [149, 280] width 33 height 33
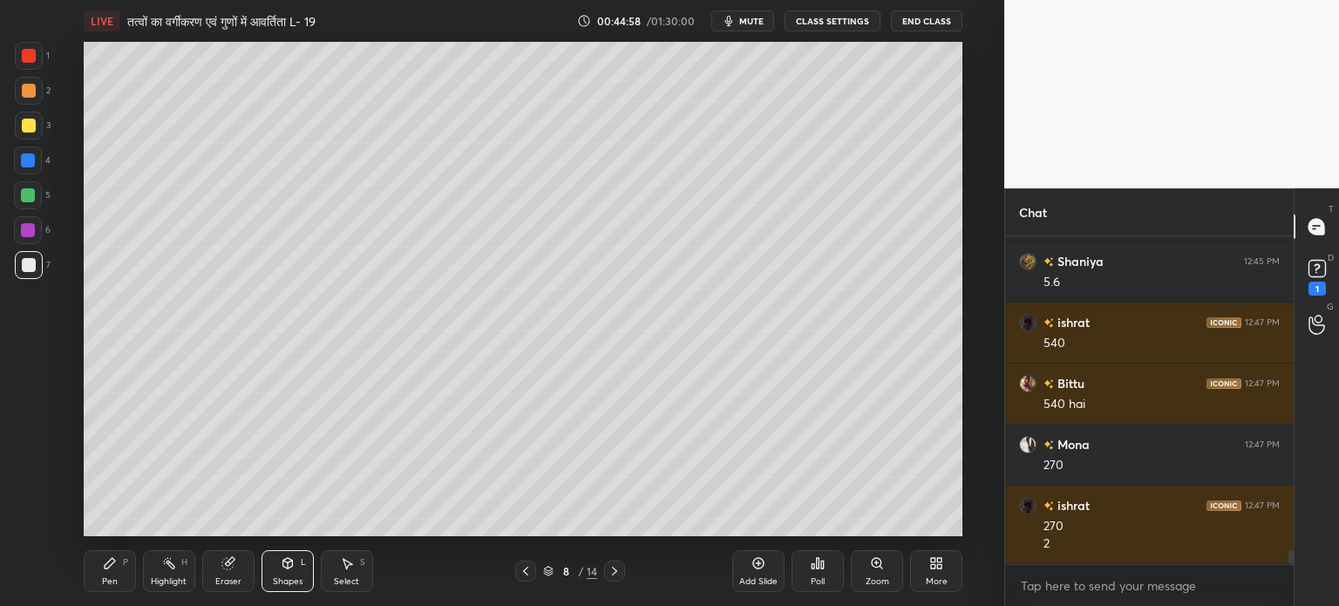
click at [112, 582] on div "Pen" at bounding box center [110, 581] width 16 height 9
click at [282, 579] on div "Shapes" at bounding box center [288, 581] width 30 height 9
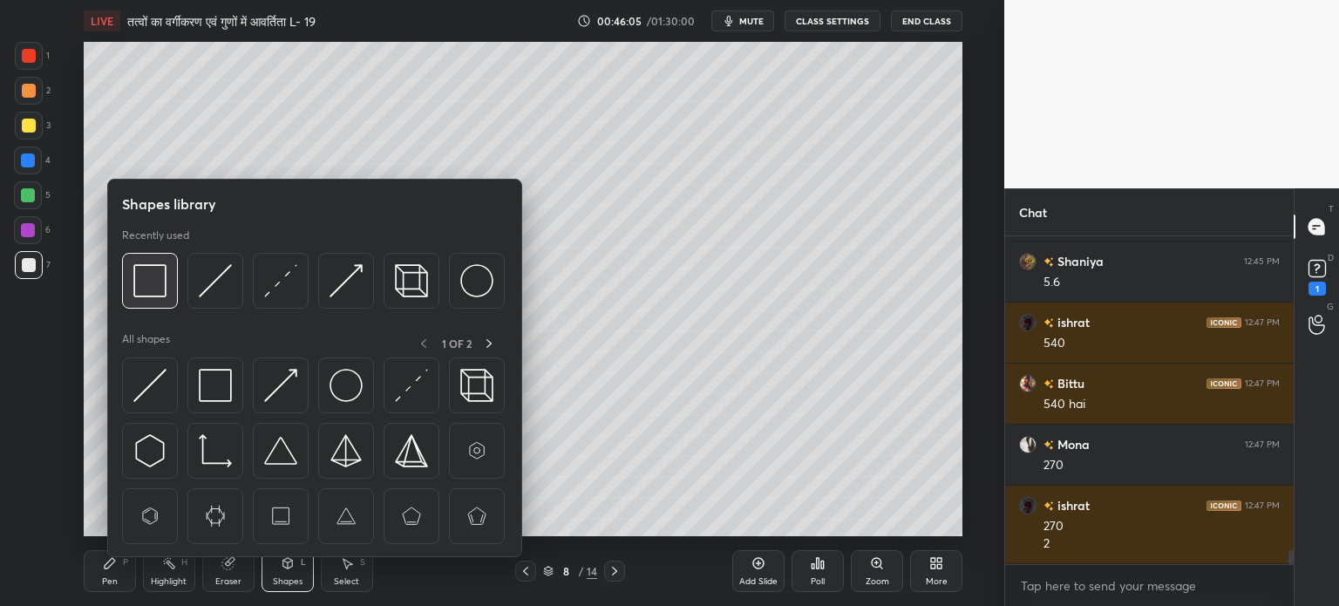
click at [167, 299] on div at bounding box center [150, 281] width 56 height 56
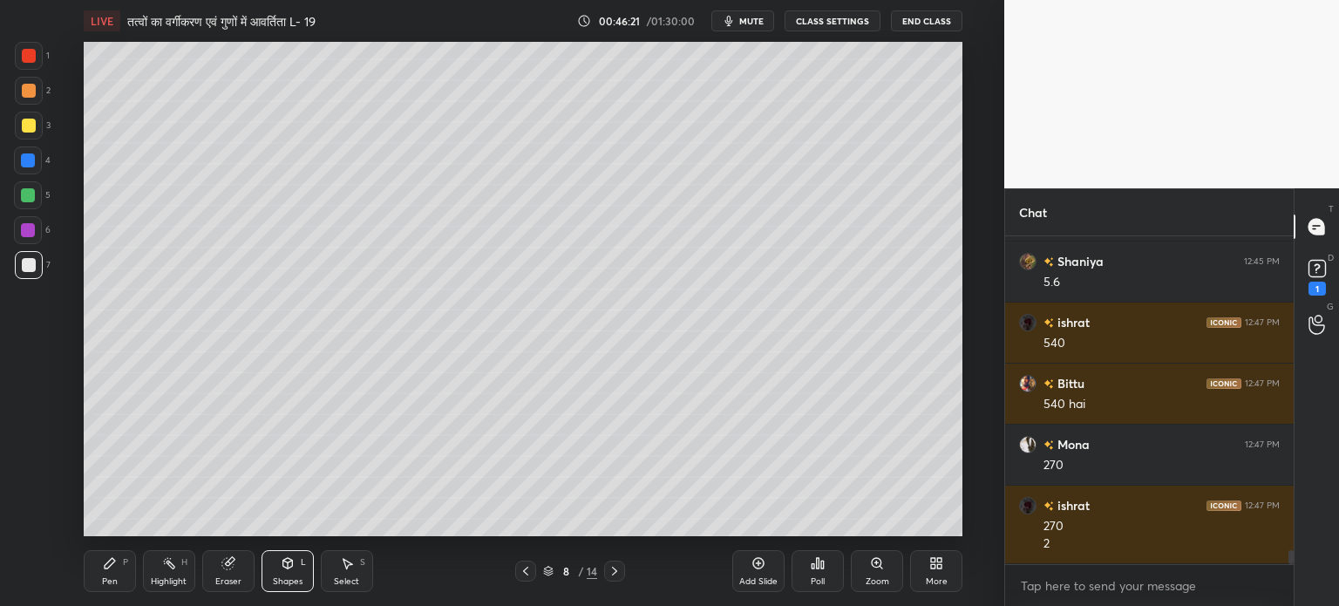
click at [522, 574] on icon at bounding box center [526, 571] width 14 height 14
click at [96, 572] on div "Pen P" at bounding box center [110, 571] width 52 height 42
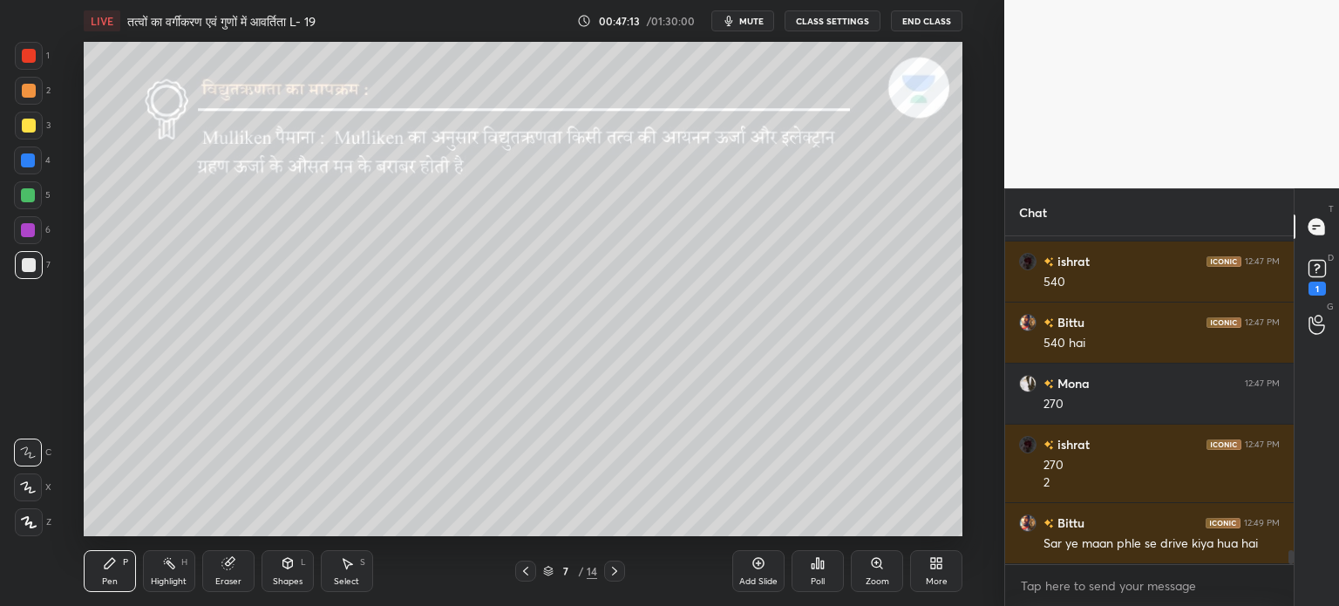
scroll to position [7374, 0]
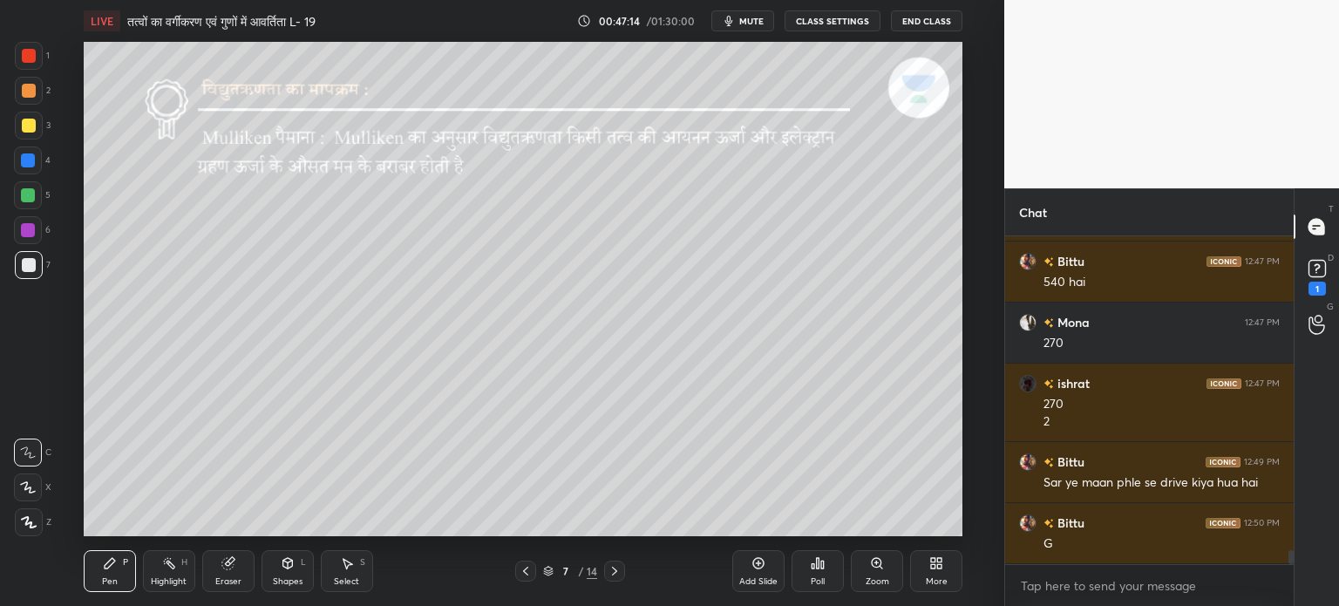
click at [614, 572] on icon at bounding box center [615, 571] width 14 height 14
click at [614, 570] on icon at bounding box center [615, 571] width 14 height 14
click at [527, 573] on icon at bounding box center [526, 571] width 14 height 14
click at [624, 569] on div at bounding box center [614, 571] width 21 height 21
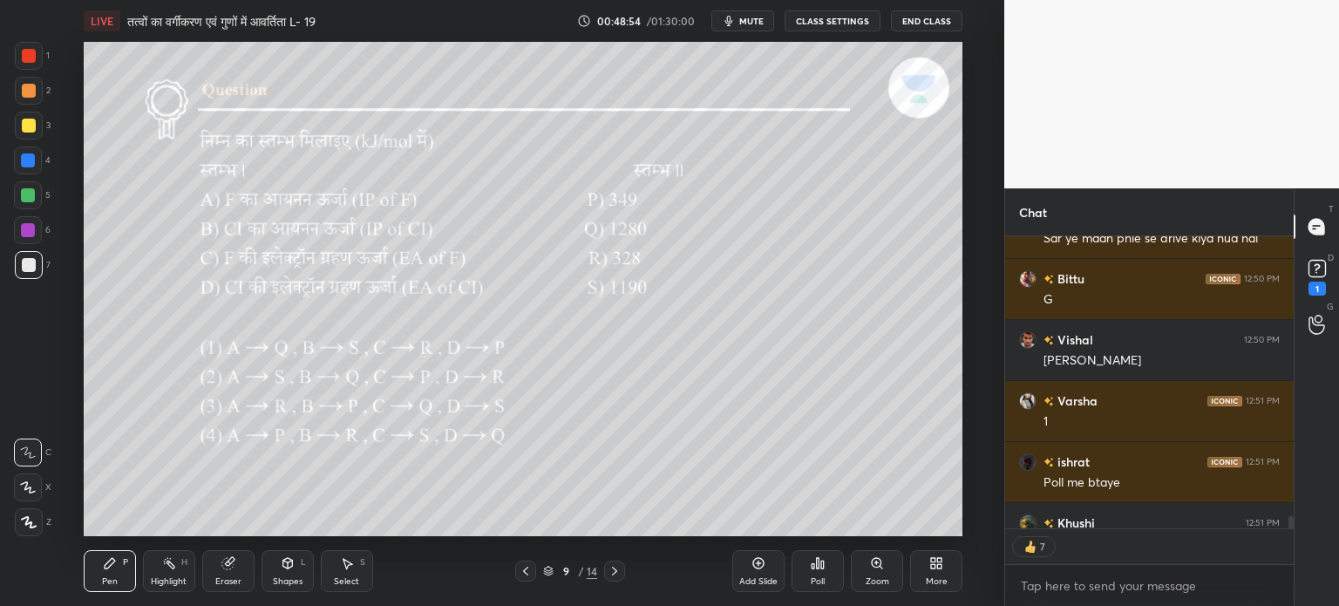
scroll to position [7714, 0]
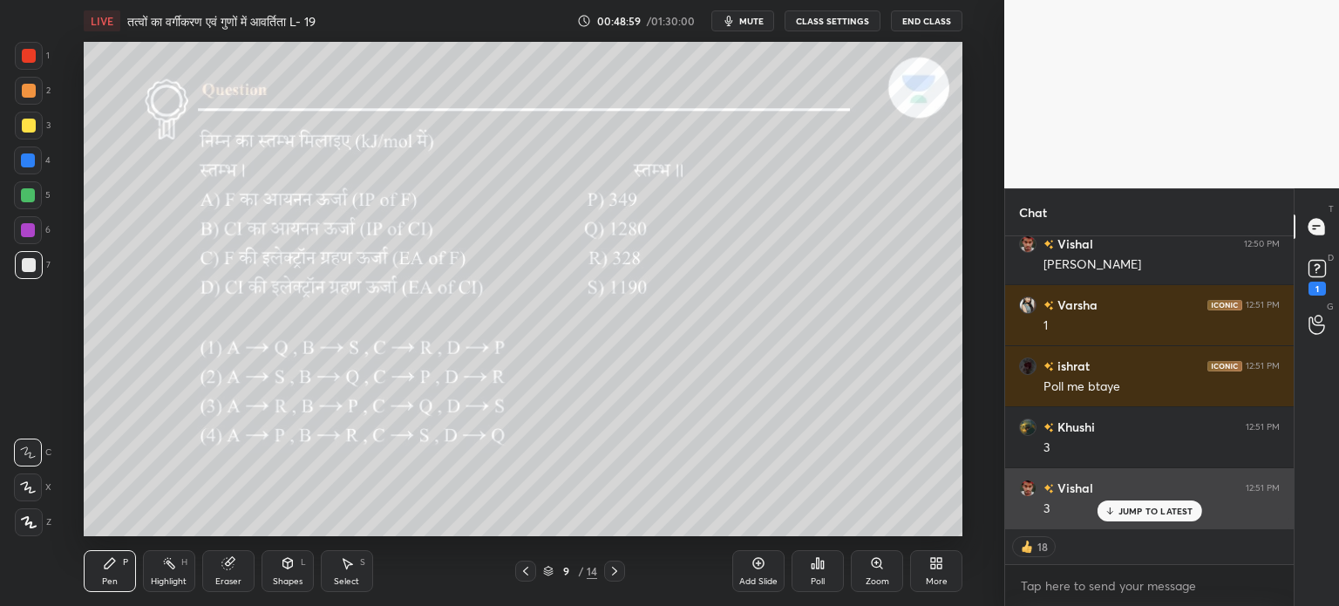
click at [1147, 509] on p "JUMP TO LATEST" at bounding box center [1156, 511] width 75 height 10
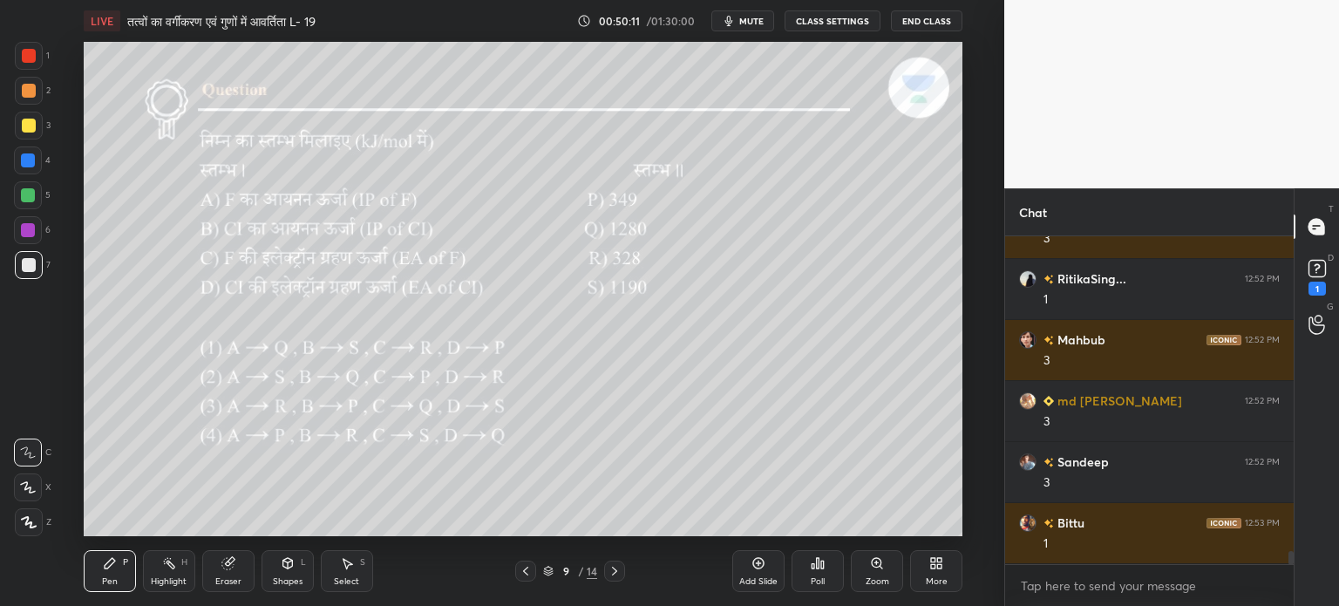
scroll to position [8106, 0]
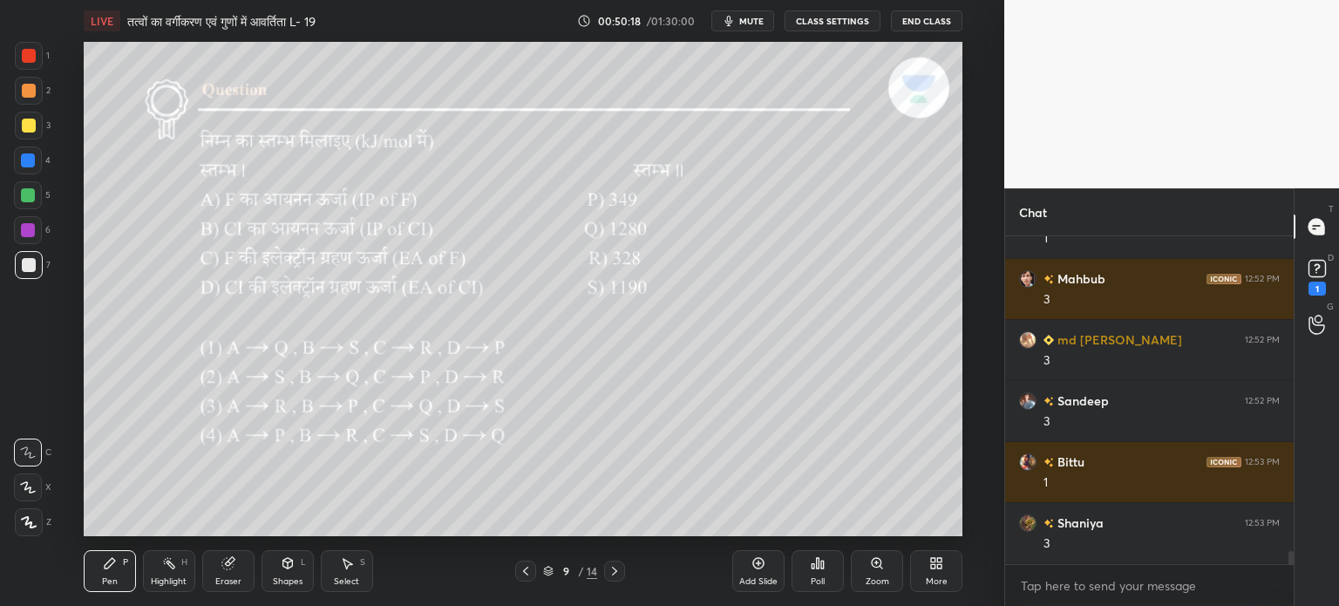
click at [534, 571] on div at bounding box center [525, 571] width 21 height 21
click at [756, 560] on icon at bounding box center [758, 563] width 11 height 11
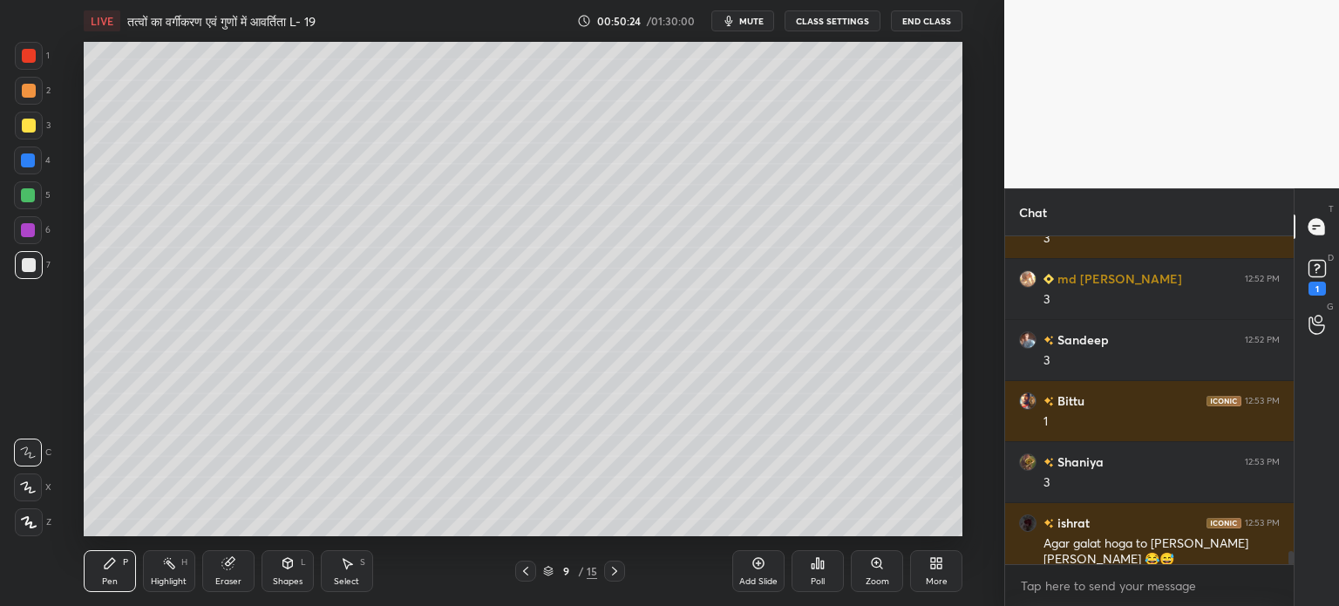
click at [26, 130] on div at bounding box center [29, 126] width 14 height 14
click at [289, 561] on icon at bounding box center [287, 563] width 10 height 10
click at [122, 571] on div "Pen P" at bounding box center [110, 571] width 52 height 42
click at [284, 554] on div "Shapes L" at bounding box center [288, 571] width 52 height 42
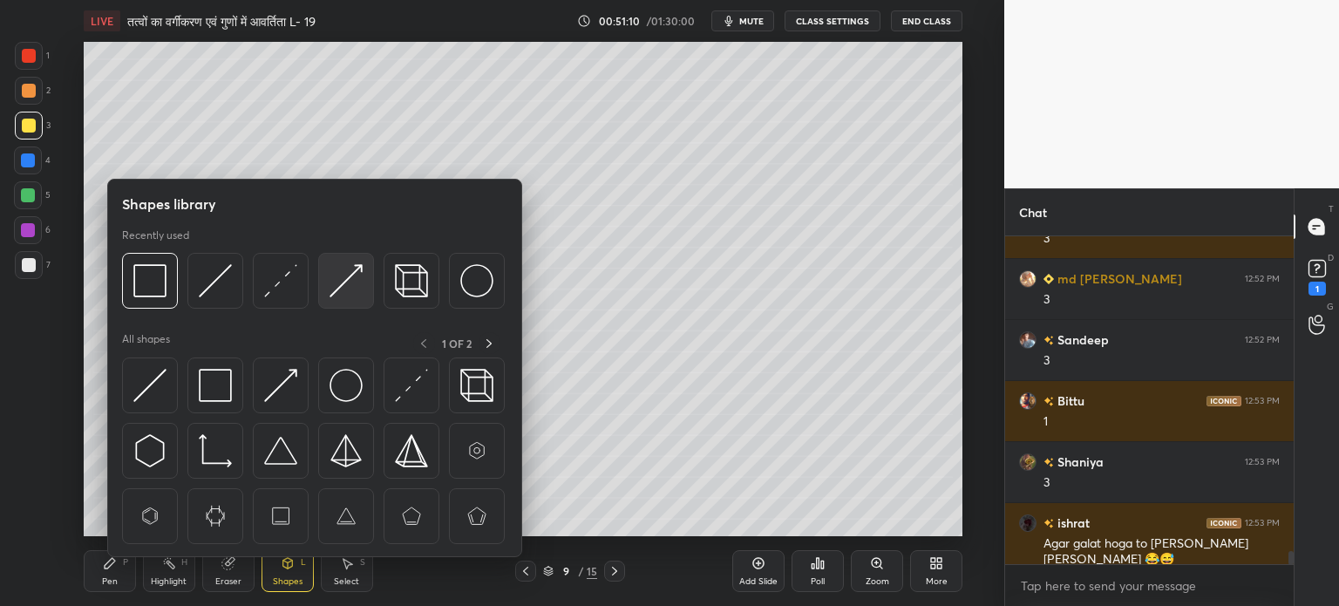
click at [357, 292] on img at bounding box center [346, 280] width 33 height 33
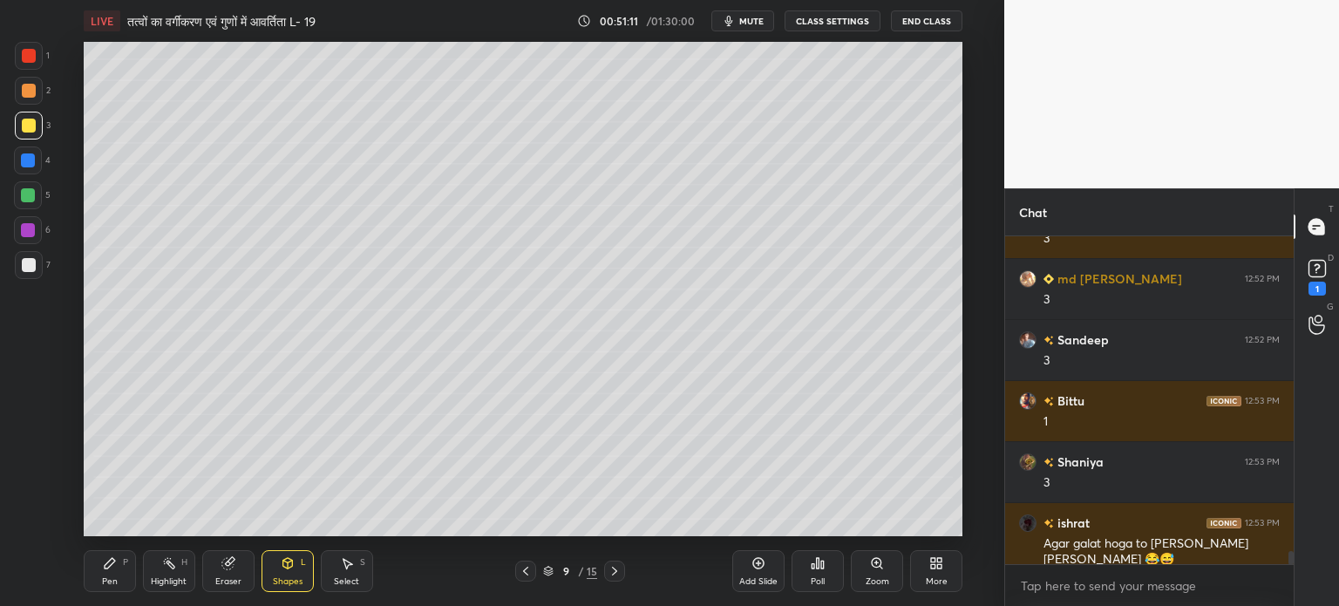
click at [288, 569] on icon at bounding box center [288, 563] width 14 height 14
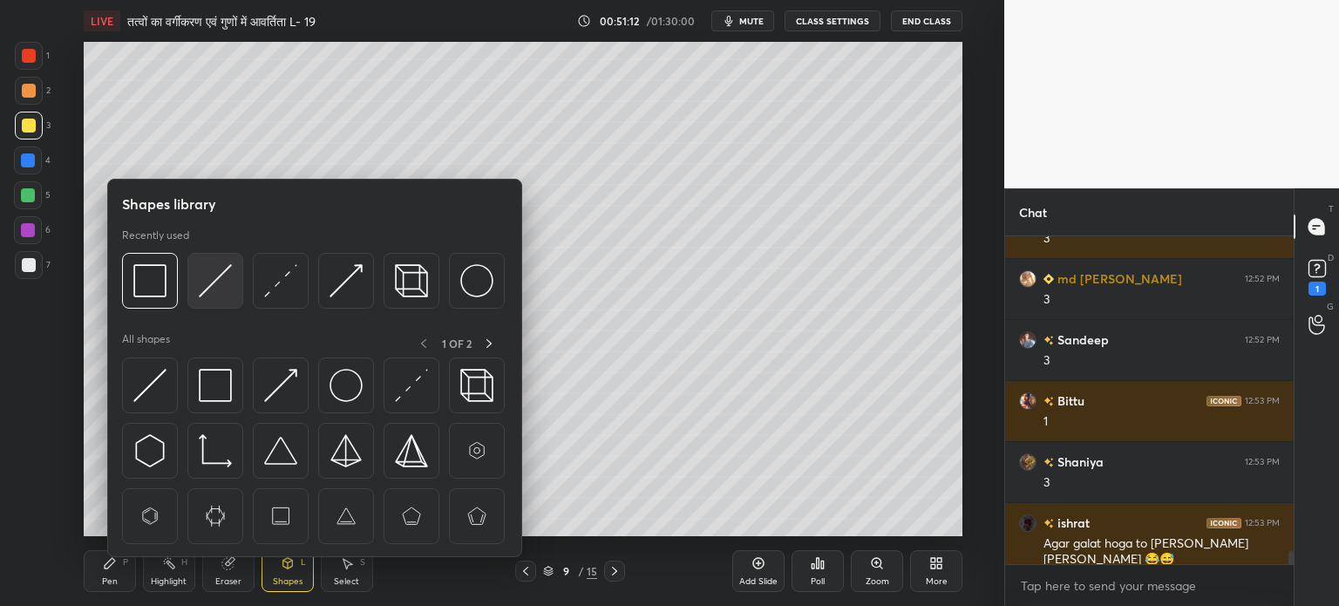
click at [216, 294] on img at bounding box center [215, 280] width 33 height 33
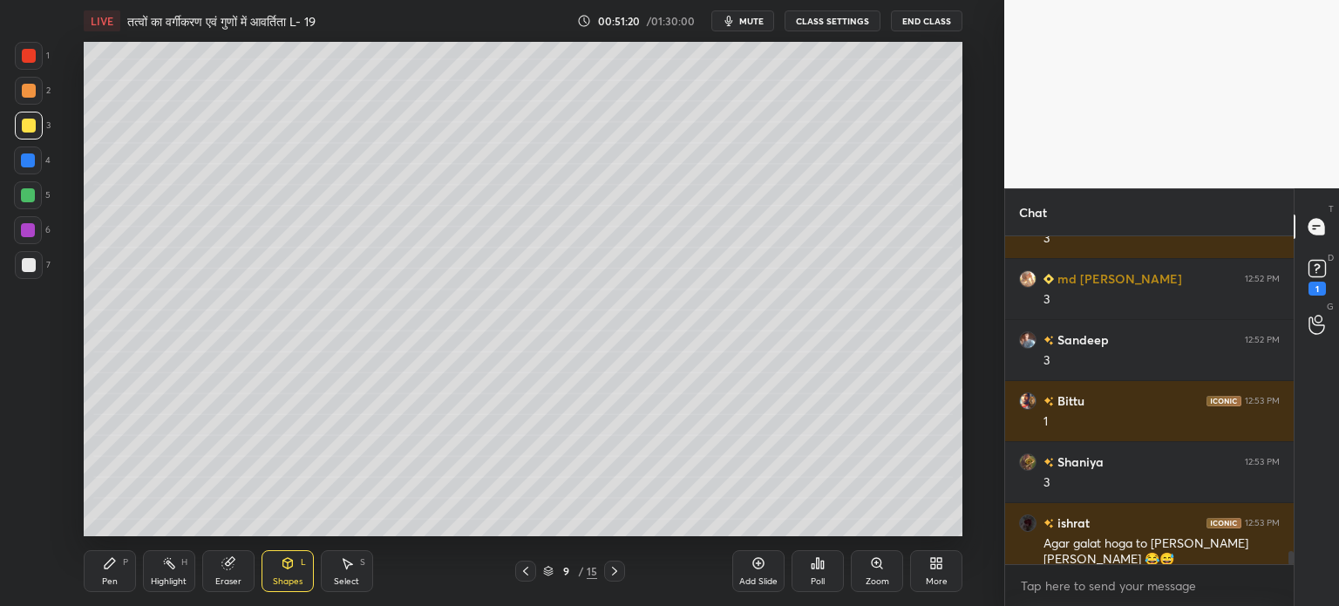
click at [94, 588] on div "Pen P" at bounding box center [110, 571] width 52 height 42
click at [289, 568] on icon at bounding box center [287, 563] width 10 height 10
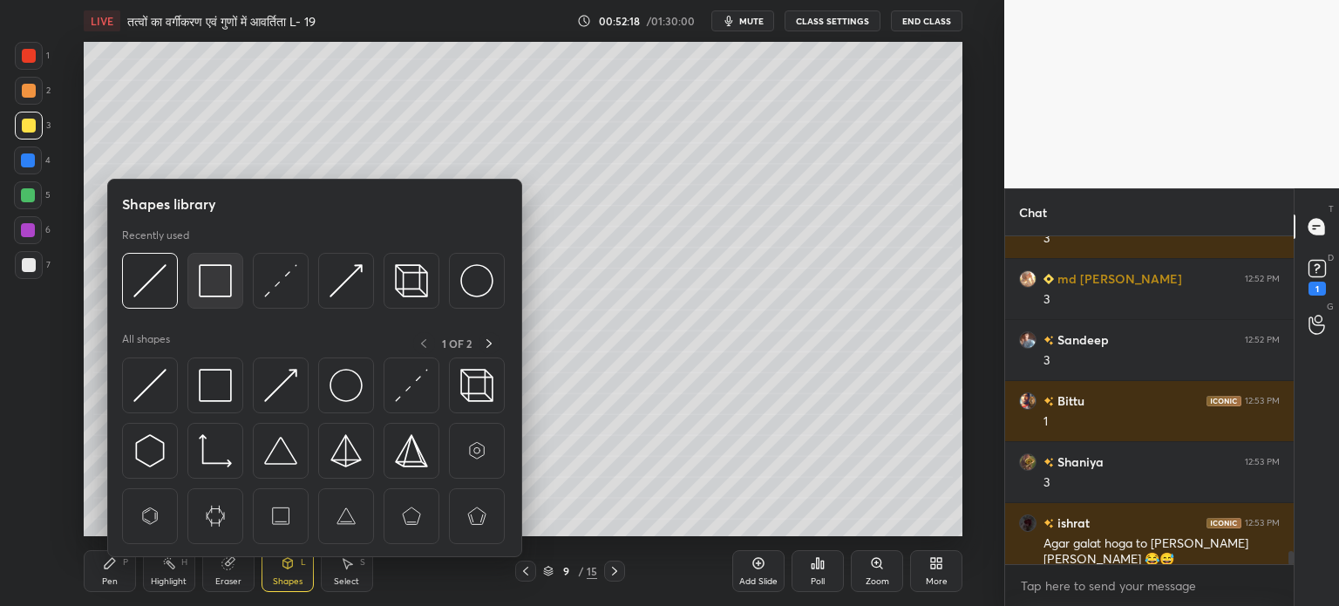
click at [207, 282] on img at bounding box center [215, 280] width 33 height 33
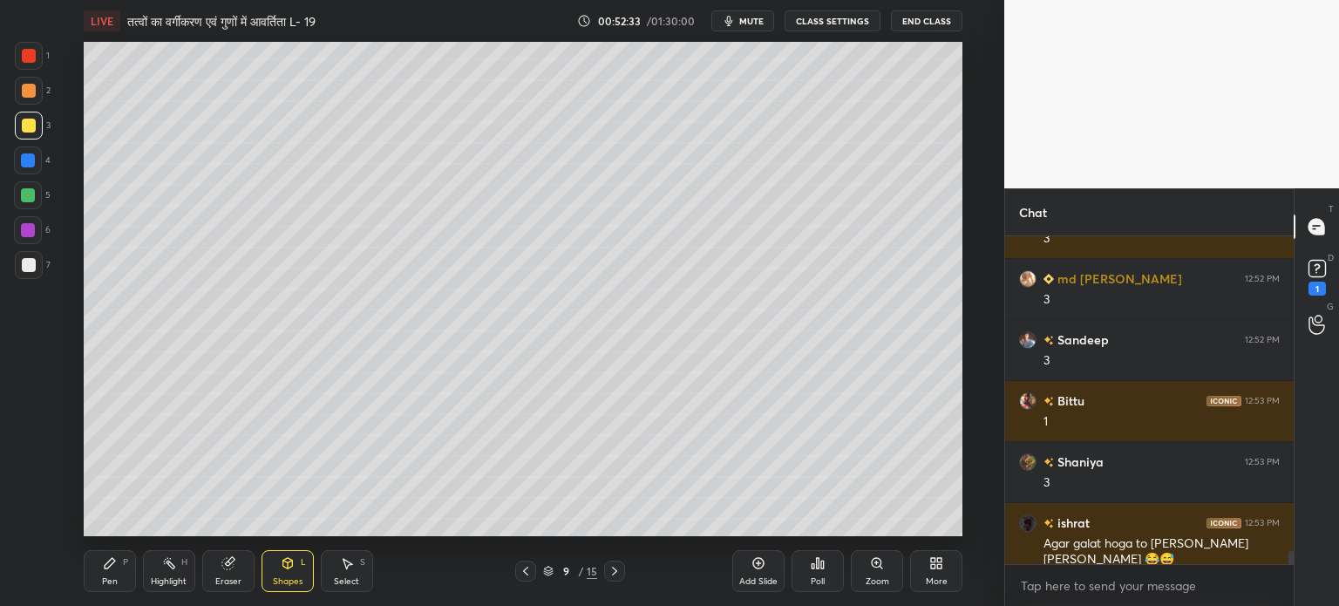
click at [113, 561] on icon at bounding box center [110, 563] width 10 height 10
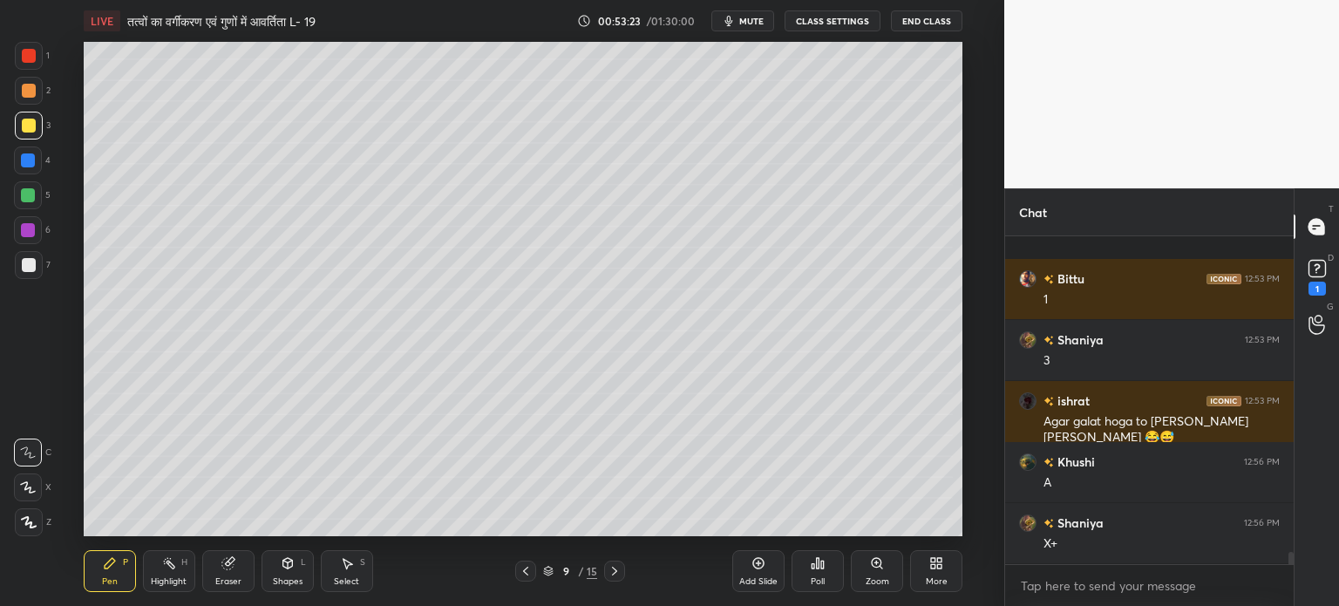
scroll to position [8411, 0]
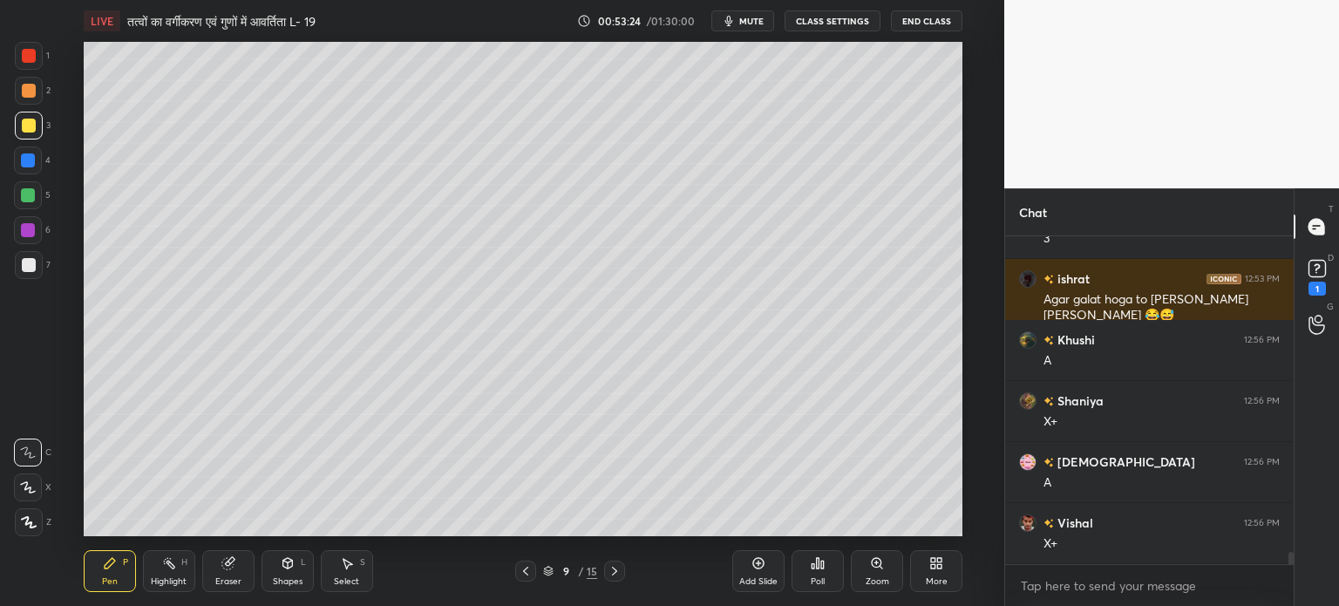
click at [31, 191] on div at bounding box center [28, 195] width 14 height 14
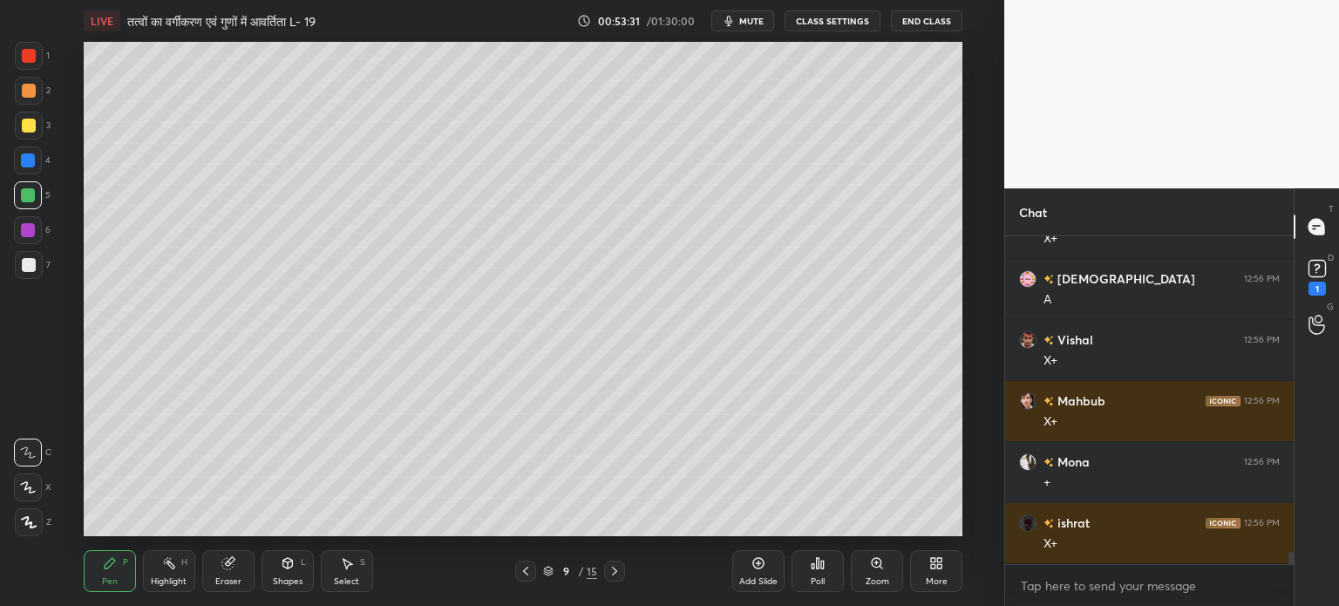
scroll to position [8655, 0]
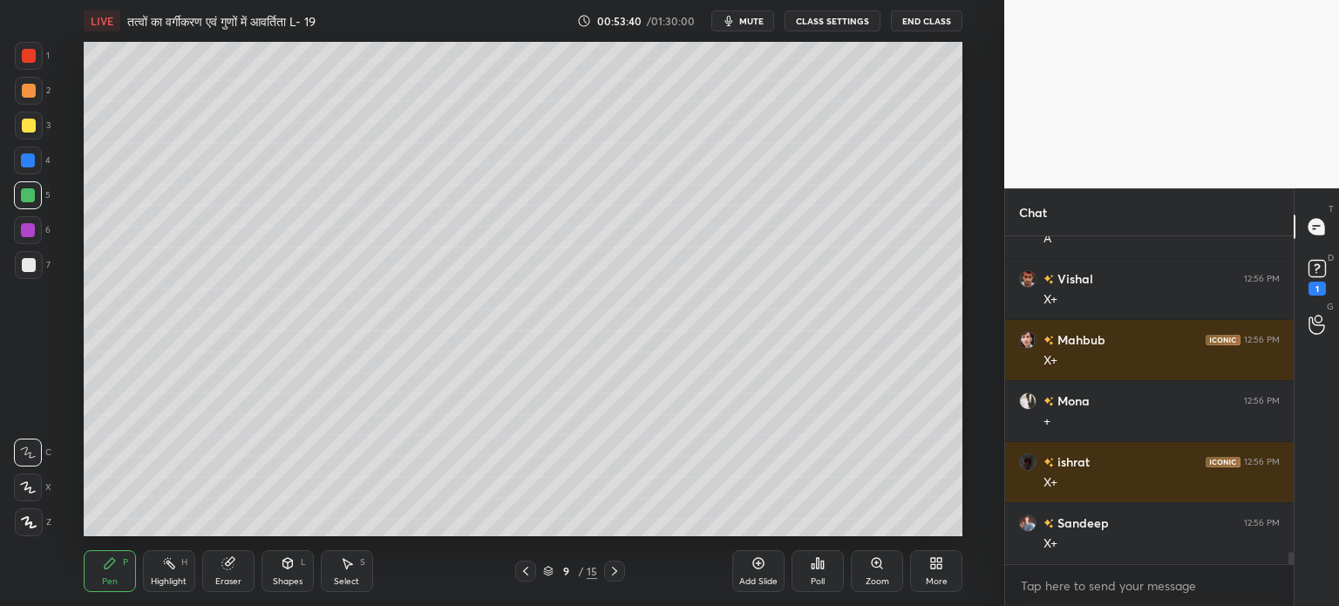
click at [31, 485] on icon at bounding box center [28, 487] width 16 height 12
click at [289, 566] on icon at bounding box center [287, 563] width 10 height 10
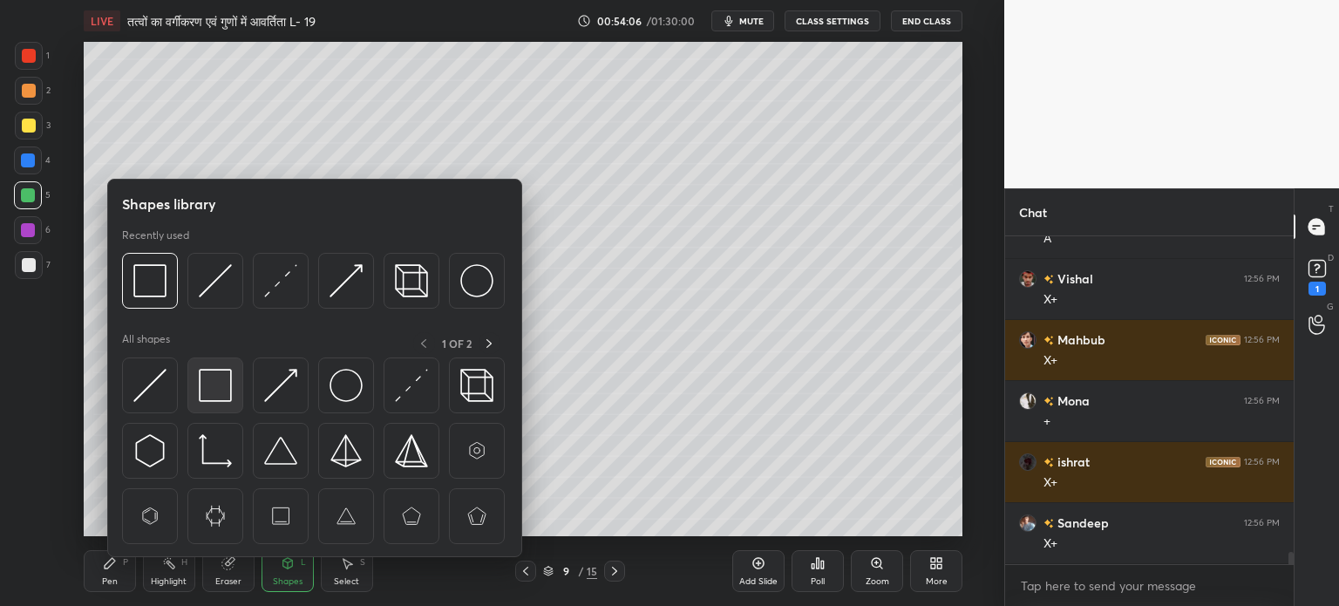
click at [214, 381] on img at bounding box center [215, 385] width 33 height 33
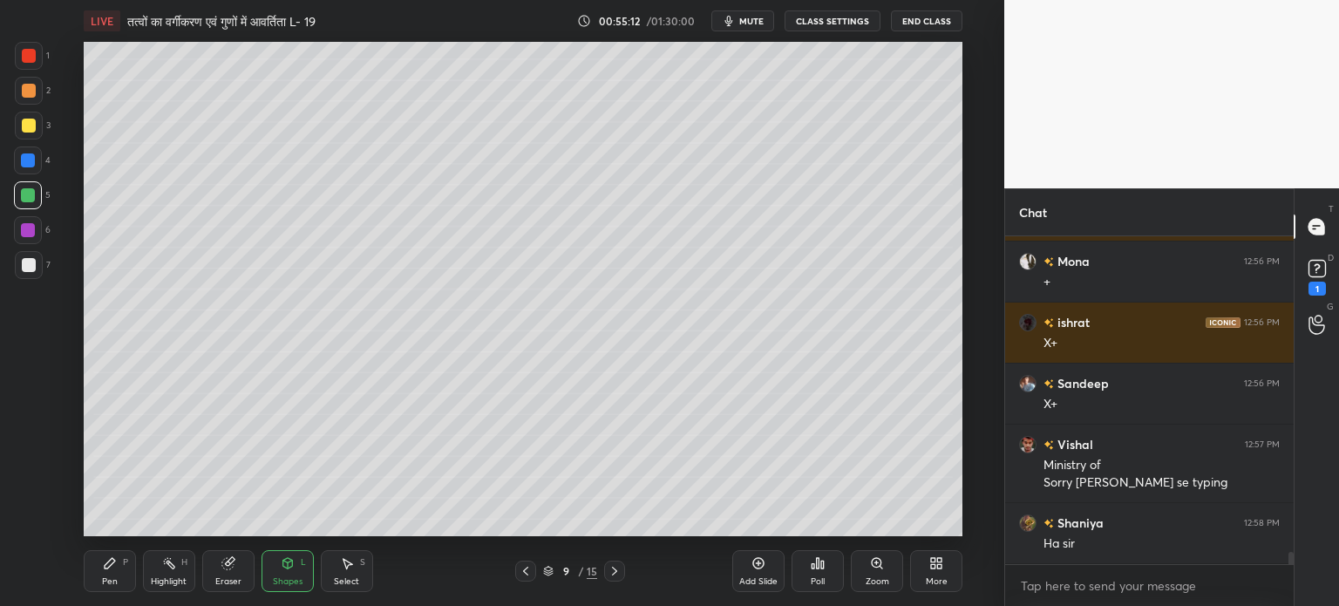
scroll to position [8856, 0]
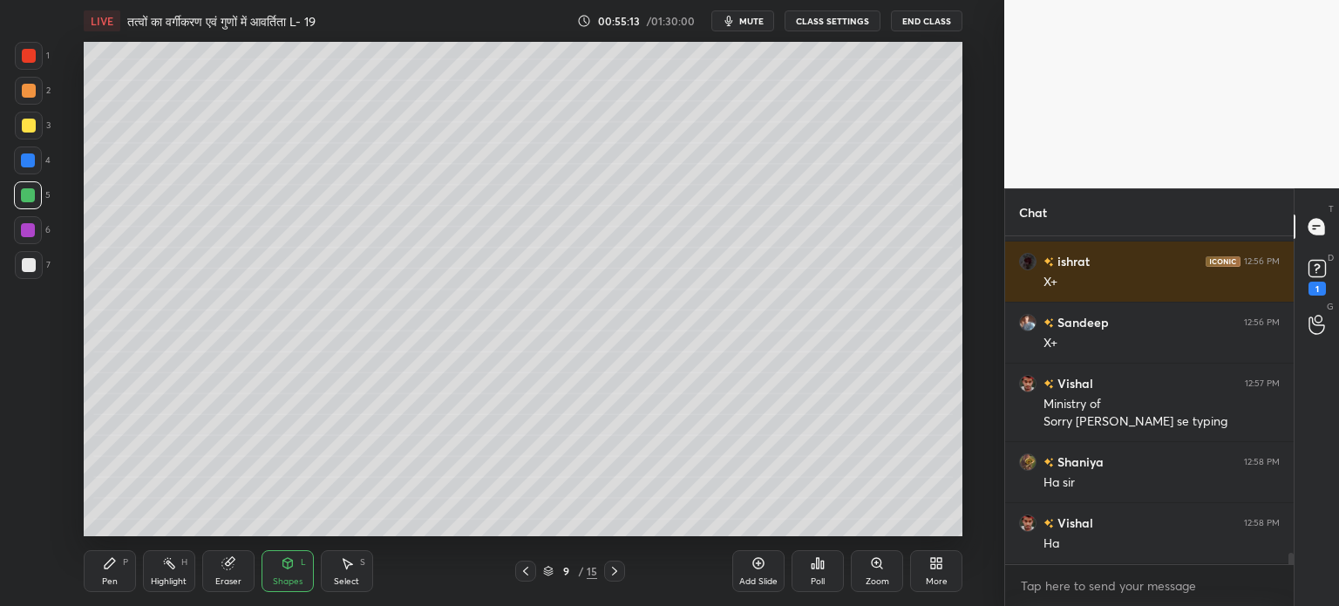
click at [109, 575] on div "Pen P" at bounding box center [110, 571] width 52 height 42
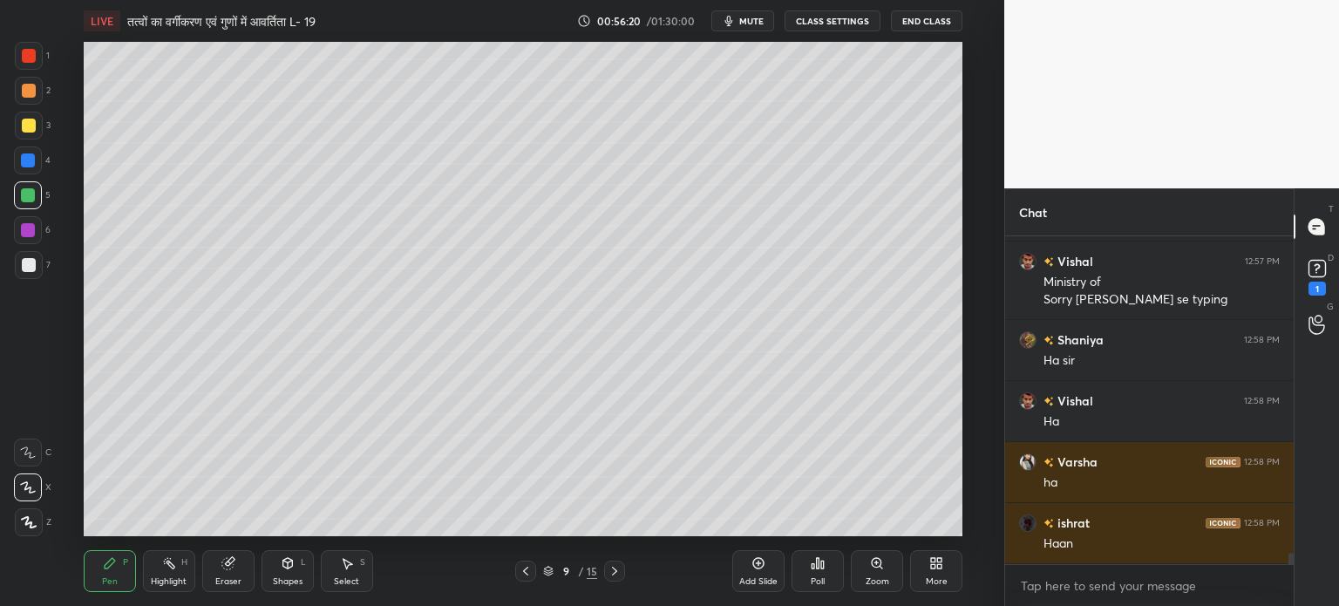
scroll to position [8978, 0]
click at [756, 582] on div "Add Slide" at bounding box center [758, 581] width 38 height 9
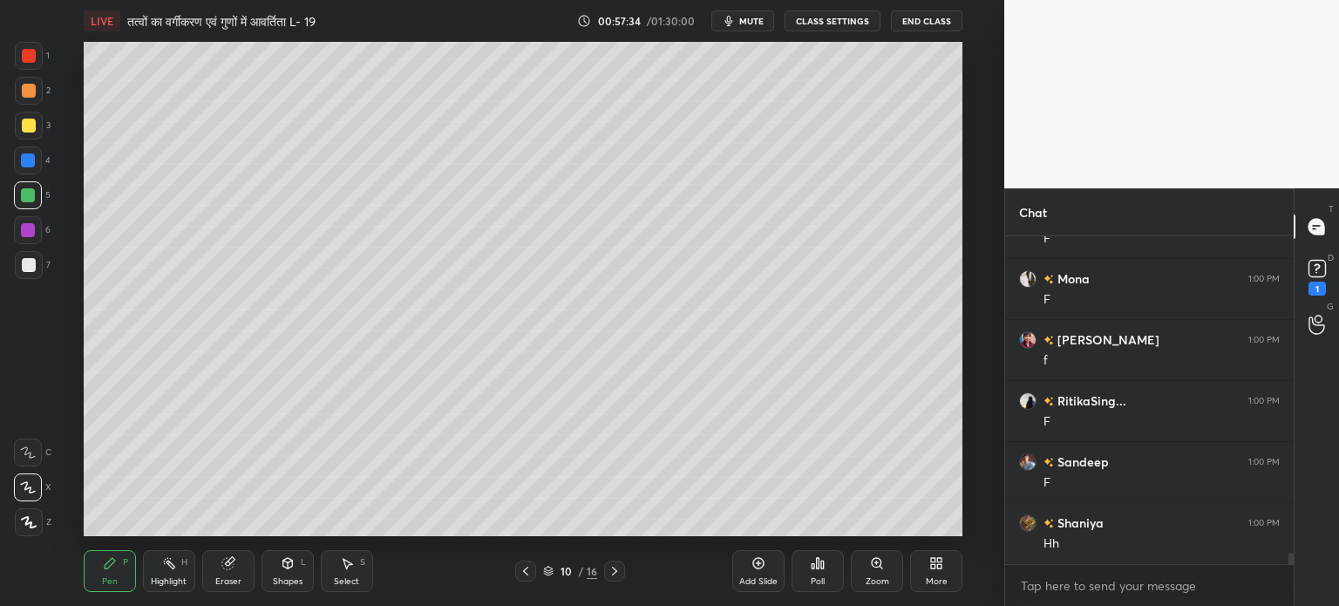
scroll to position [9527, 0]
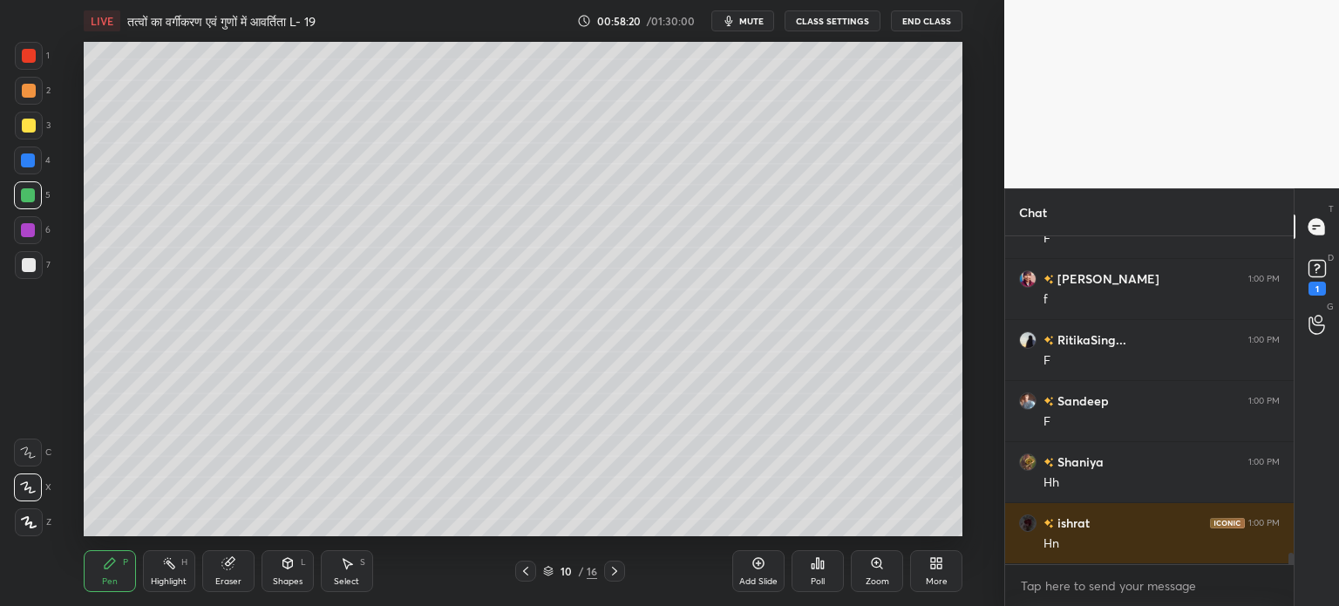
click at [301, 556] on div "Shapes L" at bounding box center [288, 571] width 52 height 42
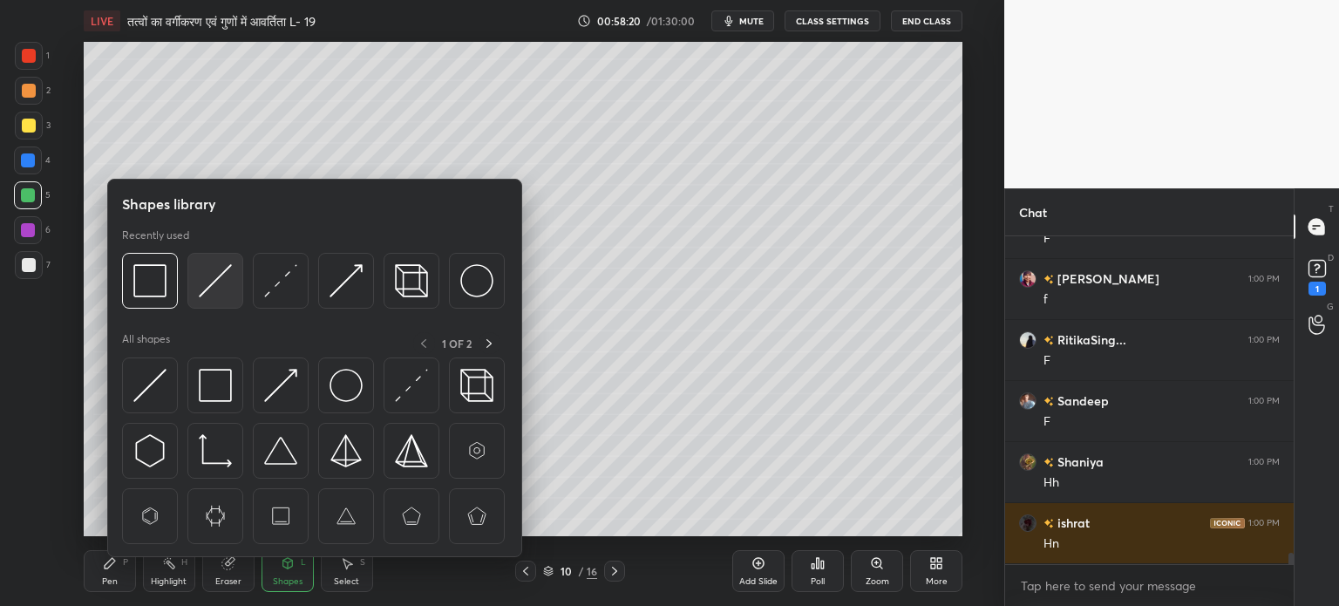
click at [208, 277] on img at bounding box center [215, 280] width 33 height 33
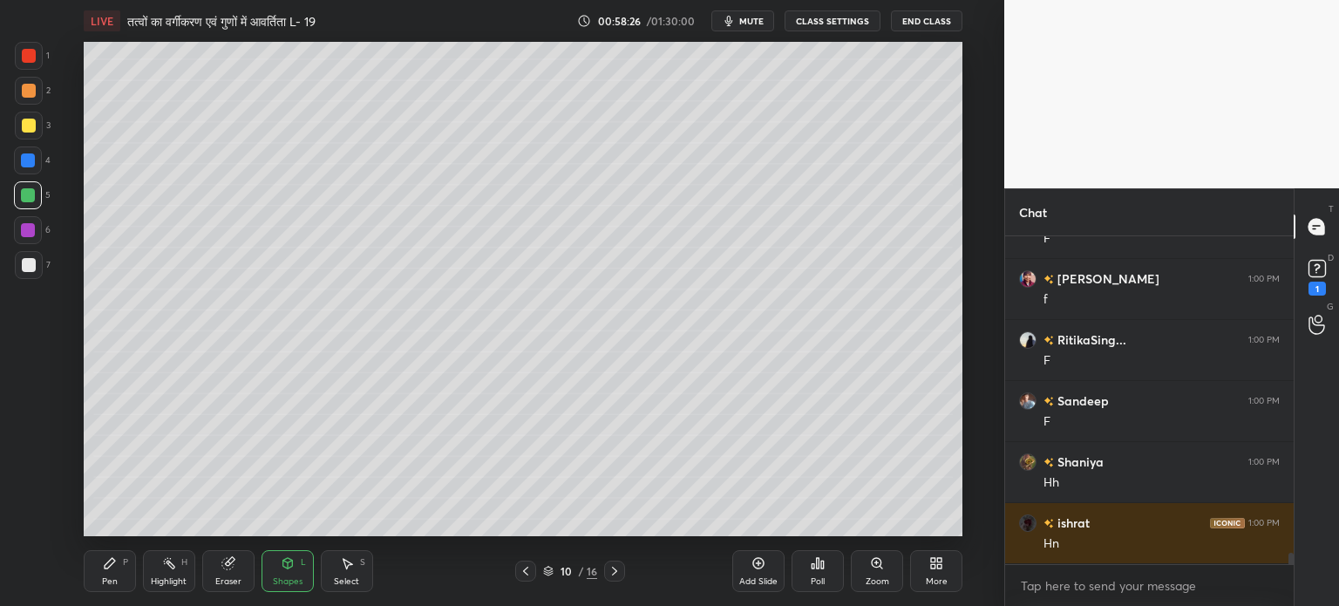
click at [359, 571] on div "Select S" at bounding box center [347, 571] width 52 height 42
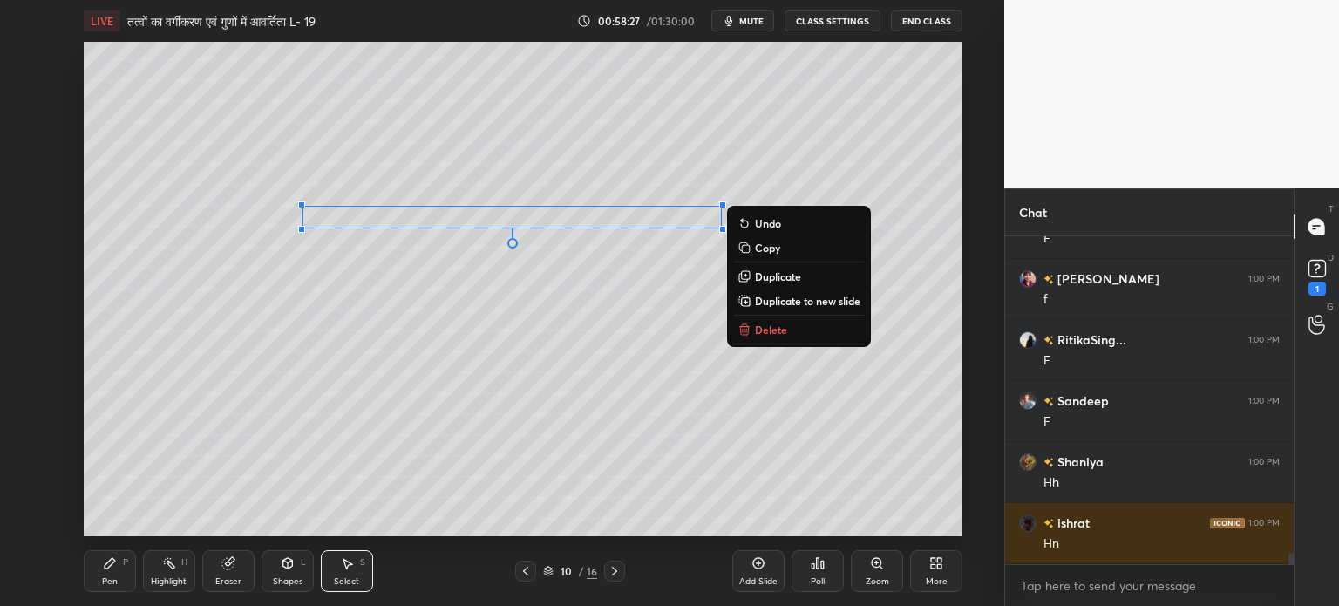
scroll to position [9588, 0]
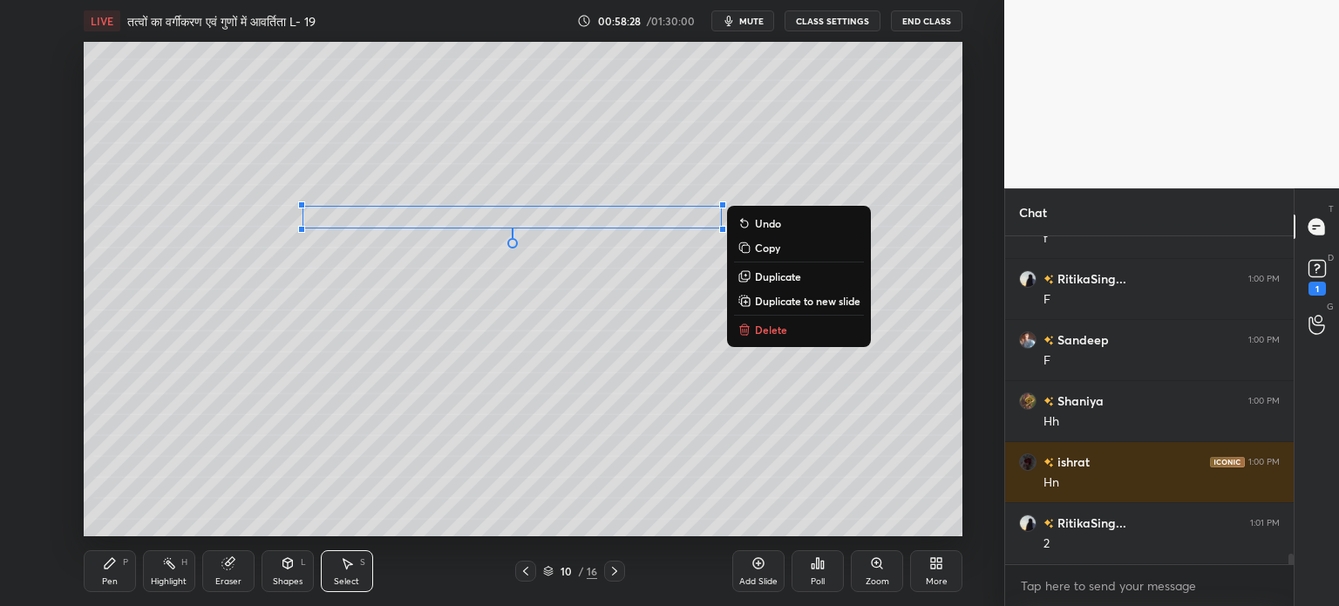
click at [769, 247] on p "Copy" at bounding box center [767, 248] width 25 height 14
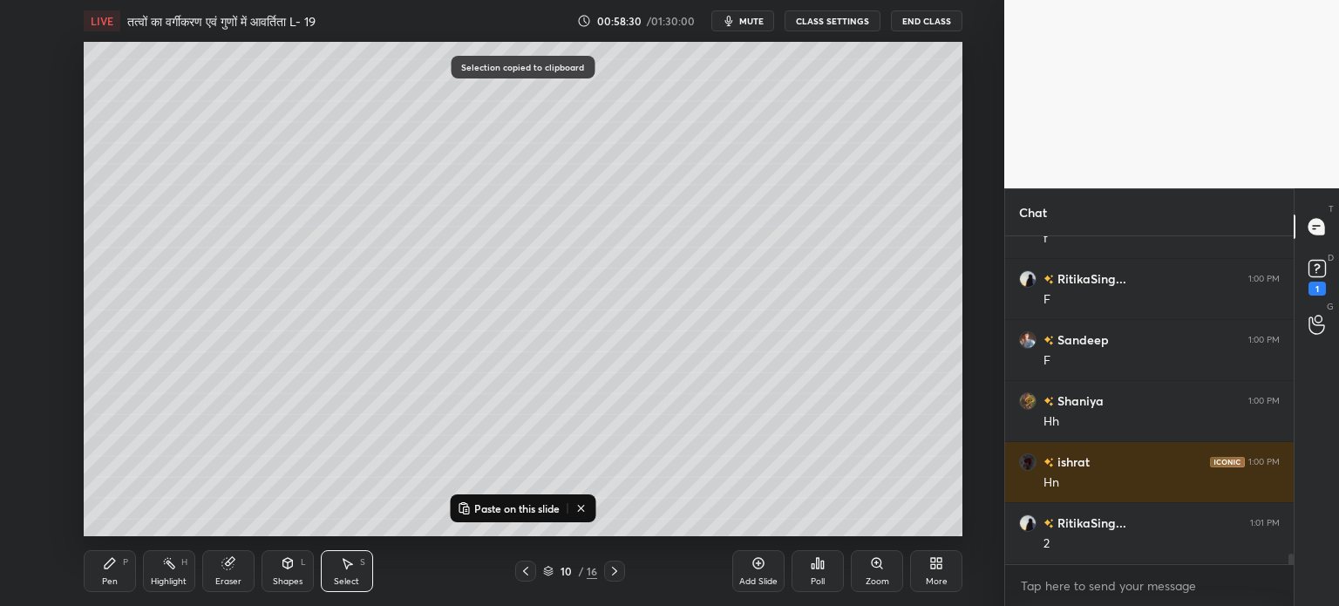
click at [227, 571] on div "Eraser" at bounding box center [228, 571] width 52 height 42
click at [167, 573] on div "Highlight H" at bounding box center [169, 571] width 52 height 42
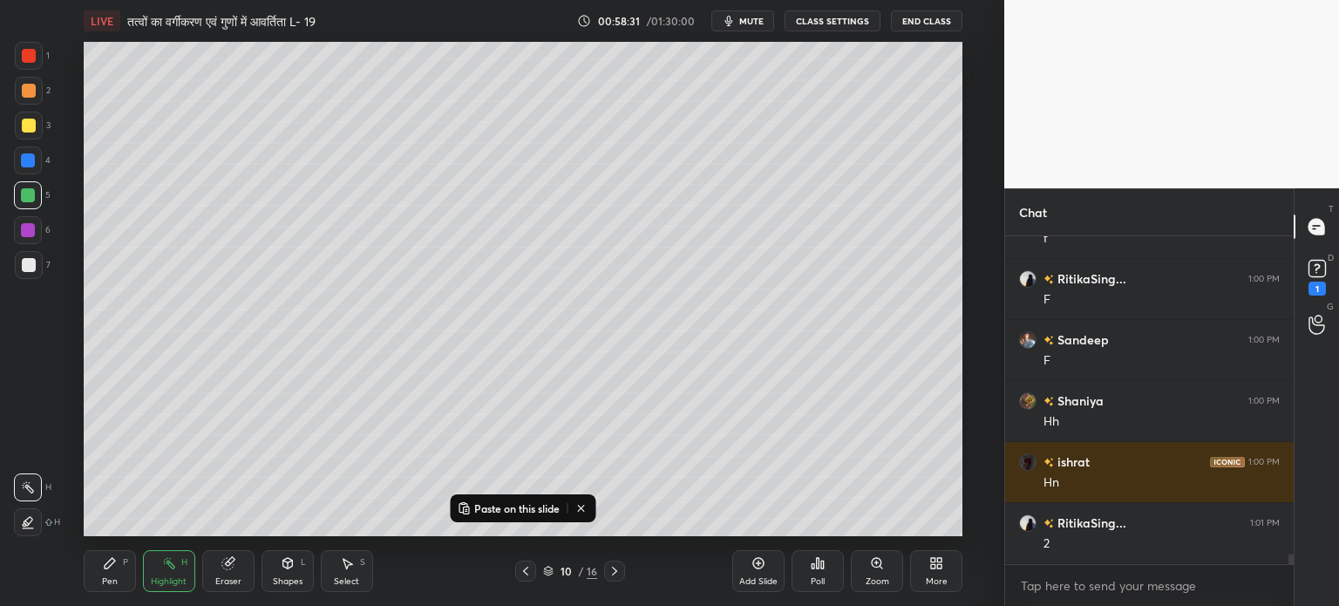
click at [281, 563] on icon at bounding box center [288, 563] width 14 height 14
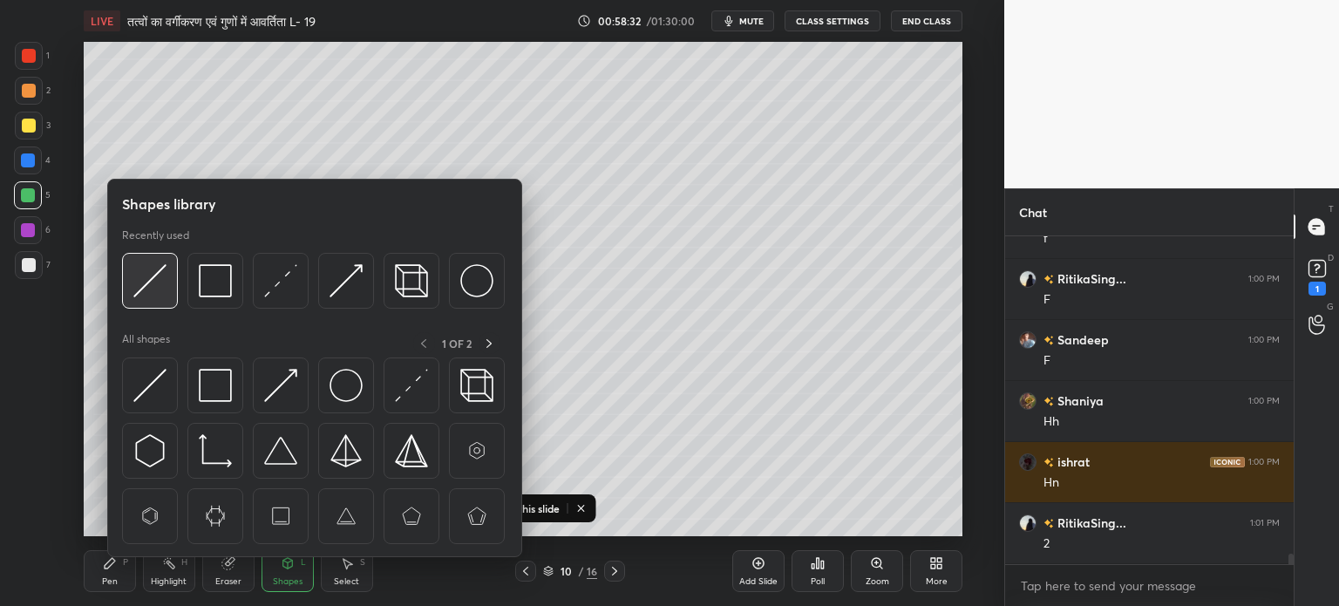
click at [155, 281] on img at bounding box center [149, 280] width 33 height 33
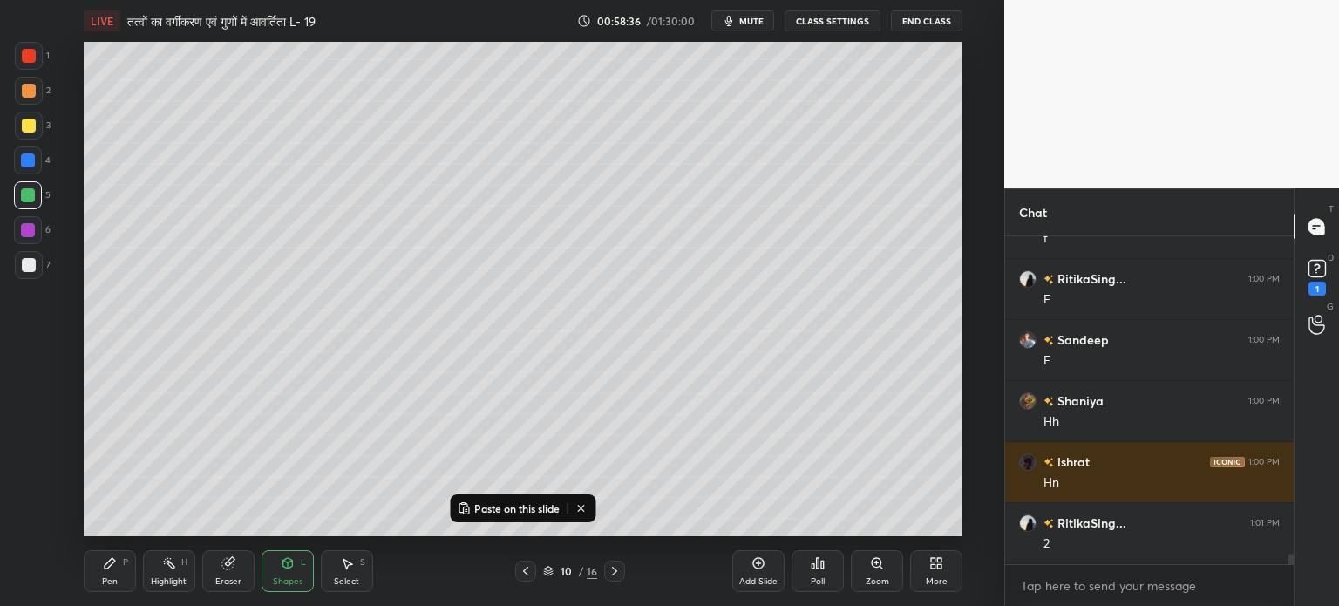
click at [110, 573] on div "Pen P" at bounding box center [110, 571] width 52 height 42
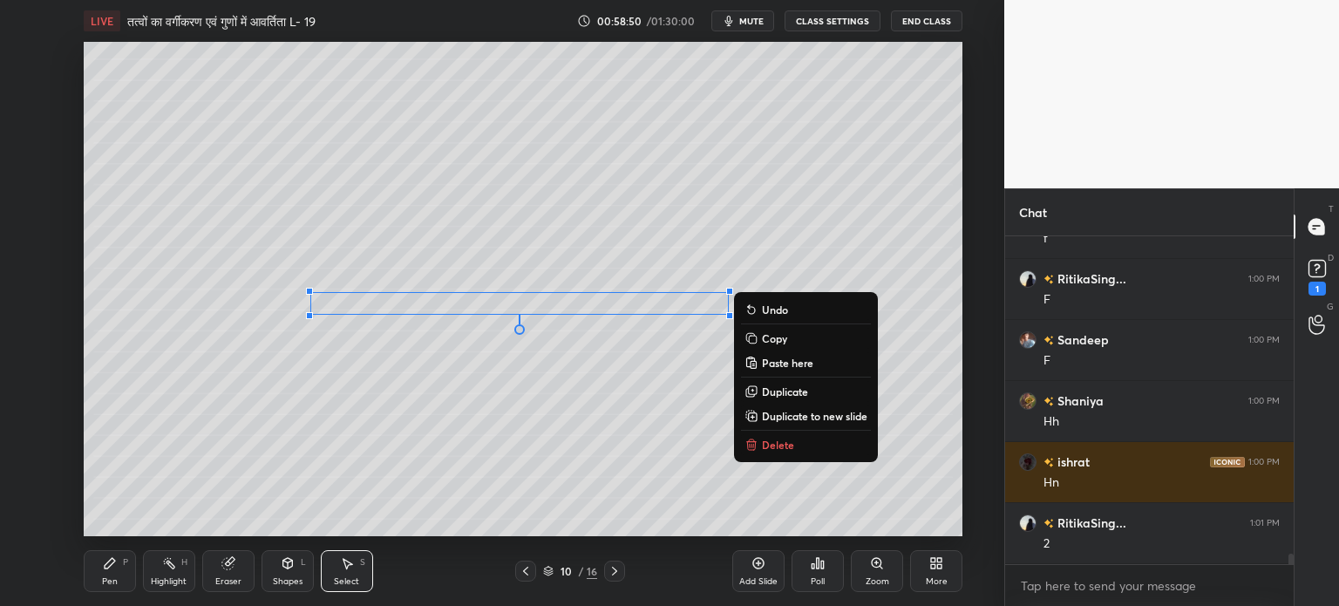
scroll to position [9649, 0]
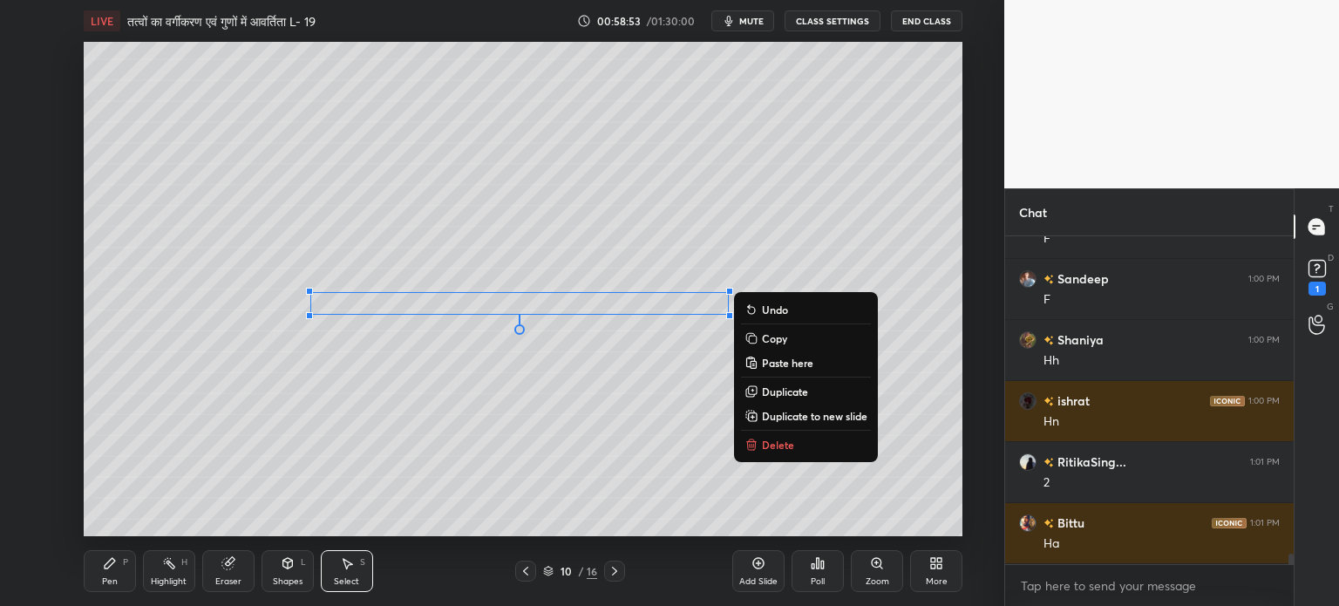
click at [184, 502] on div "0 ° Undo Copy Paste here Duplicate Duplicate to new slide Delete" at bounding box center [523, 289] width 879 height 494
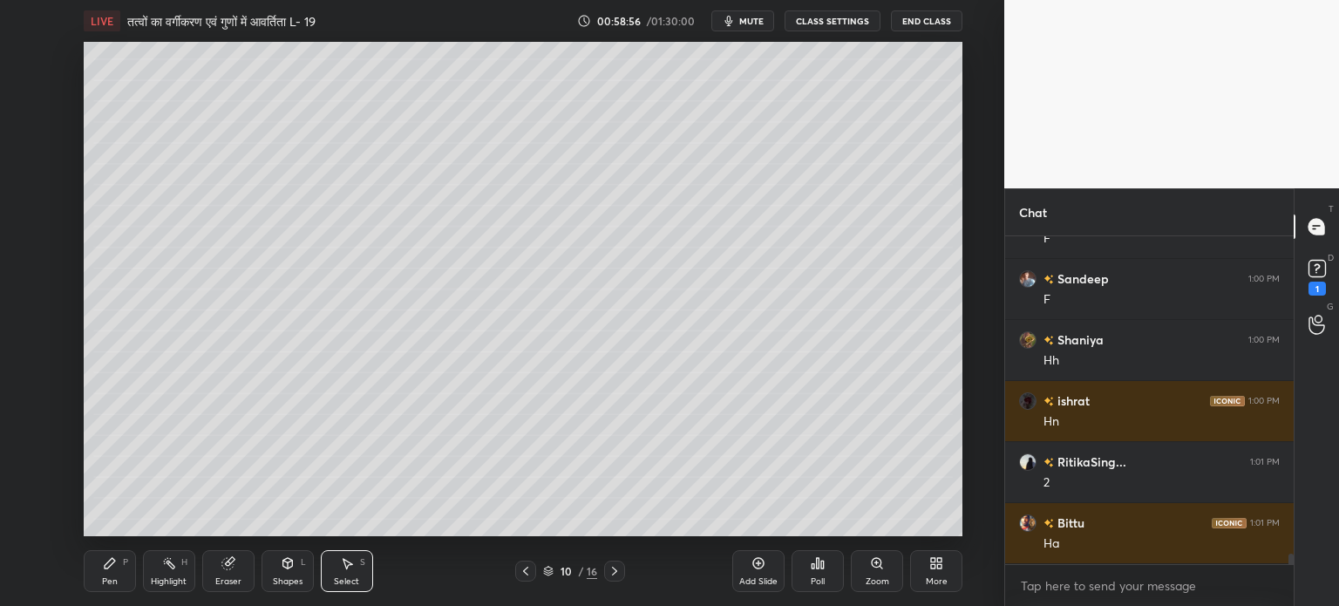
scroll to position [9710, 0]
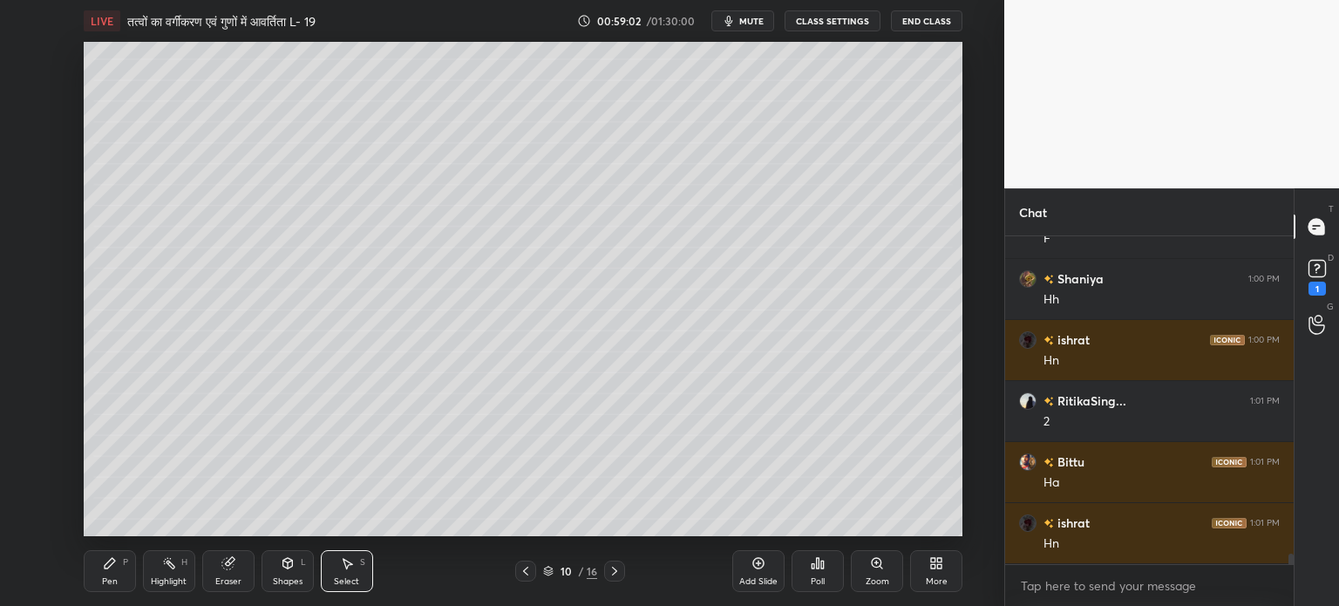
click at [107, 570] on icon at bounding box center [110, 563] width 14 height 14
click at [27, 262] on div at bounding box center [29, 265] width 14 height 14
click at [293, 568] on icon at bounding box center [288, 563] width 14 height 14
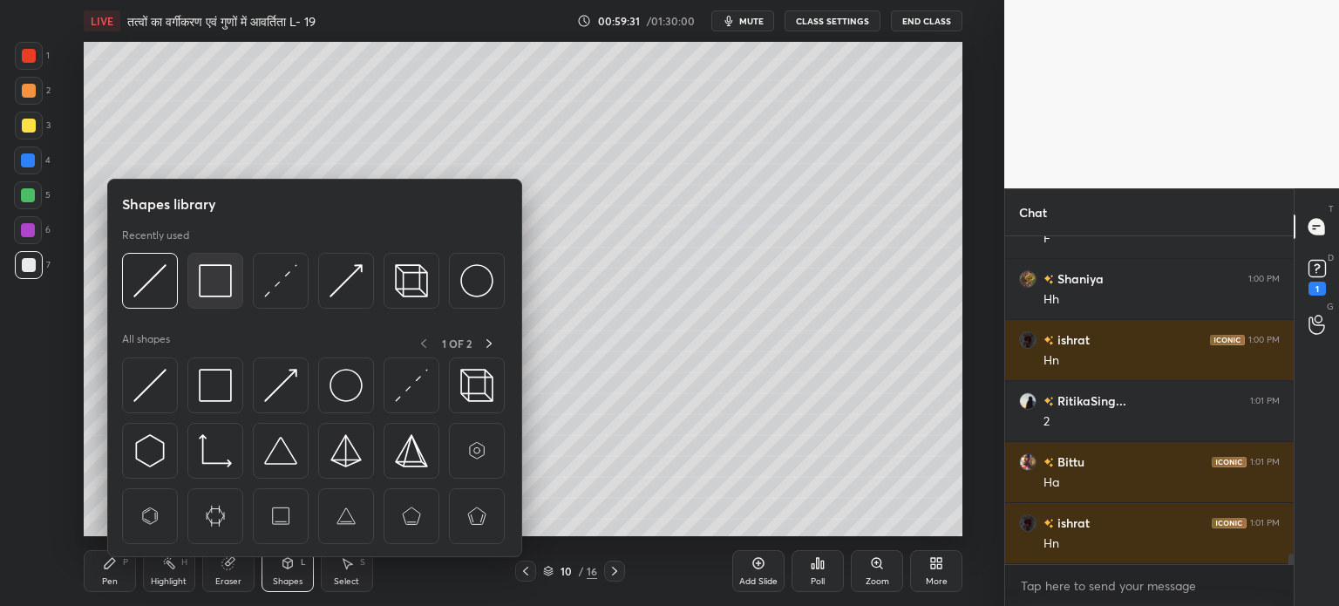
click at [216, 290] on img at bounding box center [215, 280] width 33 height 33
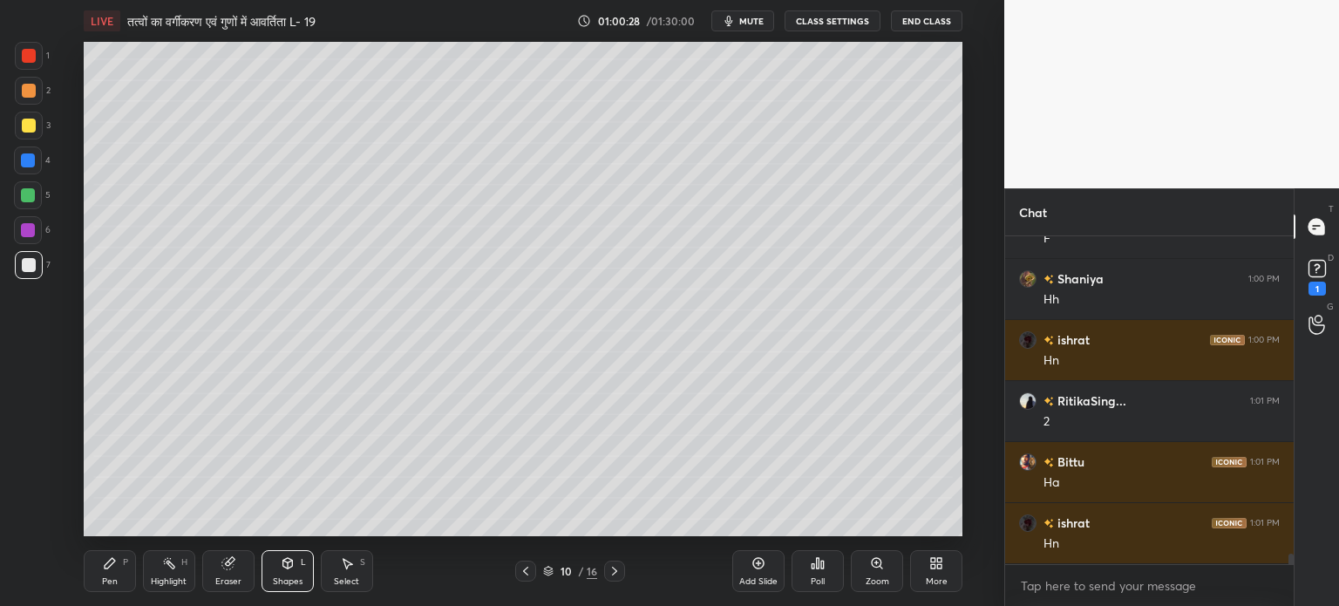
click at [119, 570] on div "Pen P" at bounding box center [110, 571] width 52 height 42
click at [293, 568] on icon at bounding box center [288, 563] width 14 height 14
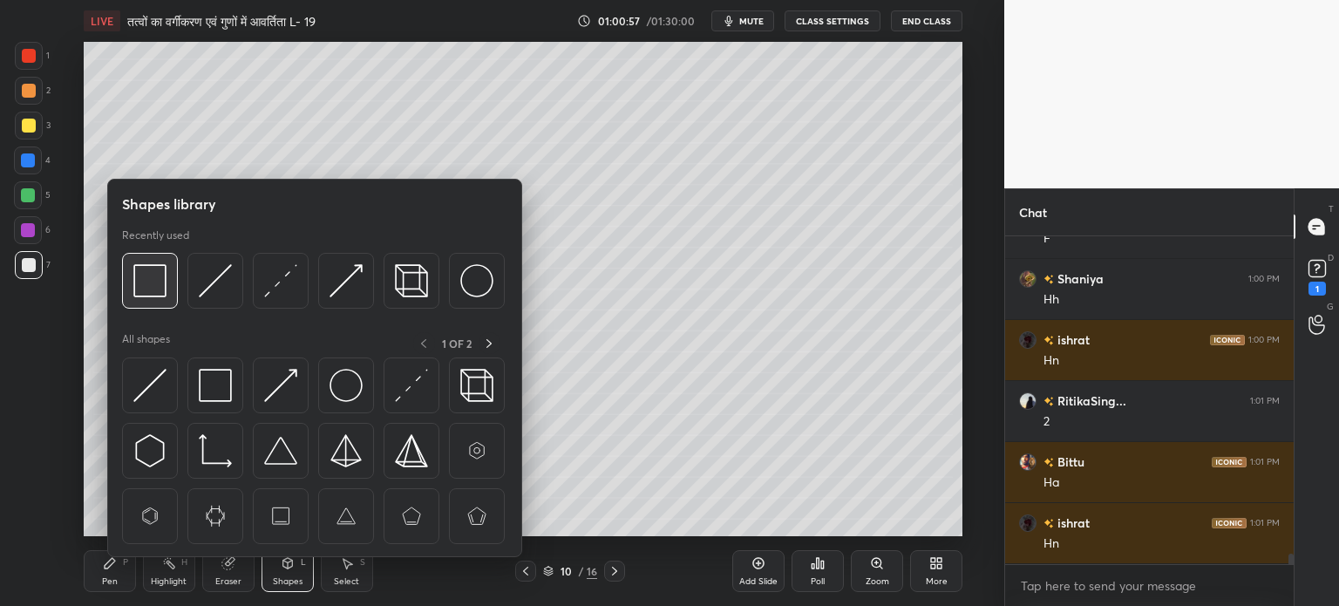
click at [166, 287] on img at bounding box center [149, 280] width 33 height 33
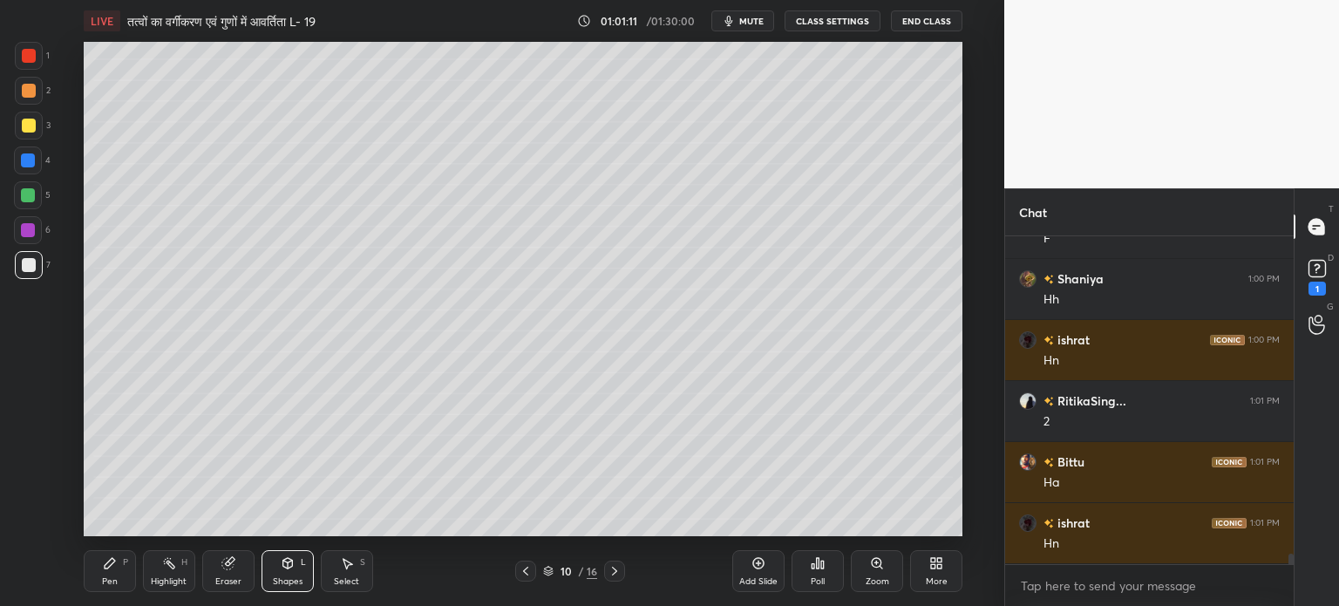
click at [757, 579] on div "Add Slide" at bounding box center [758, 581] width 38 height 9
click at [31, 264] on div at bounding box center [29, 265] width 14 height 14
click at [115, 564] on icon at bounding box center [110, 563] width 14 height 14
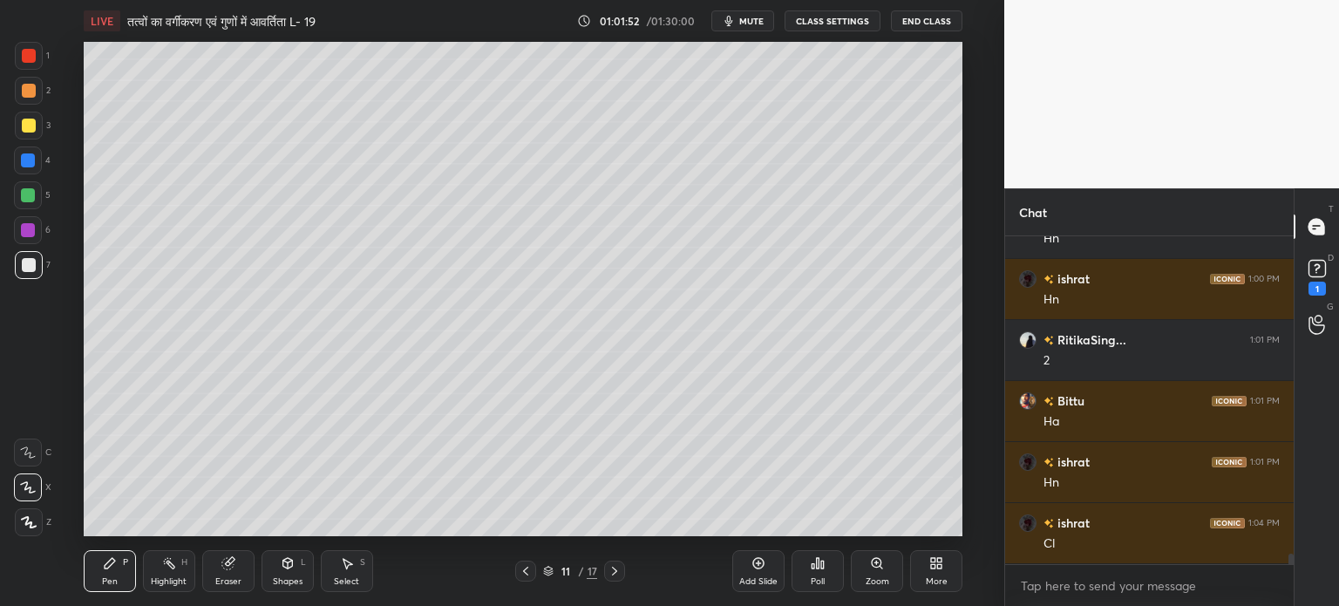
click at [228, 570] on icon at bounding box center [228, 563] width 14 height 14
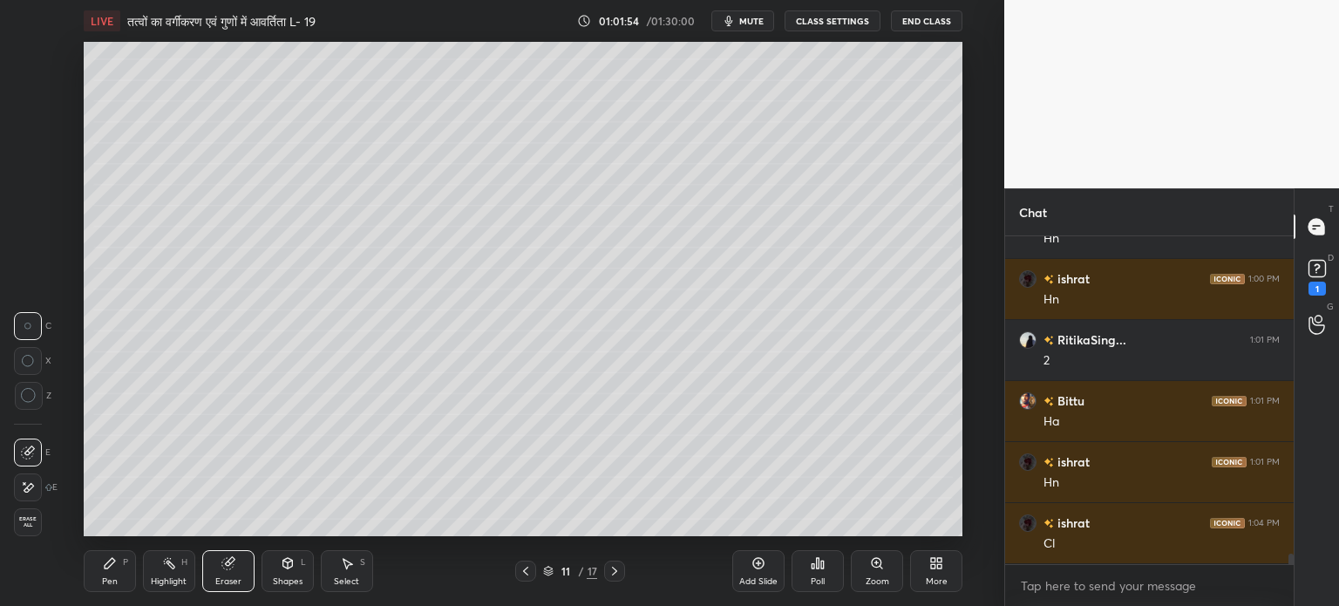
click at [111, 573] on div "Pen P" at bounding box center [110, 571] width 52 height 42
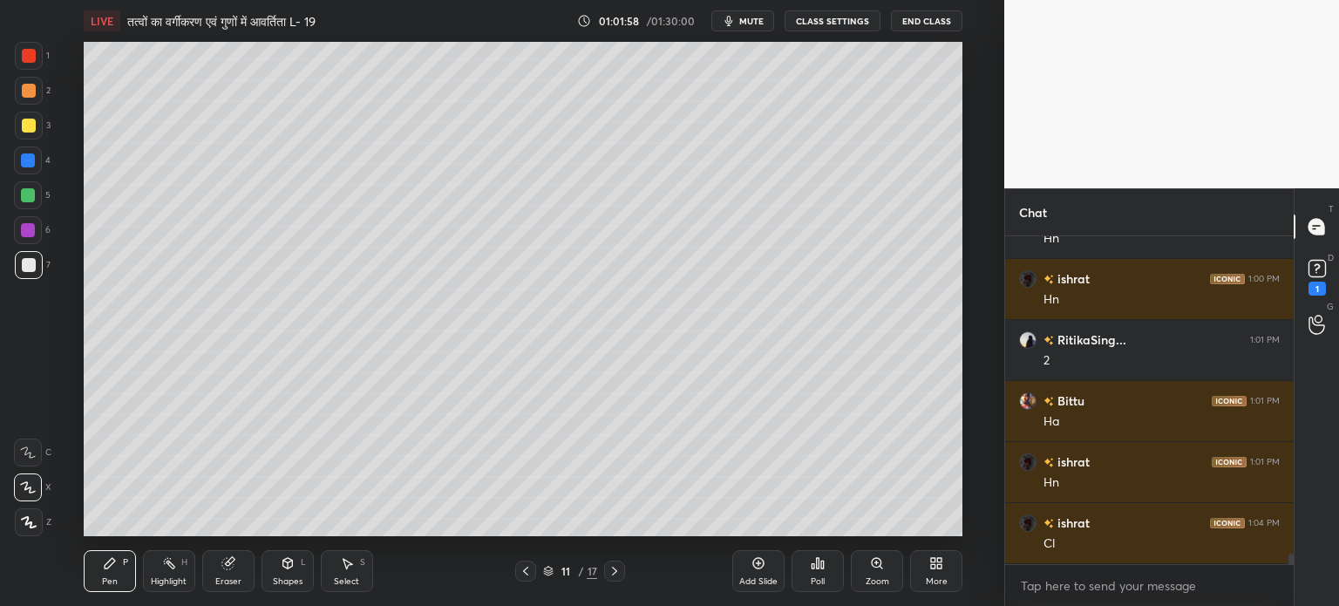
click at [221, 575] on div "Eraser" at bounding box center [228, 571] width 52 height 42
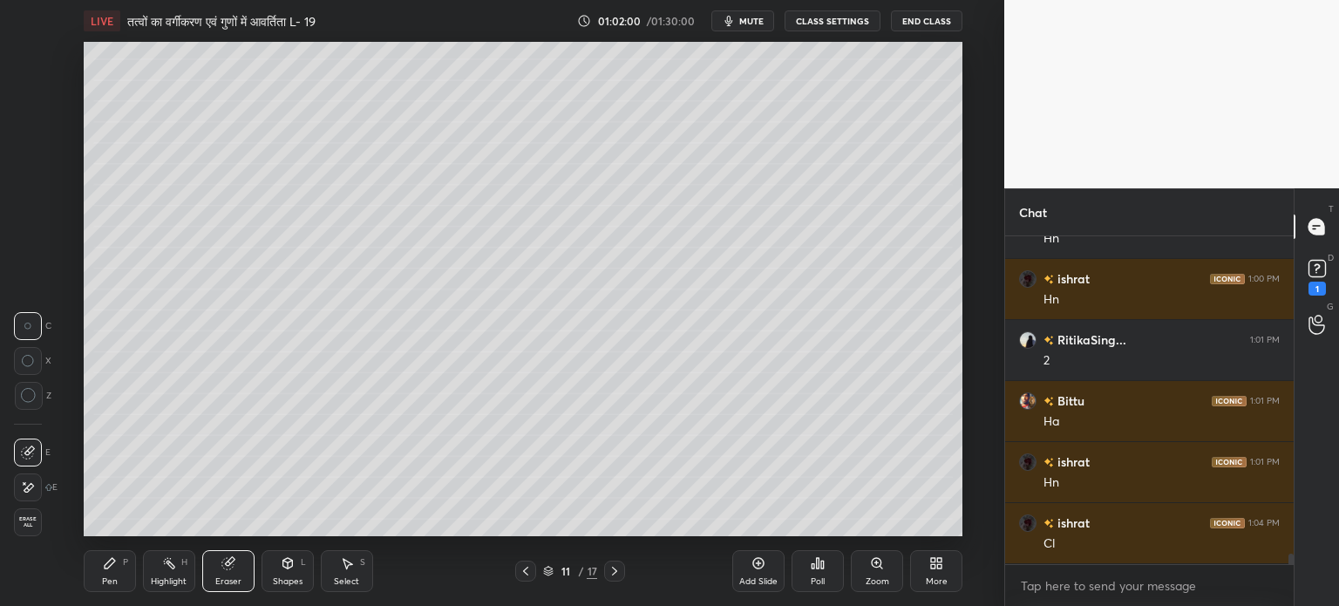
click at [119, 581] on div "Pen P" at bounding box center [110, 571] width 52 height 42
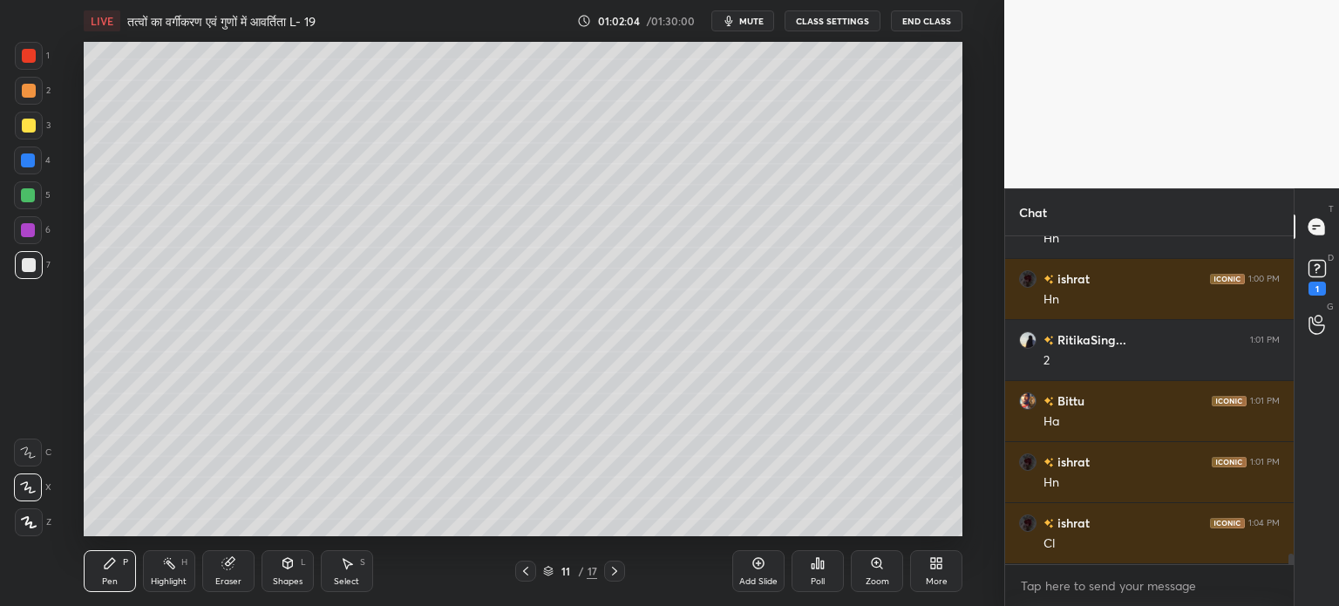
click at [296, 570] on div "Shapes L" at bounding box center [288, 571] width 52 height 42
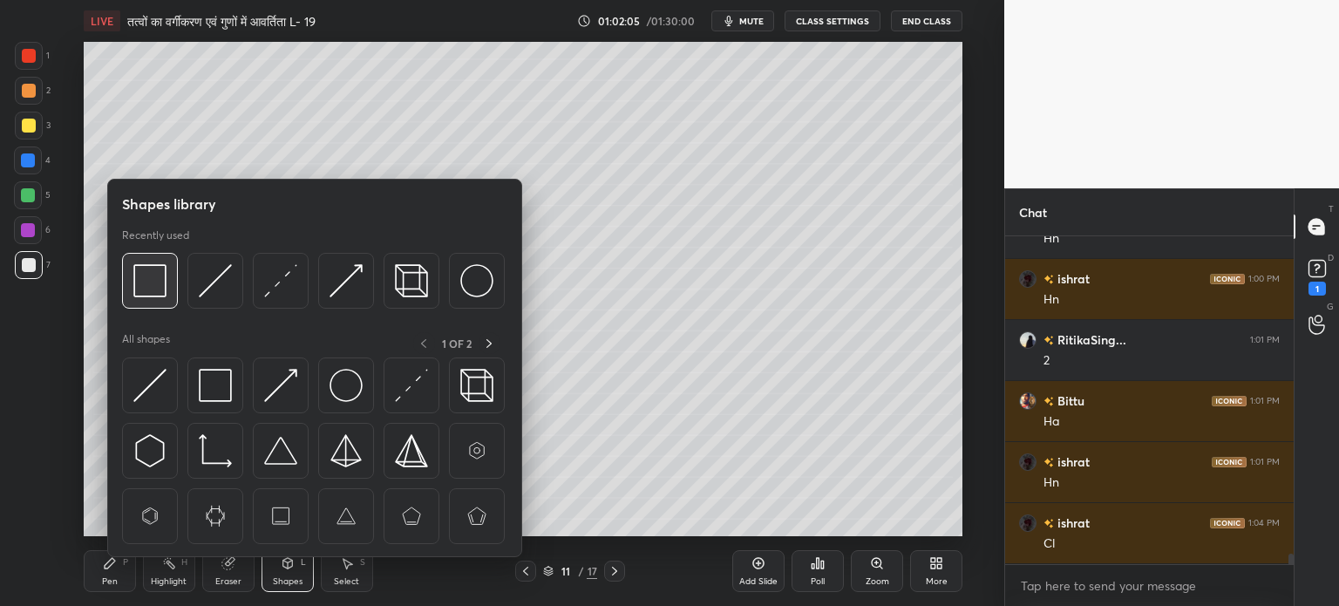
click at [161, 276] on img at bounding box center [149, 280] width 33 height 33
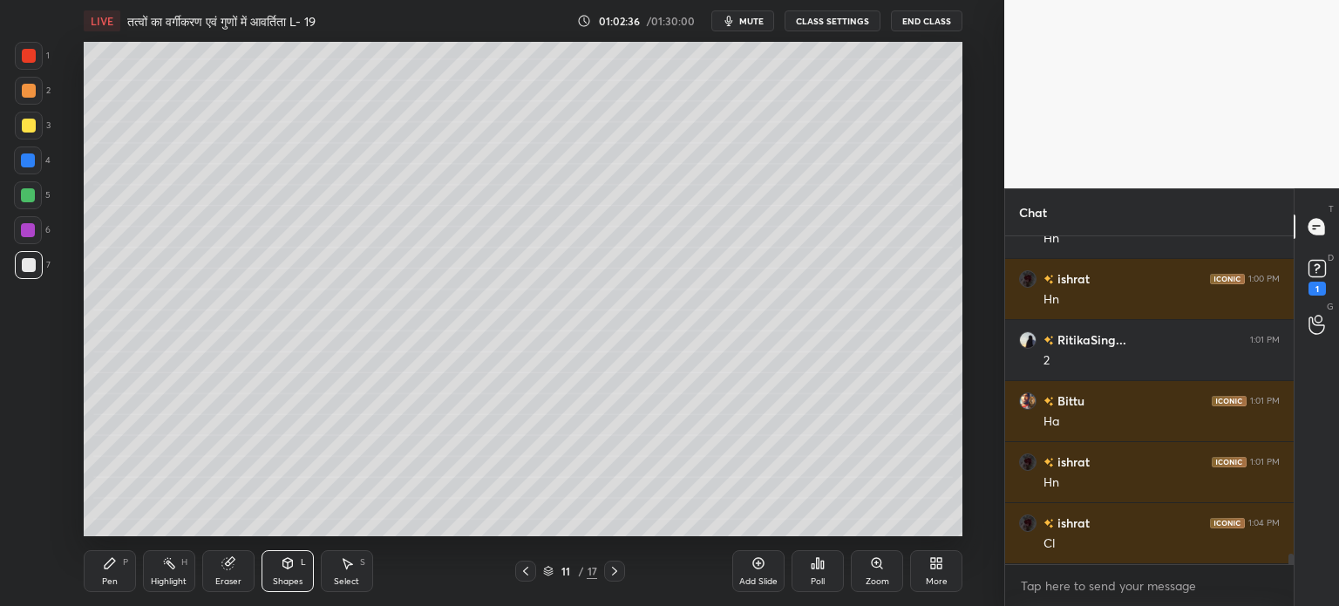
click at [115, 561] on icon at bounding box center [110, 563] width 14 height 14
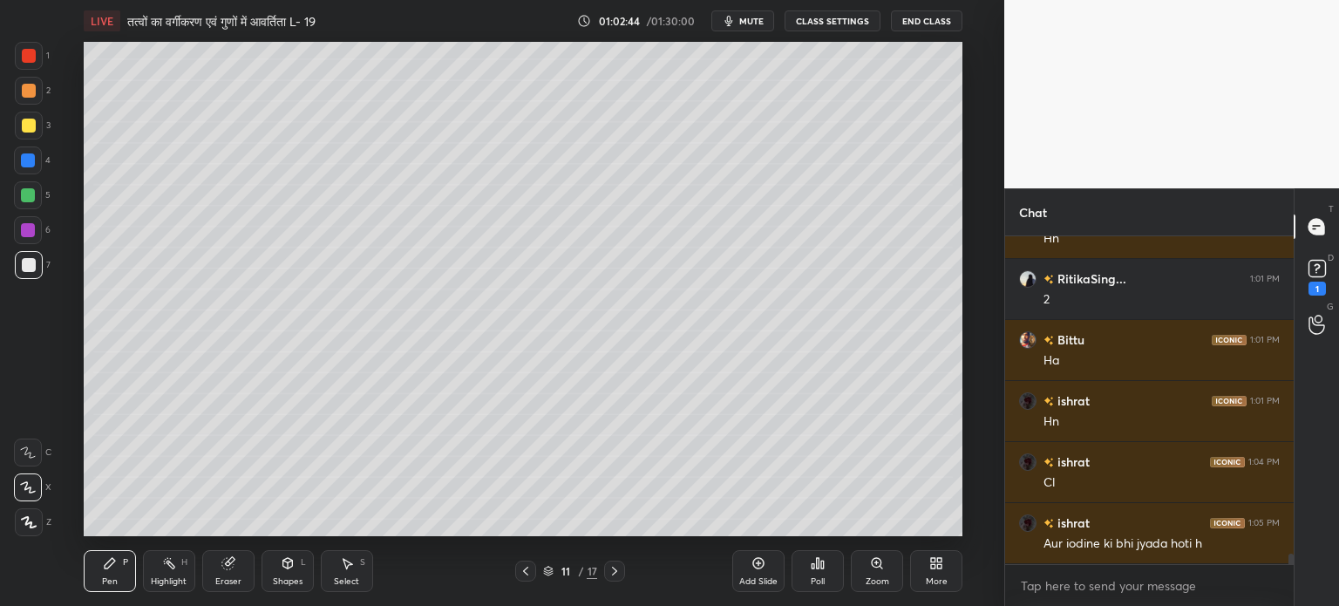
click at [527, 574] on icon at bounding box center [526, 571] width 14 height 14
click at [608, 574] on icon at bounding box center [615, 571] width 14 height 14
click at [524, 570] on icon at bounding box center [526, 571] width 14 height 14
click at [614, 573] on icon at bounding box center [615, 571] width 14 height 14
click at [290, 567] on icon at bounding box center [287, 563] width 10 height 10
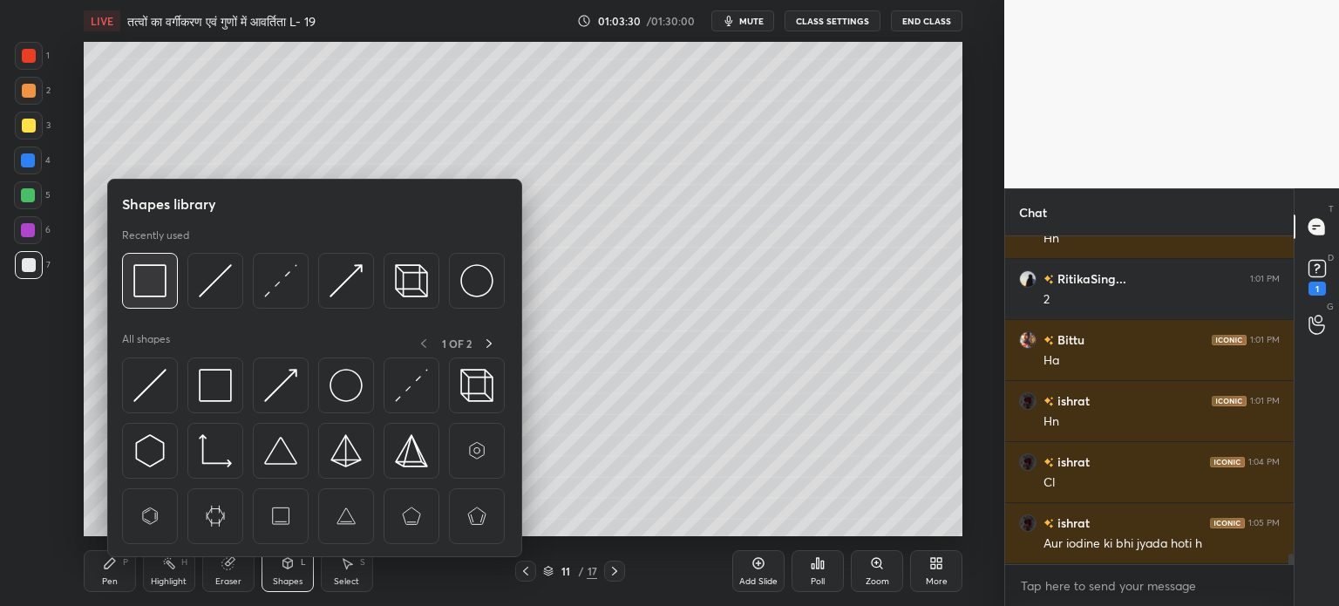
click at [161, 278] on img at bounding box center [149, 280] width 33 height 33
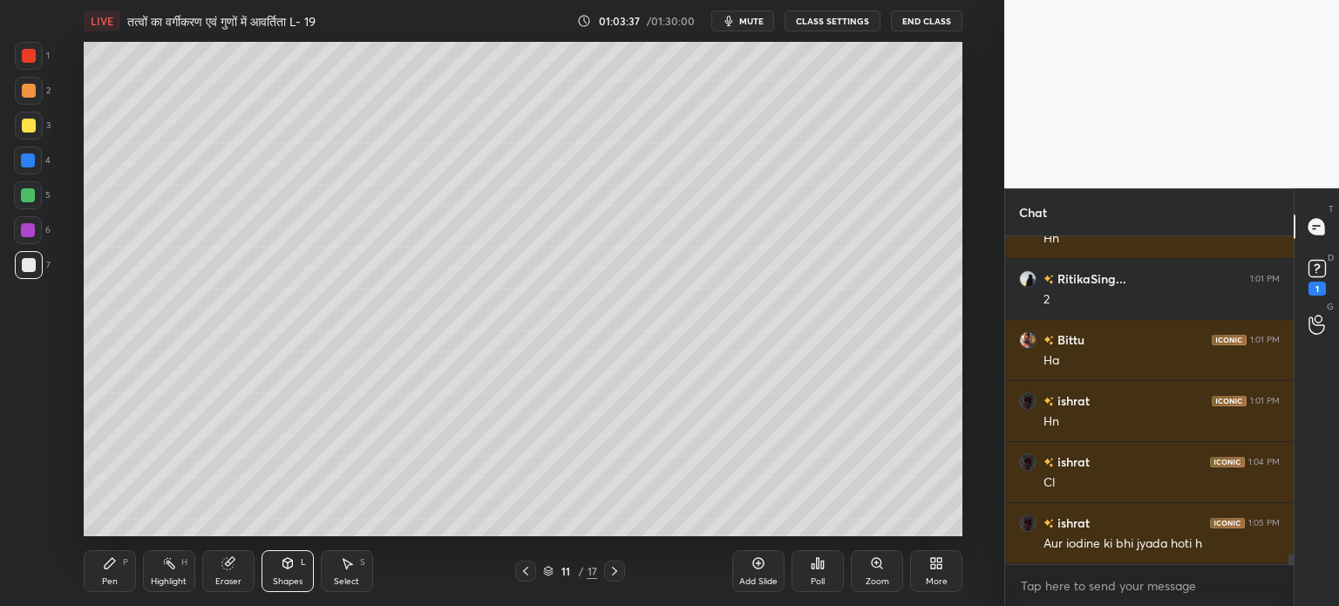
click at [119, 575] on div "Pen P" at bounding box center [110, 571] width 52 height 42
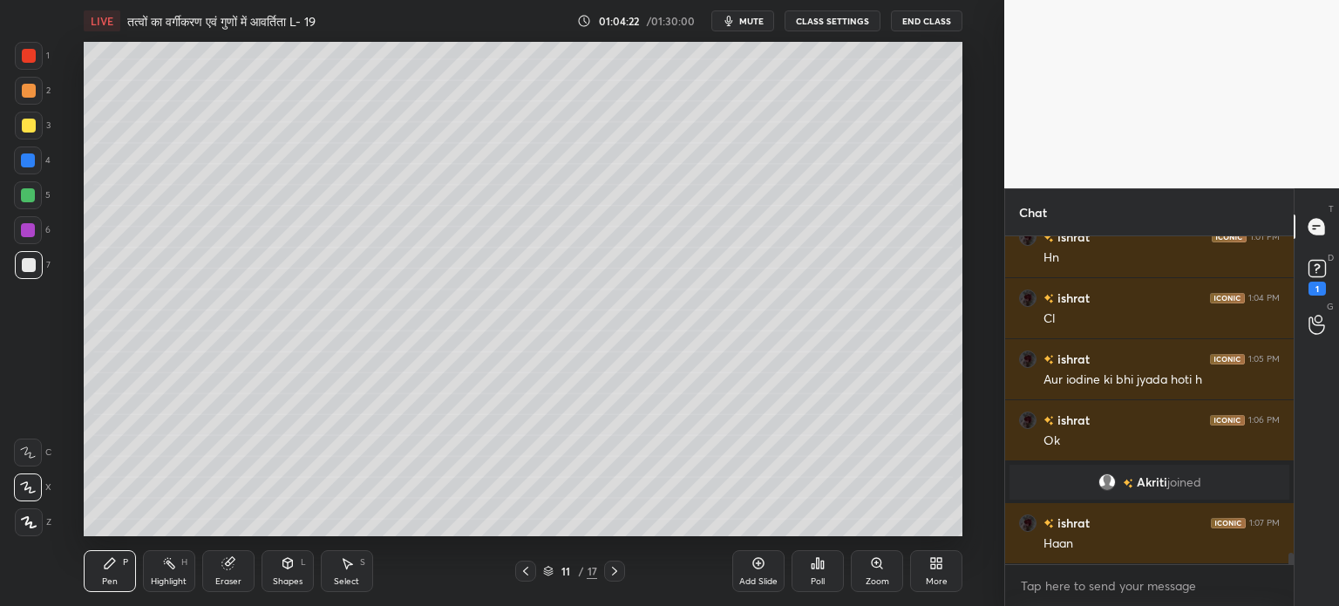
scroll to position [9008, 0]
click at [617, 569] on icon at bounding box center [615, 571] width 14 height 14
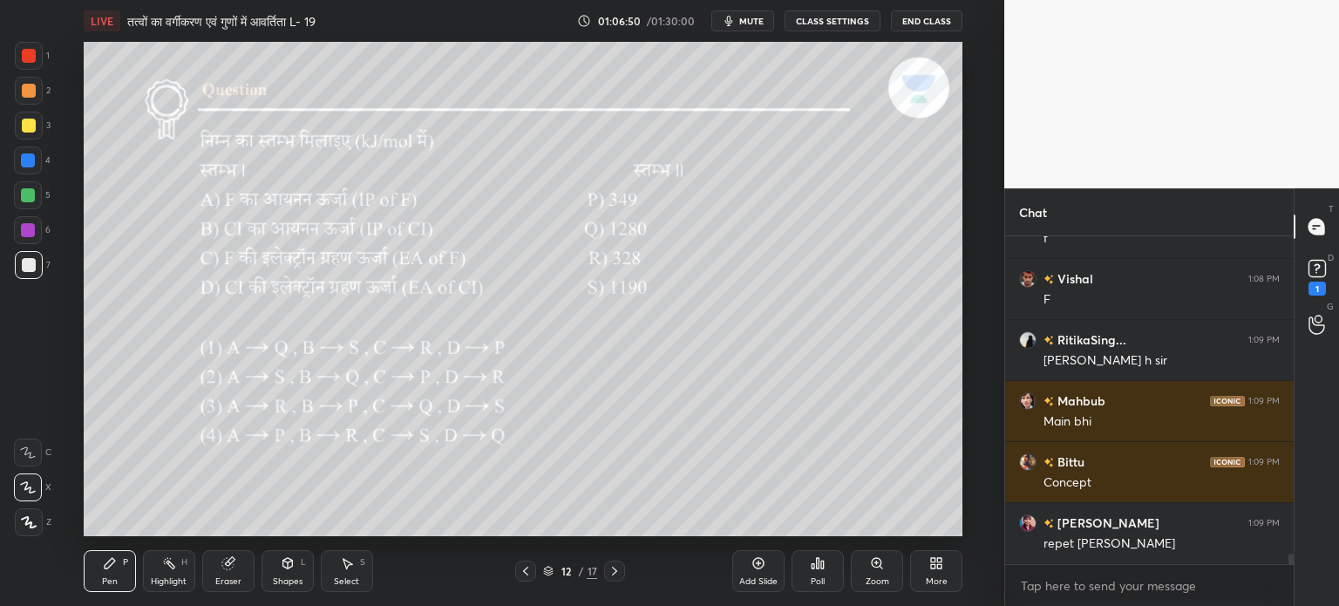
scroll to position [10000, 0]
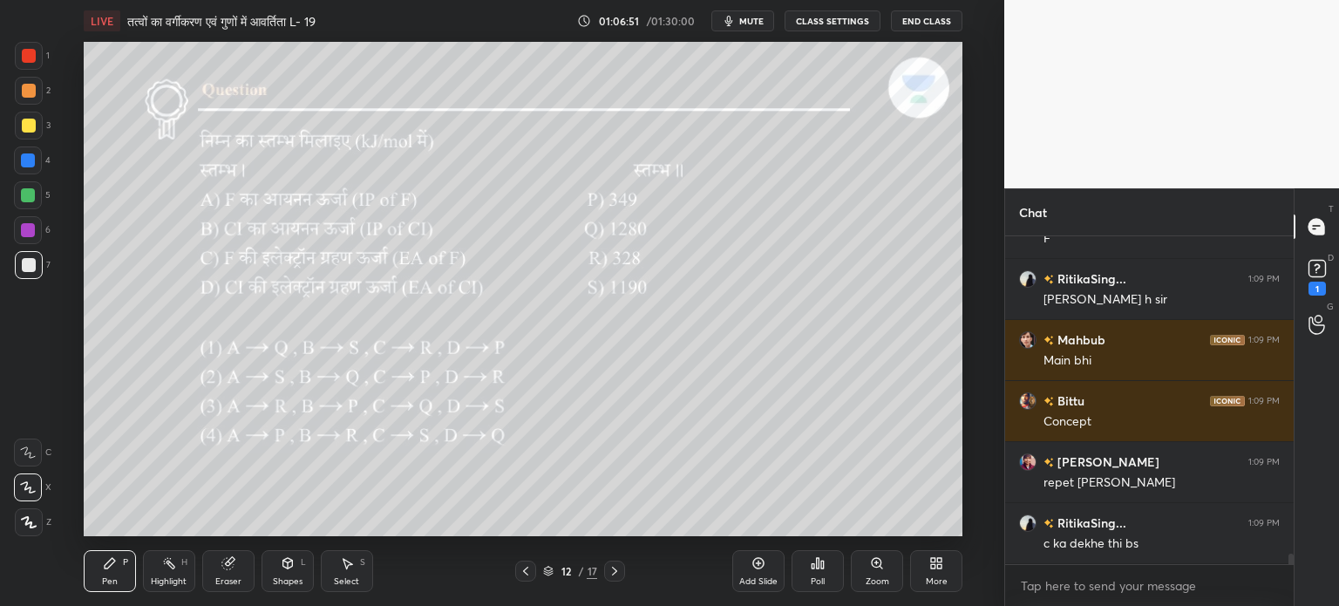
click at [527, 575] on icon at bounding box center [526, 571] width 14 height 14
click at [527, 575] on icon at bounding box center [525, 571] width 5 height 9
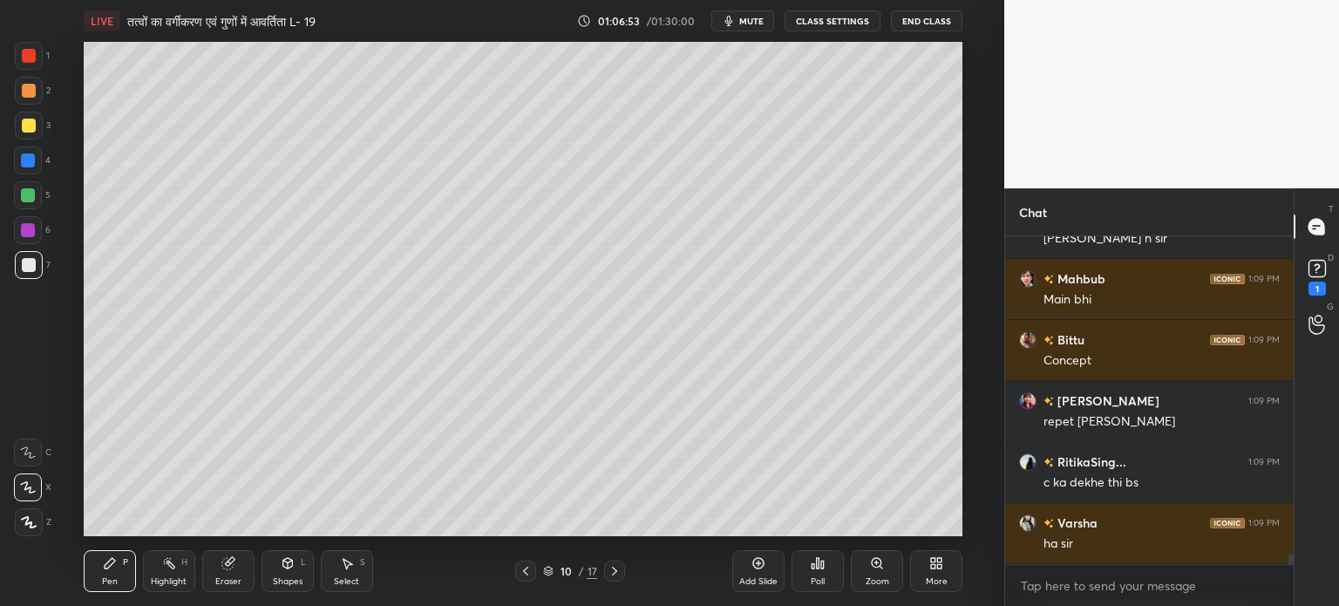
click at [527, 575] on icon at bounding box center [526, 571] width 14 height 14
click at [615, 570] on icon at bounding box center [614, 571] width 5 height 9
click at [615, 568] on icon at bounding box center [615, 571] width 14 height 14
click at [612, 567] on icon at bounding box center [615, 571] width 14 height 14
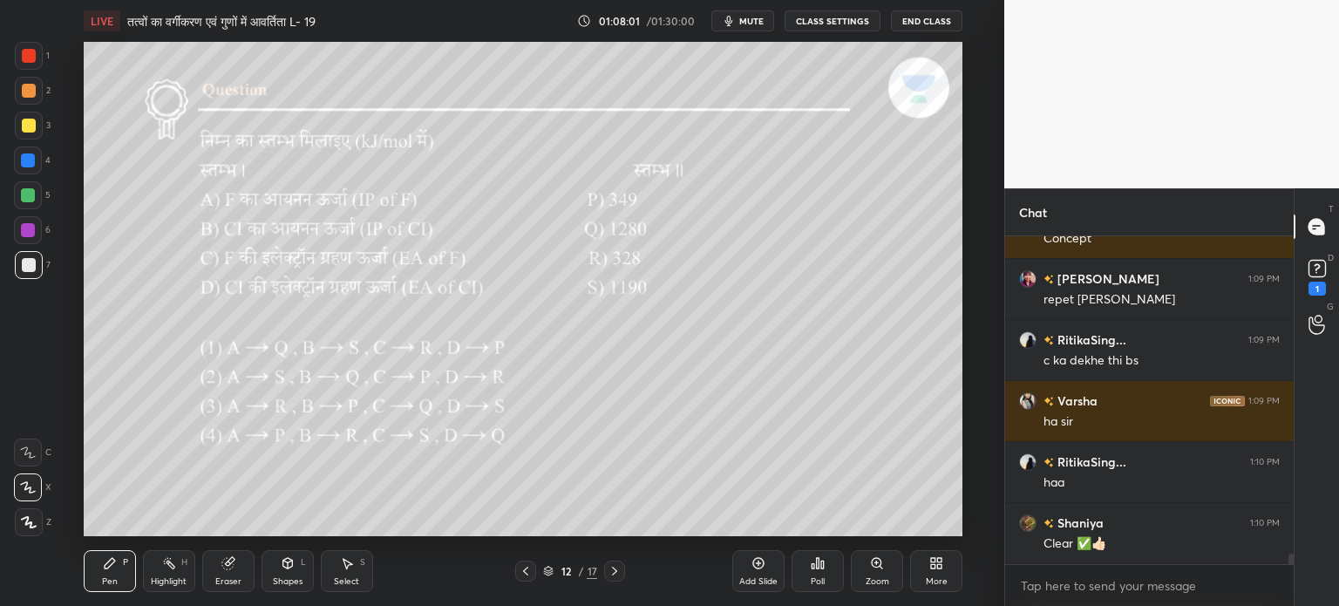
scroll to position [10244, 0]
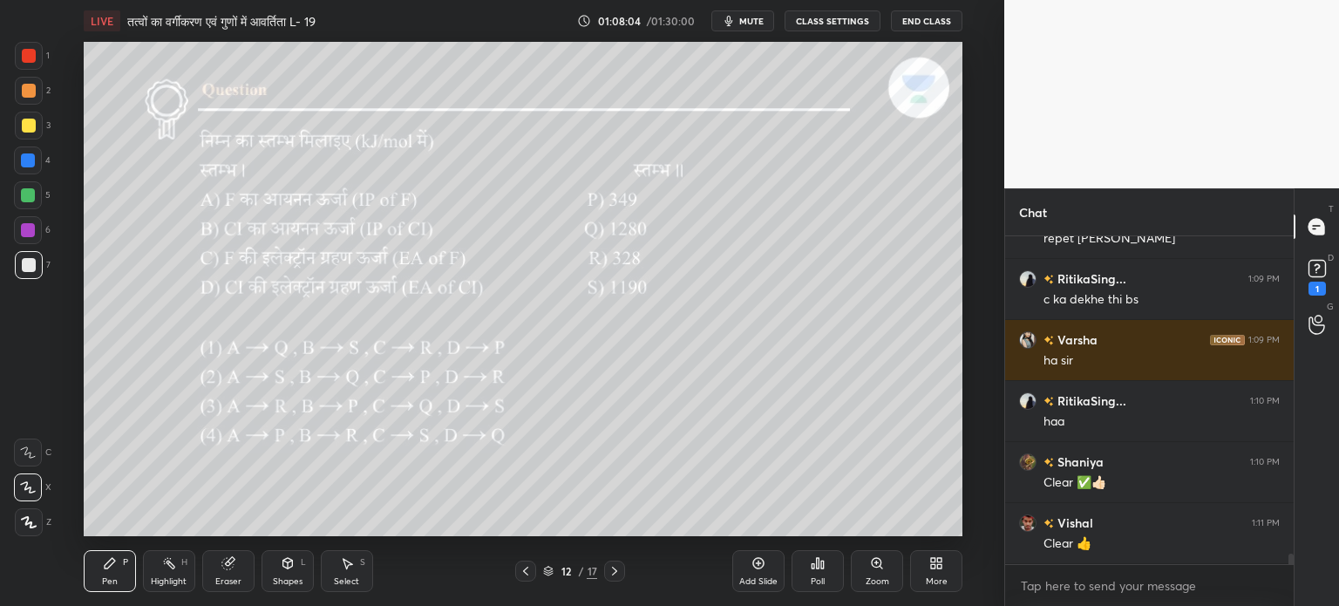
click at [616, 575] on icon at bounding box center [615, 571] width 14 height 14
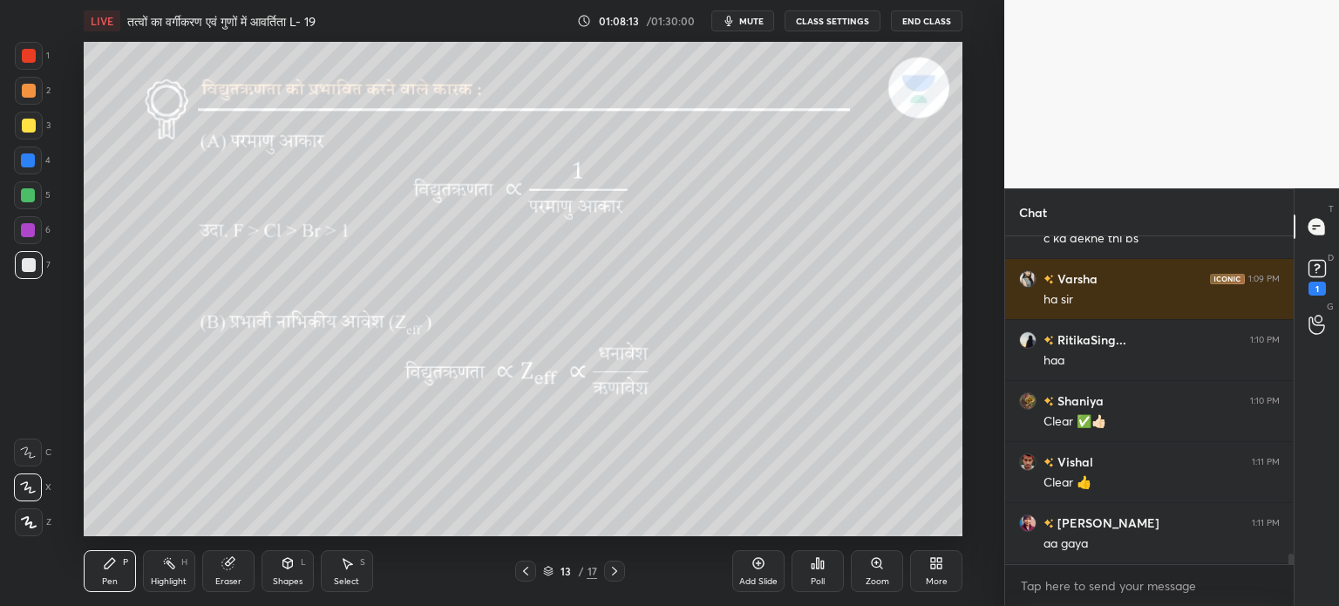
scroll to position [10366, 0]
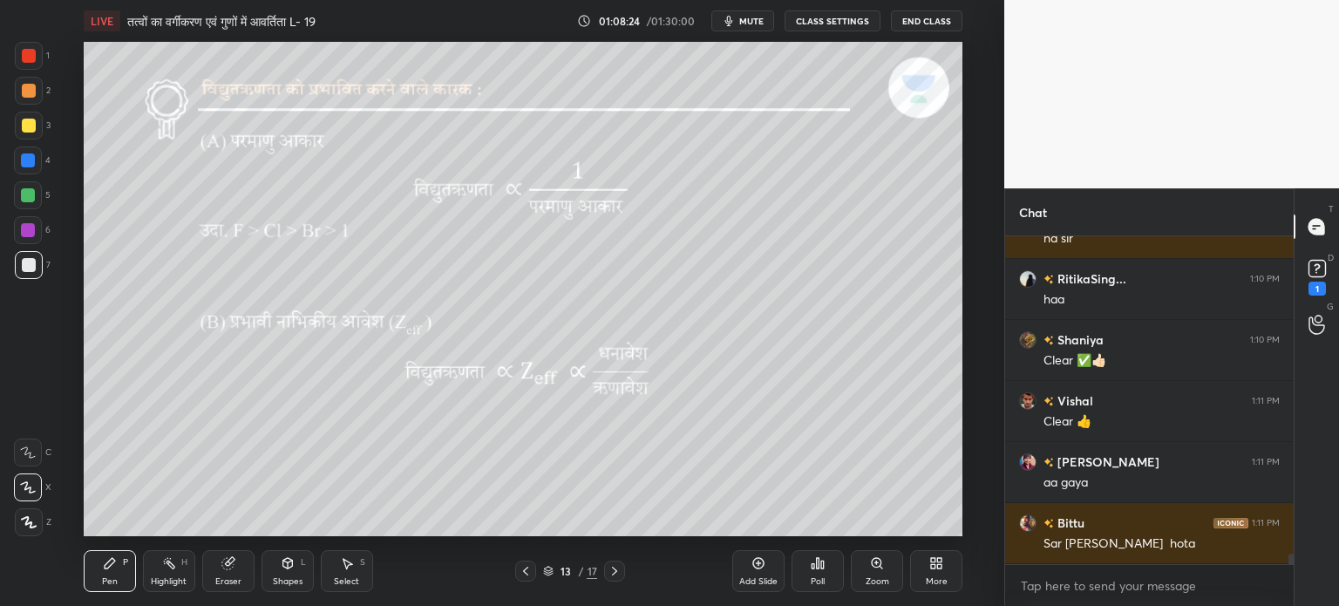
click at [530, 572] on icon at bounding box center [526, 571] width 14 height 14
click at [613, 573] on icon at bounding box center [615, 571] width 14 height 14
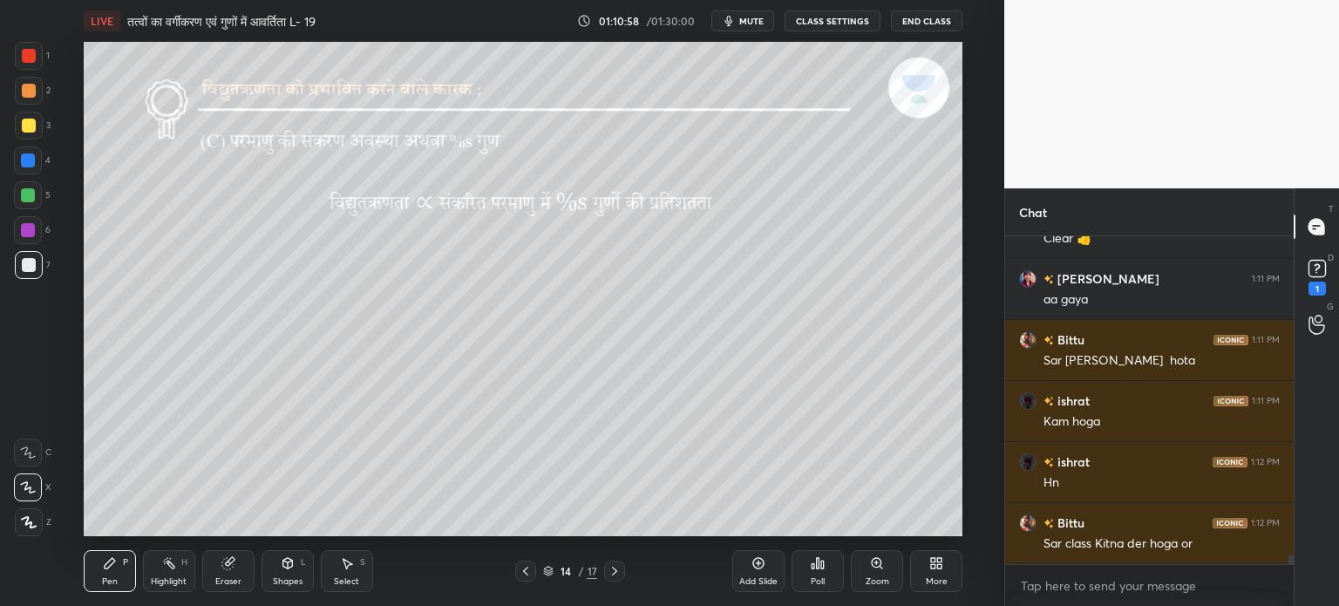
scroll to position [10610, 0]
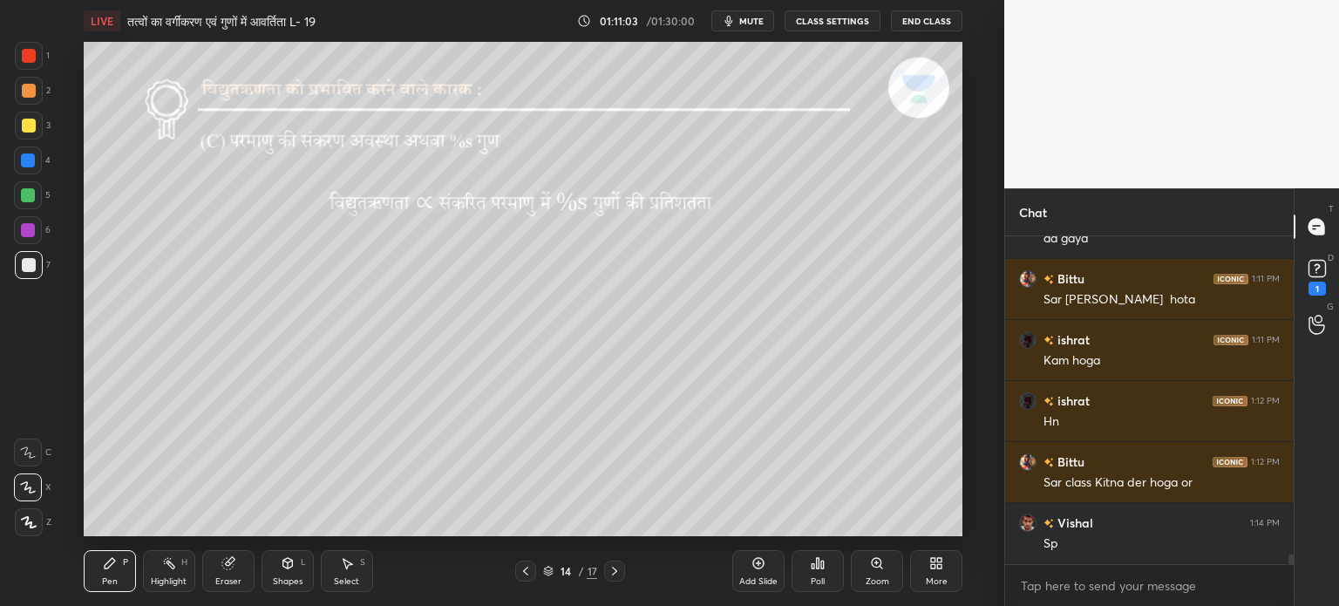
click at [284, 569] on icon at bounding box center [288, 563] width 14 height 14
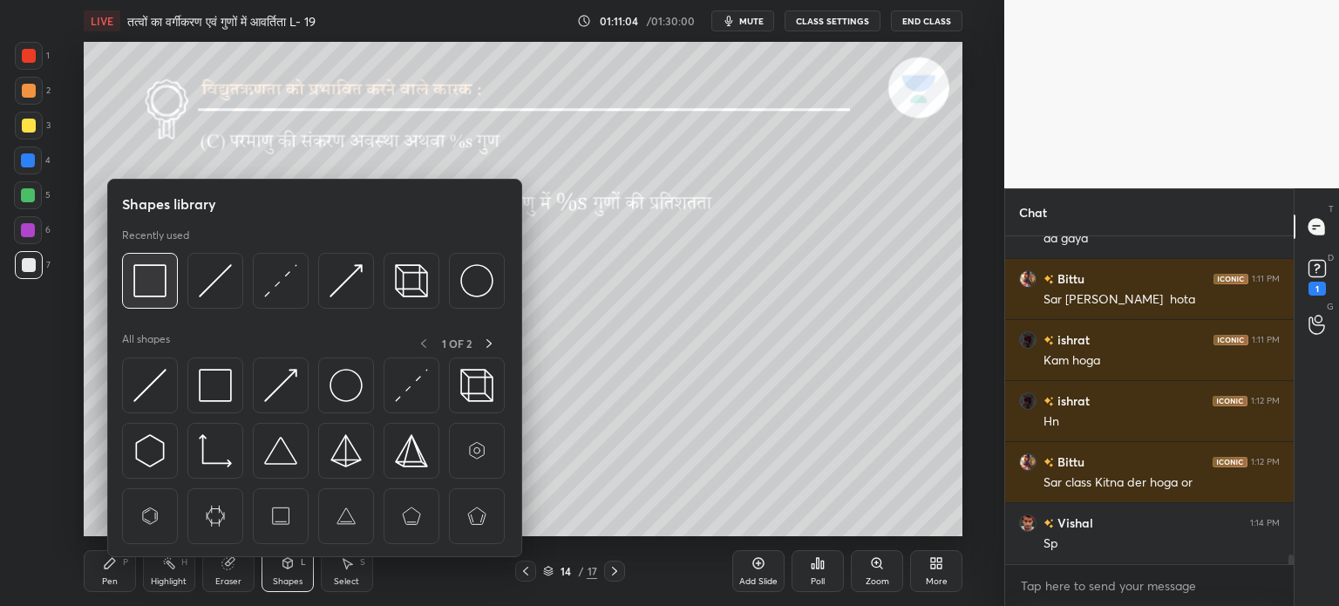
click at [146, 287] on img at bounding box center [149, 280] width 33 height 33
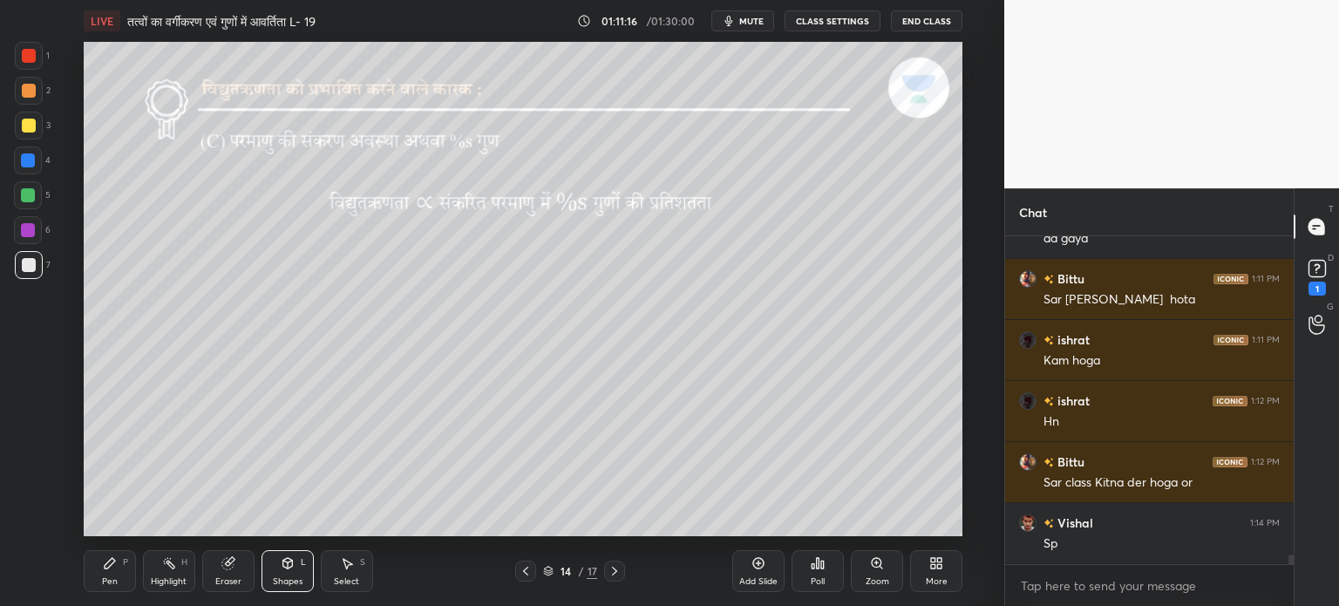
click at [117, 572] on div "Pen P" at bounding box center [110, 571] width 52 height 42
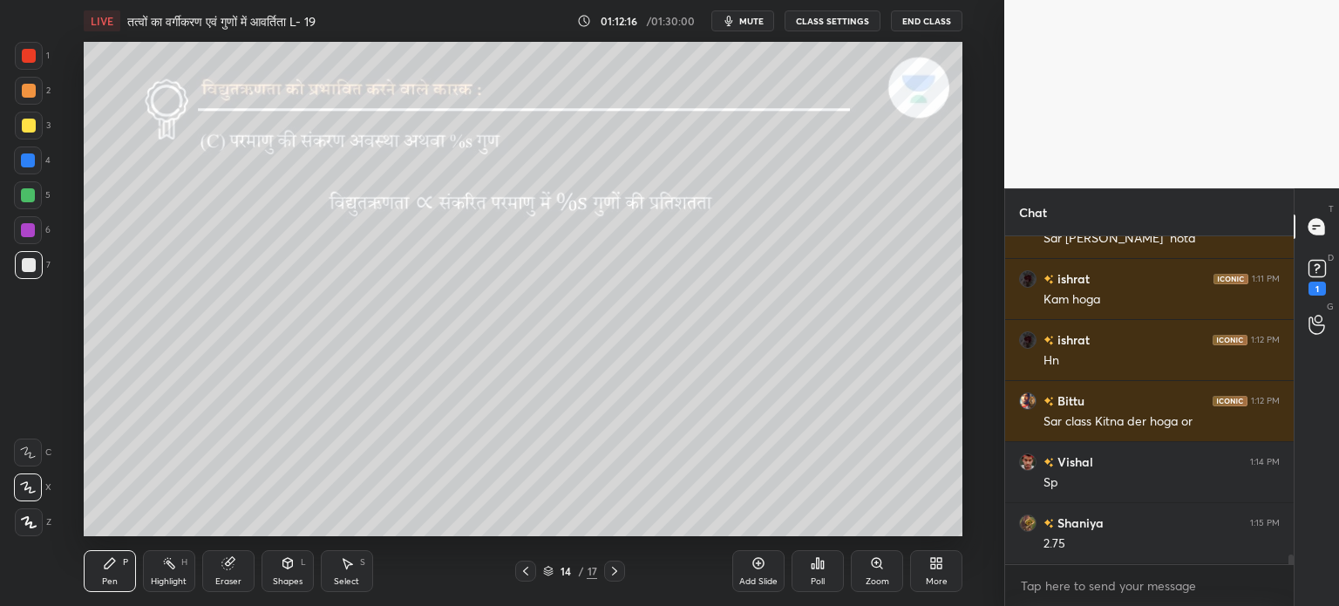
scroll to position [10689, 0]
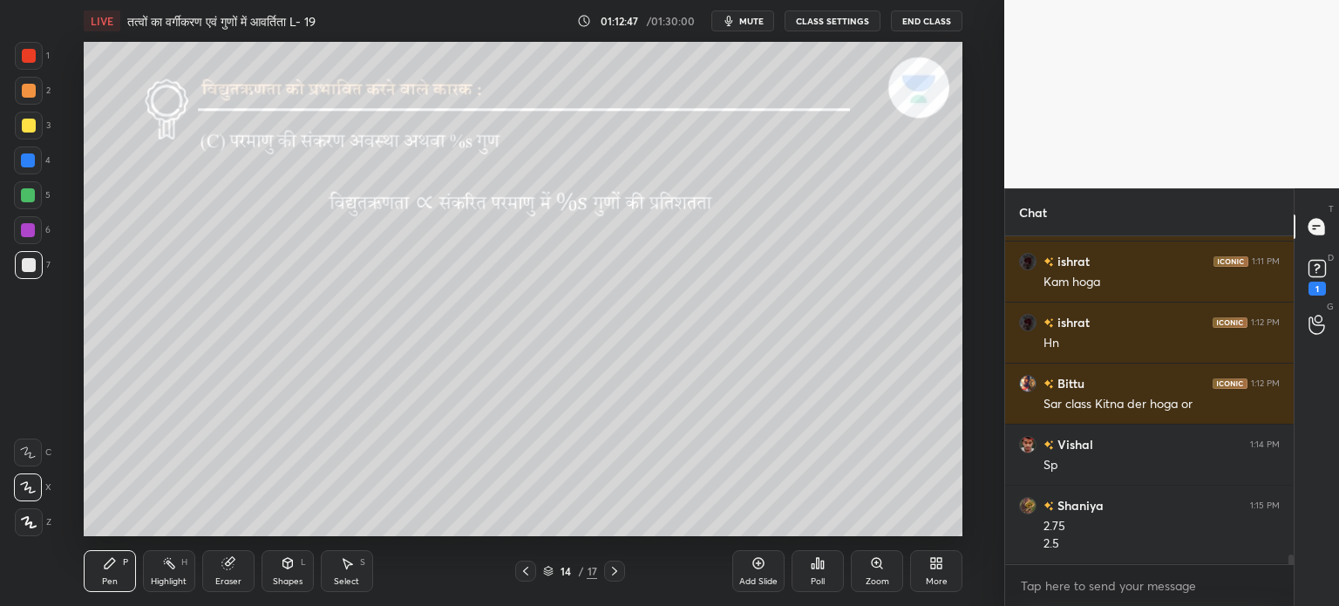
click at [522, 574] on icon at bounding box center [526, 571] width 14 height 14
click at [526, 575] on icon at bounding box center [526, 571] width 14 height 14
click at [525, 573] on icon at bounding box center [525, 571] width 5 height 9
click at [526, 573] on icon at bounding box center [525, 571] width 5 height 9
click at [527, 572] on icon at bounding box center [526, 571] width 14 height 14
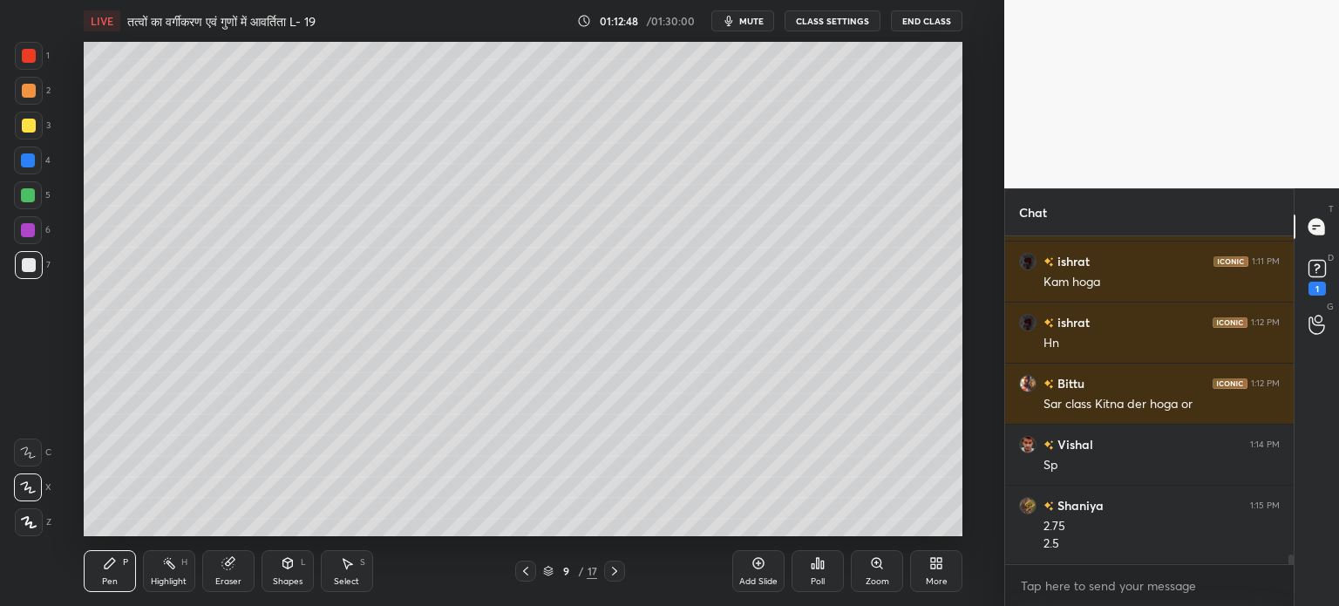
click at [527, 571] on icon at bounding box center [526, 571] width 14 height 14
click at [526, 570] on icon at bounding box center [525, 571] width 5 height 9
click at [527, 571] on icon at bounding box center [526, 571] width 14 height 14
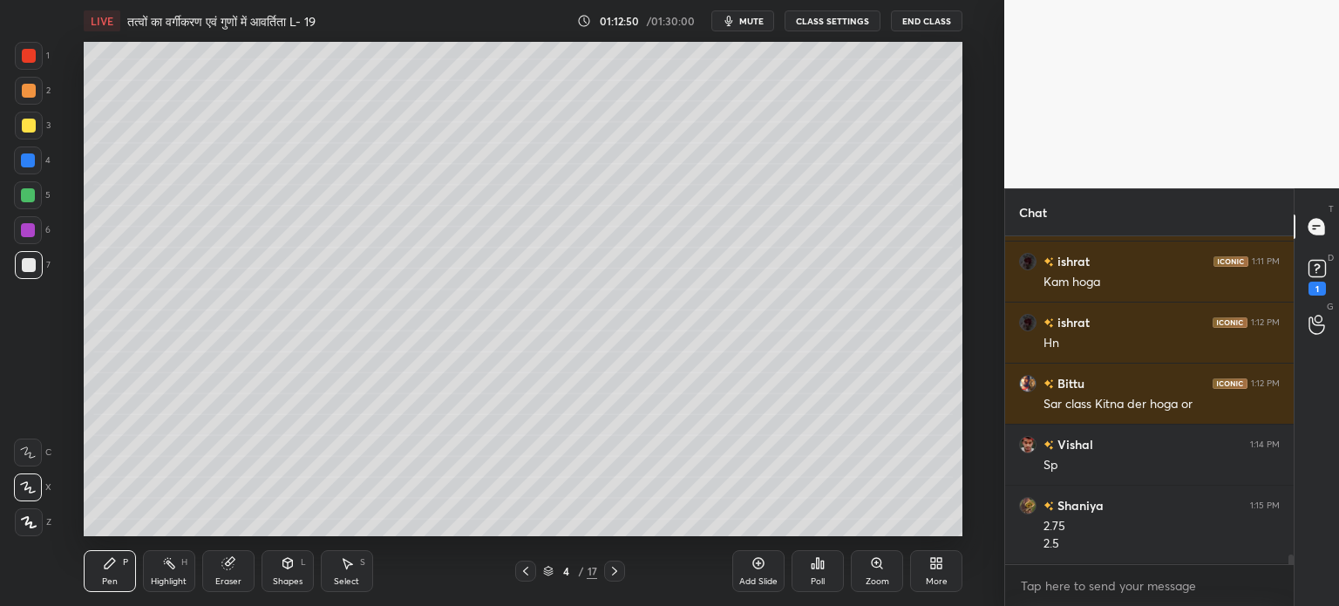
click at [614, 568] on icon at bounding box center [615, 571] width 14 height 14
click at [612, 569] on icon at bounding box center [615, 571] width 14 height 14
click at [622, 575] on div at bounding box center [614, 571] width 21 height 21
click at [624, 575] on div at bounding box center [614, 571] width 21 height 21
click at [622, 575] on div at bounding box center [614, 571] width 21 height 21
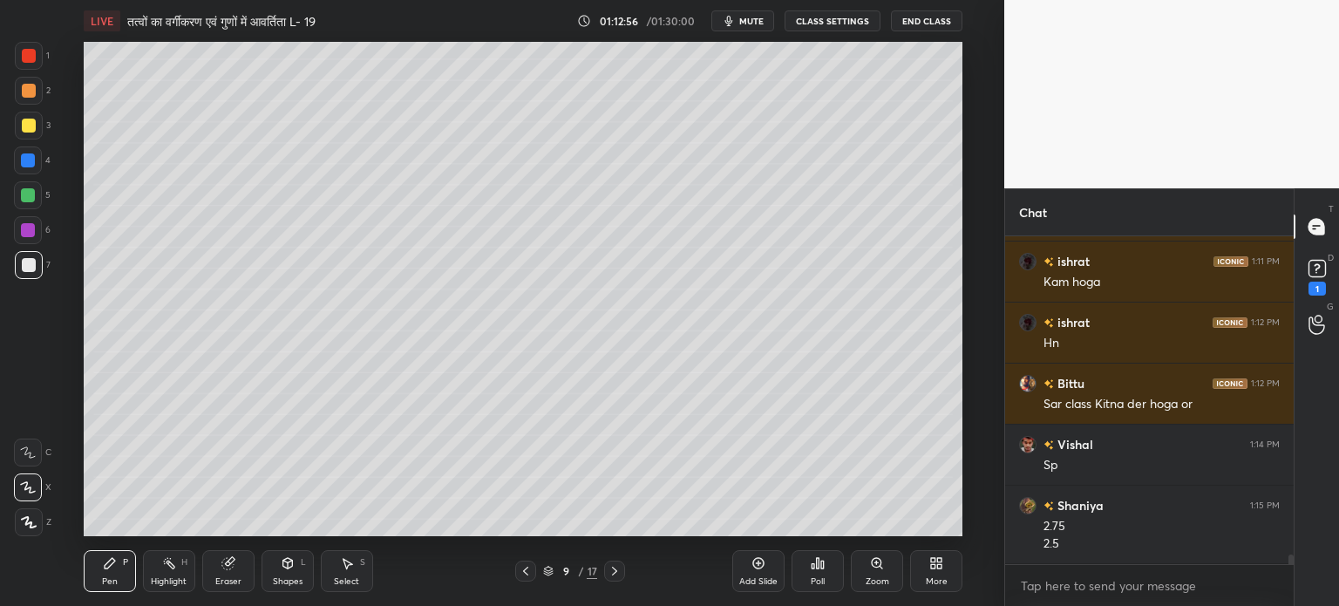
click at [622, 575] on div at bounding box center [614, 571] width 21 height 21
click at [619, 575] on icon at bounding box center [615, 571] width 14 height 14
click at [618, 576] on icon at bounding box center [615, 571] width 14 height 14
click at [618, 577] on icon at bounding box center [615, 571] width 14 height 14
click at [617, 578] on icon at bounding box center [615, 571] width 14 height 14
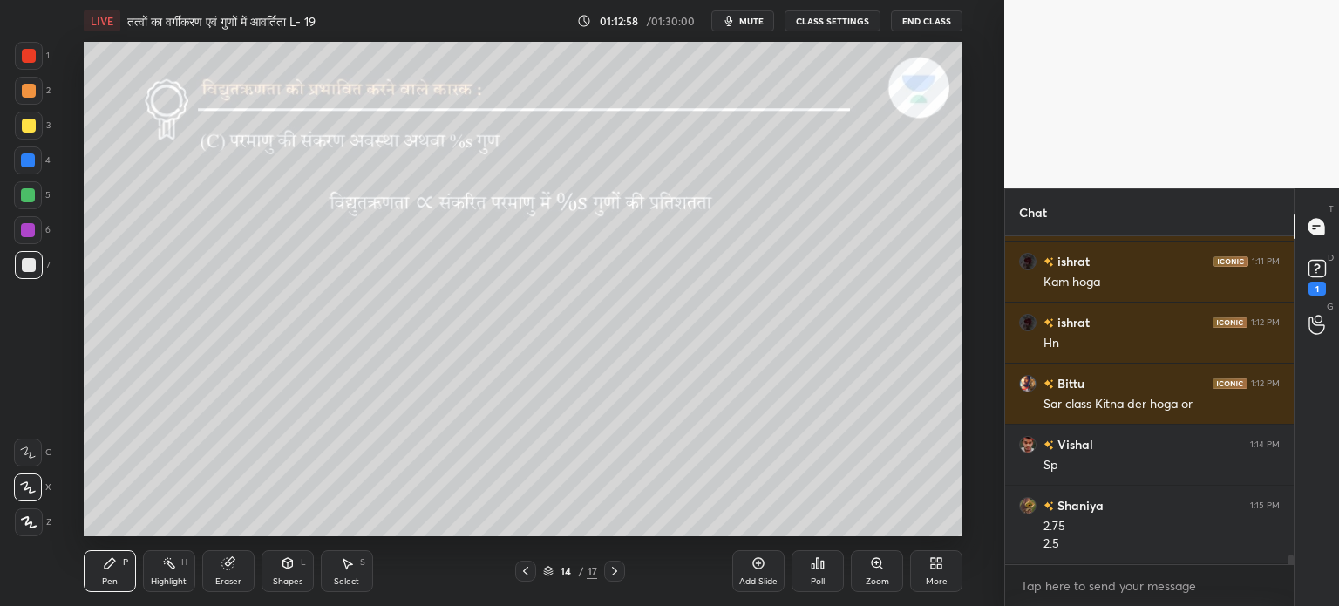
click at [620, 578] on icon at bounding box center [615, 571] width 14 height 14
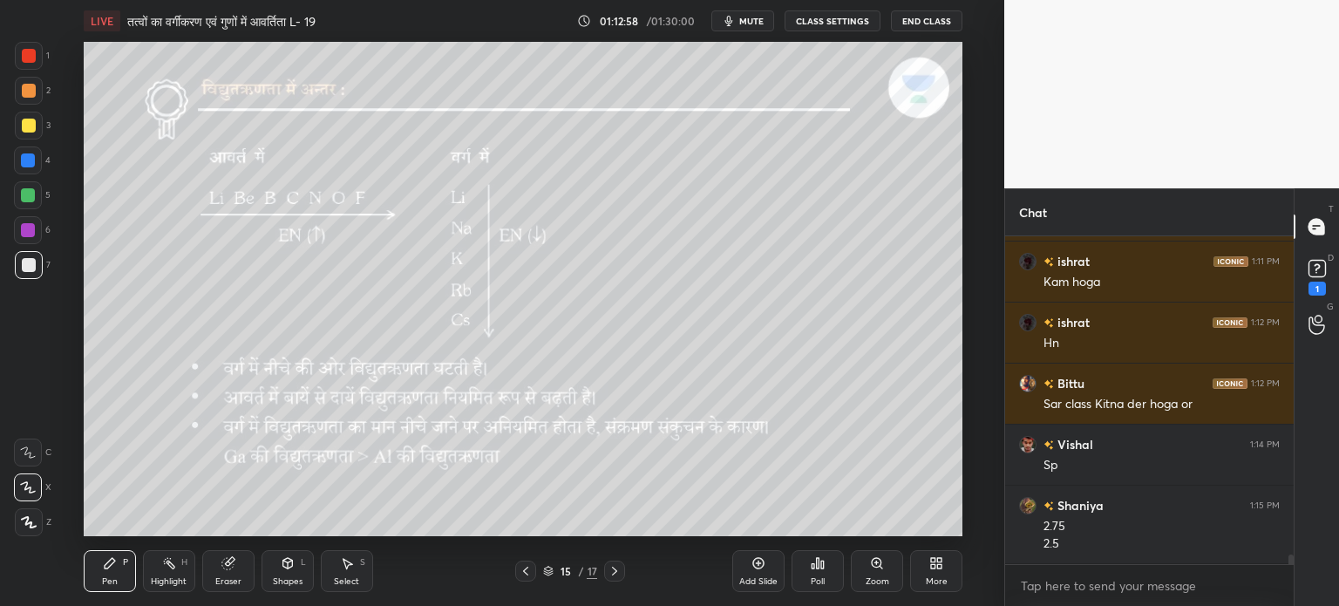
click at [618, 578] on icon at bounding box center [615, 571] width 14 height 14
click at [617, 579] on div at bounding box center [614, 571] width 21 height 21
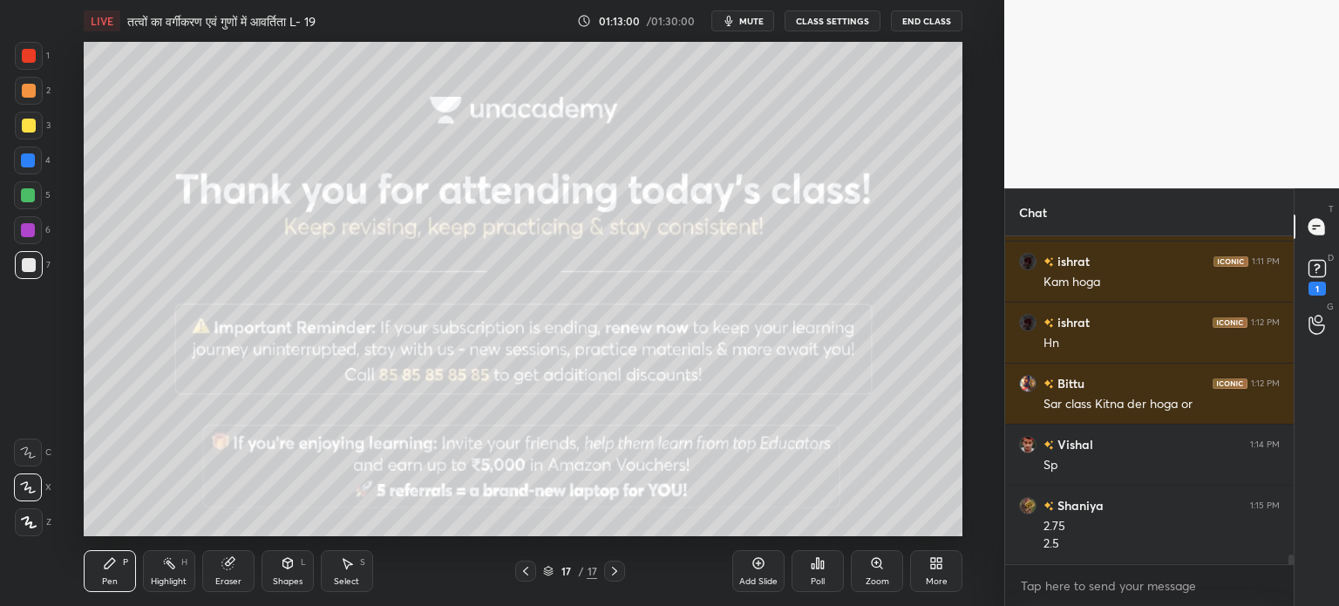
click at [520, 572] on icon at bounding box center [526, 571] width 14 height 14
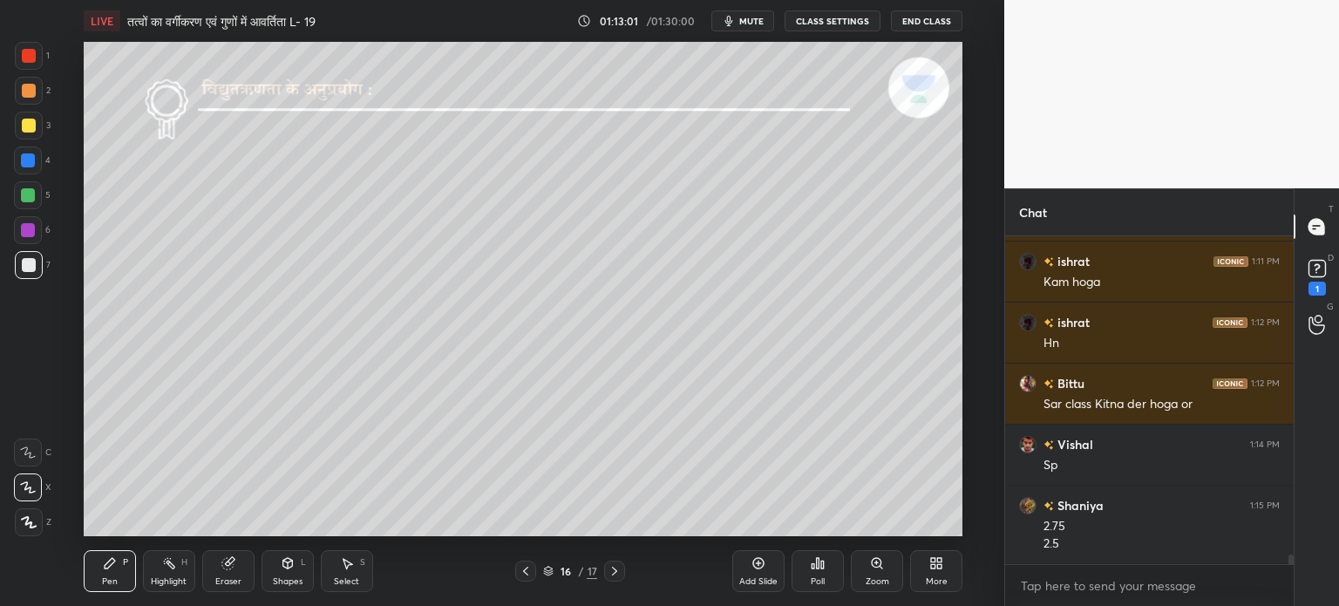
click at [521, 572] on icon at bounding box center [526, 571] width 14 height 14
click at [523, 571] on icon at bounding box center [526, 571] width 14 height 14
click at [524, 571] on icon at bounding box center [525, 571] width 5 height 9
click at [617, 564] on icon at bounding box center [615, 571] width 14 height 14
click at [763, 568] on icon at bounding box center [759, 563] width 14 height 14
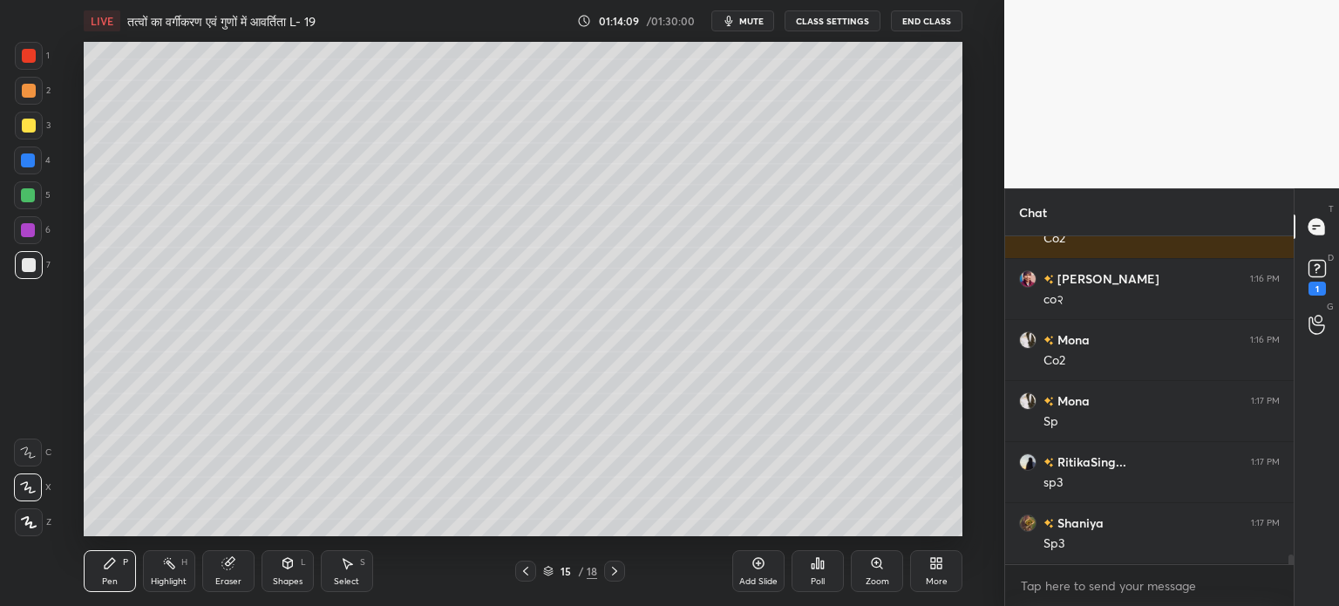
scroll to position [11360, 0]
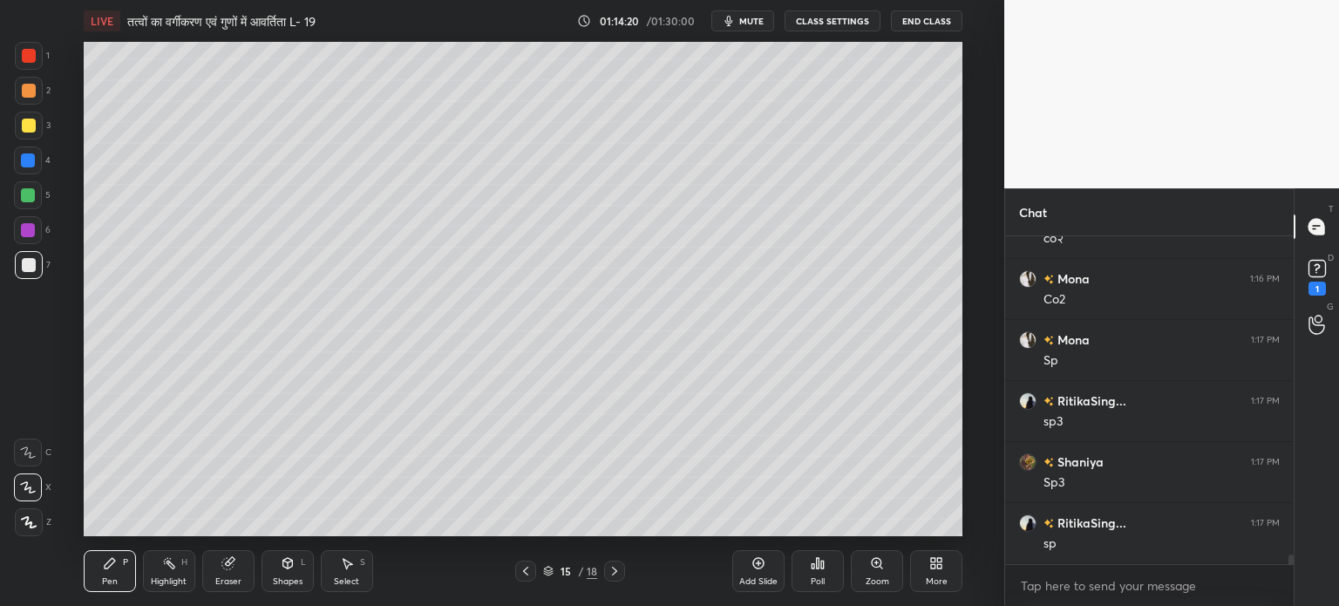
click at [527, 575] on icon at bounding box center [525, 571] width 5 height 9
click at [611, 578] on icon at bounding box center [615, 571] width 14 height 14
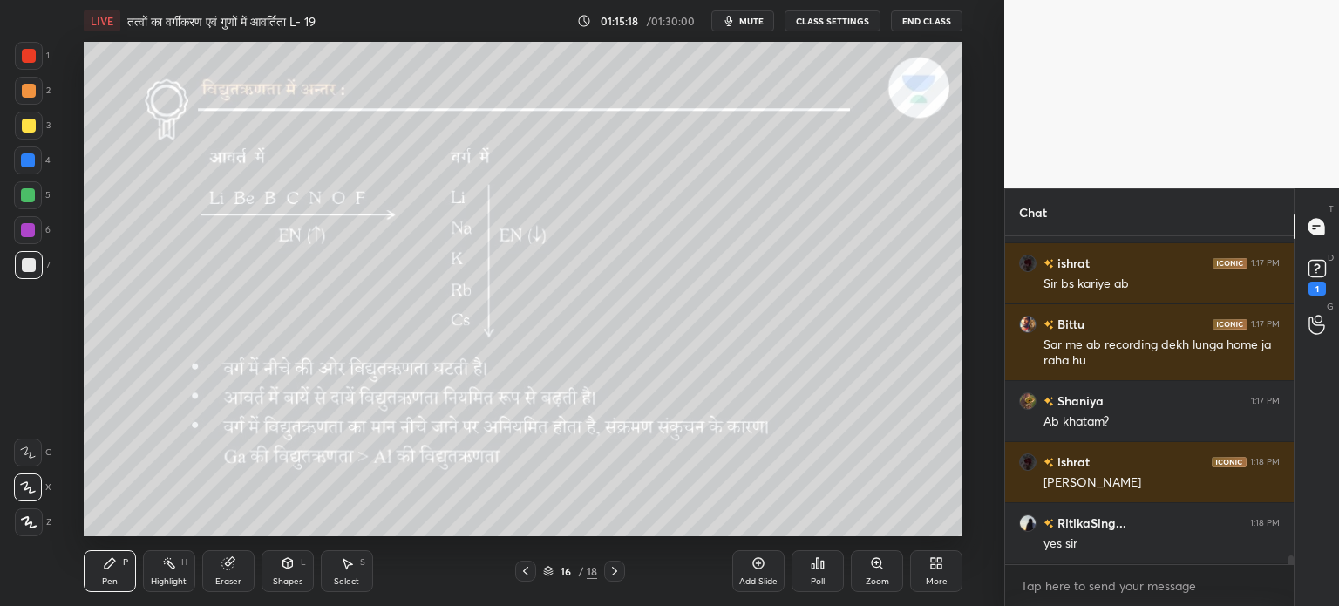
scroll to position [11742, 0]
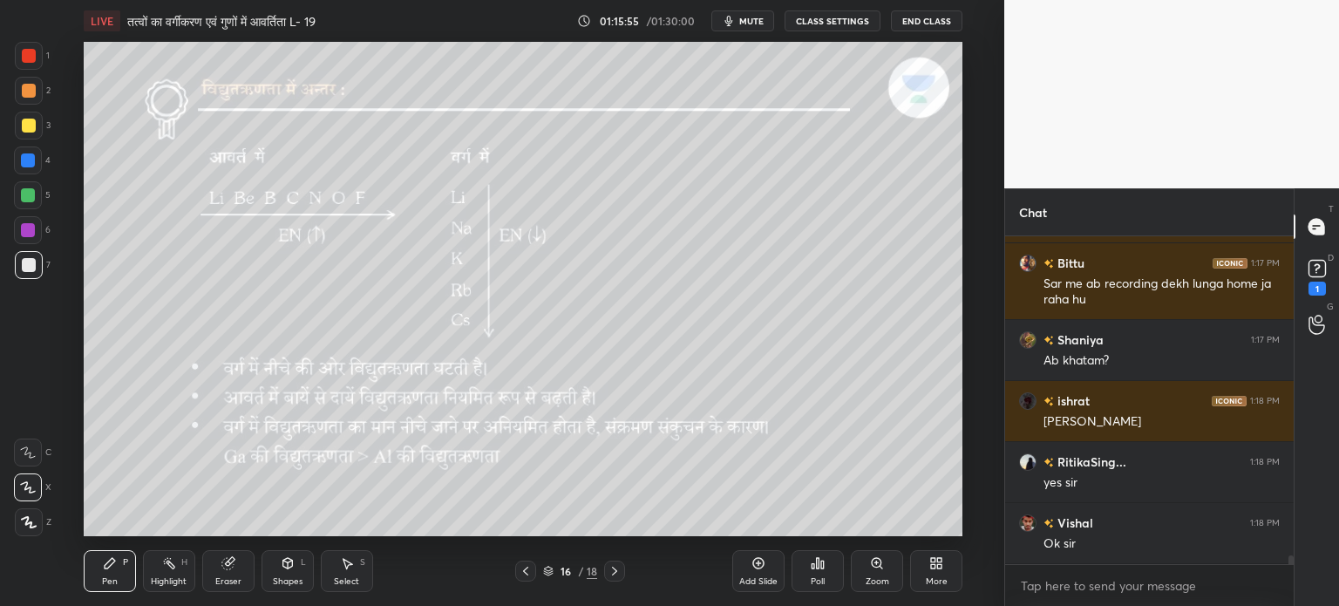
click at [31, 198] on div at bounding box center [28, 195] width 14 height 14
click at [614, 574] on icon at bounding box center [615, 571] width 14 height 14
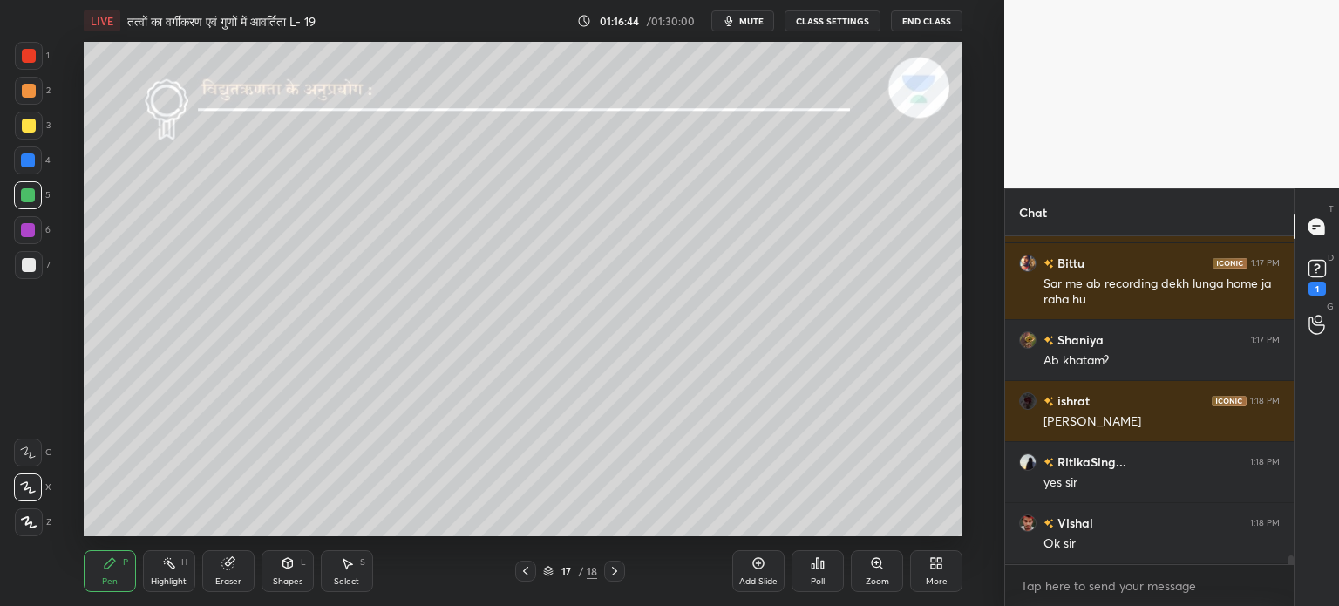
click at [530, 571] on icon at bounding box center [526, 571] width 14 height 14
click at [765, 577] on div "Add Slide" at bounding box center [758, 581] width 38 height 9
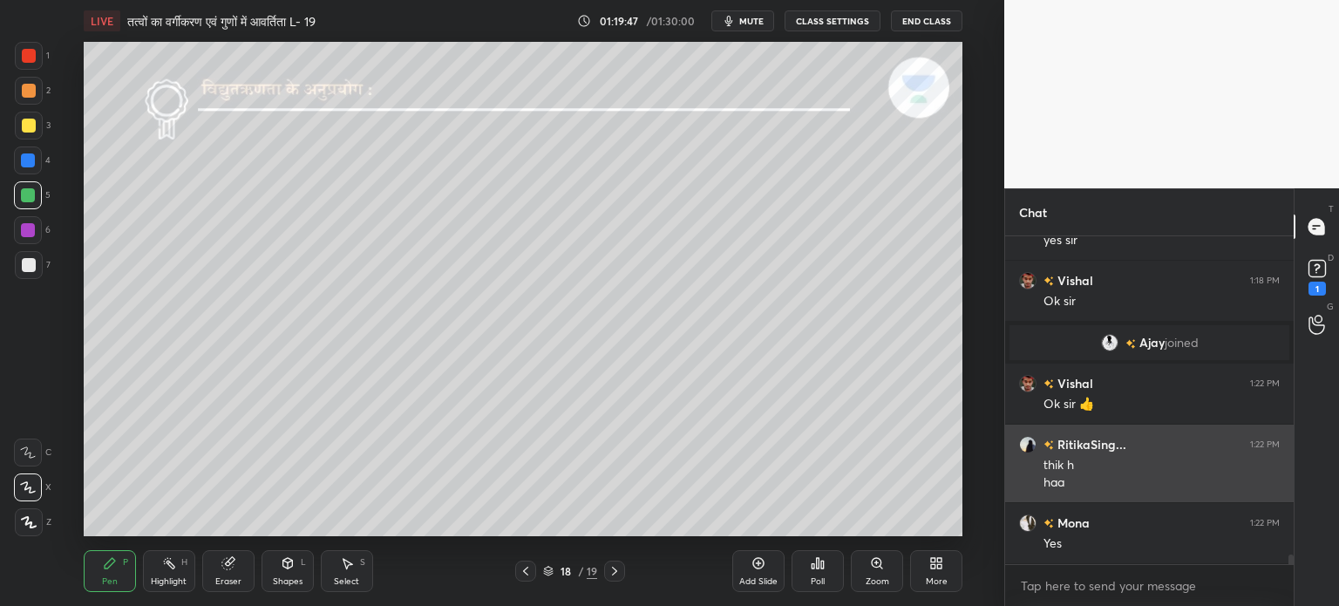
scroll to position [11212, 0]
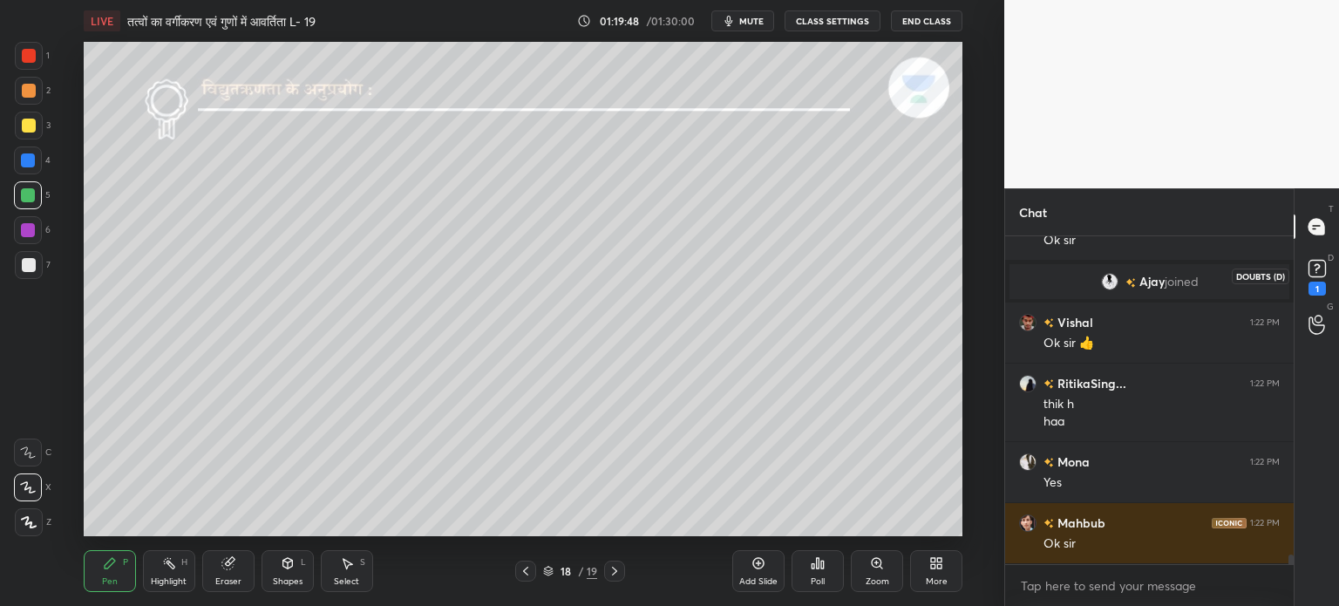
click at [1331, 284] on div "1" at bounding box center [1317, 275] width 35 height 31
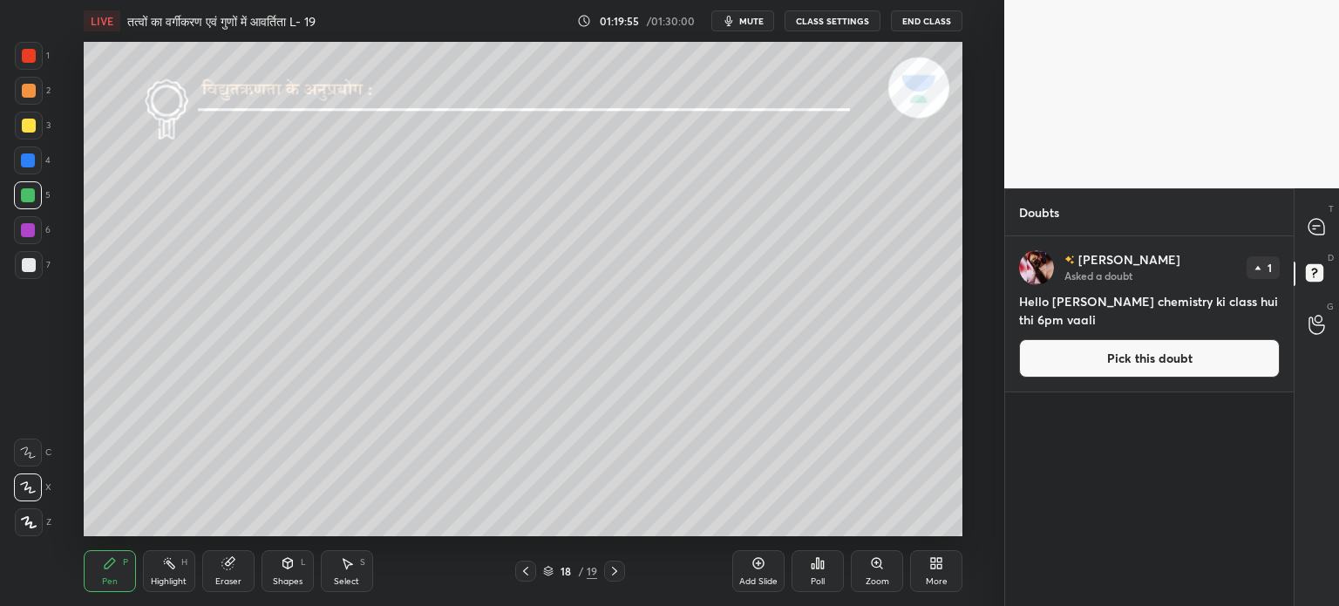
click at [1173, 360] on button "Pick this doubt" at bounding box center [1149, 358] width 261 height 38
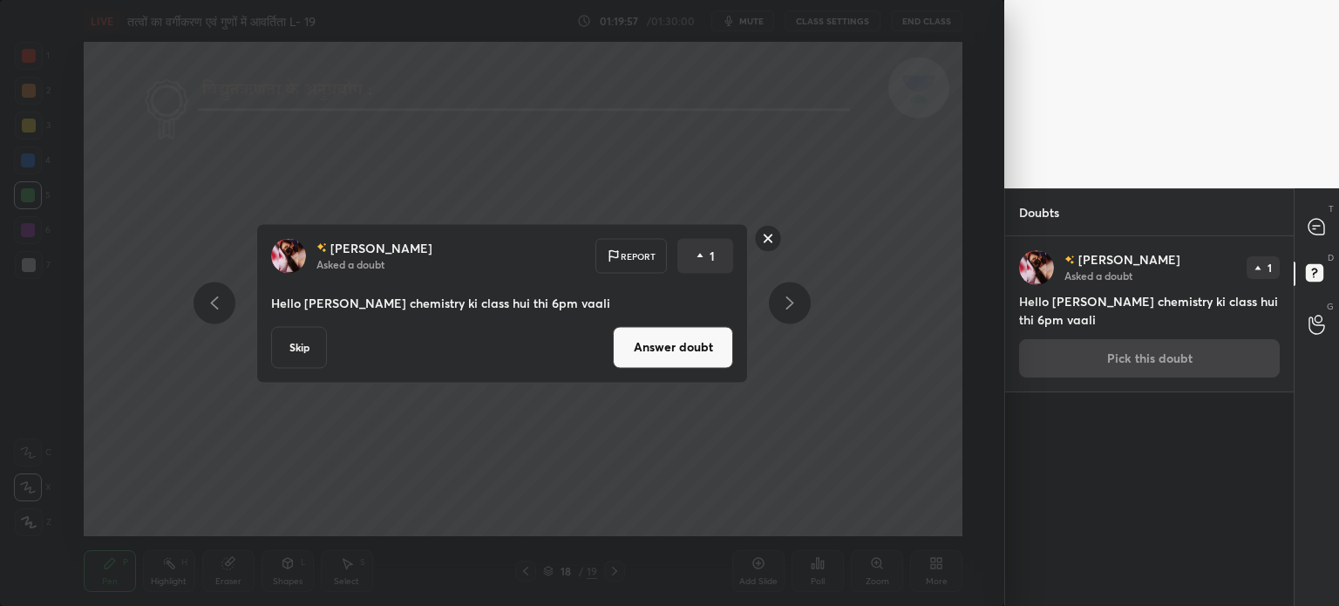
click at [309, 344] on button "Skip" at bounding box center [299, 347] width 56 height 42
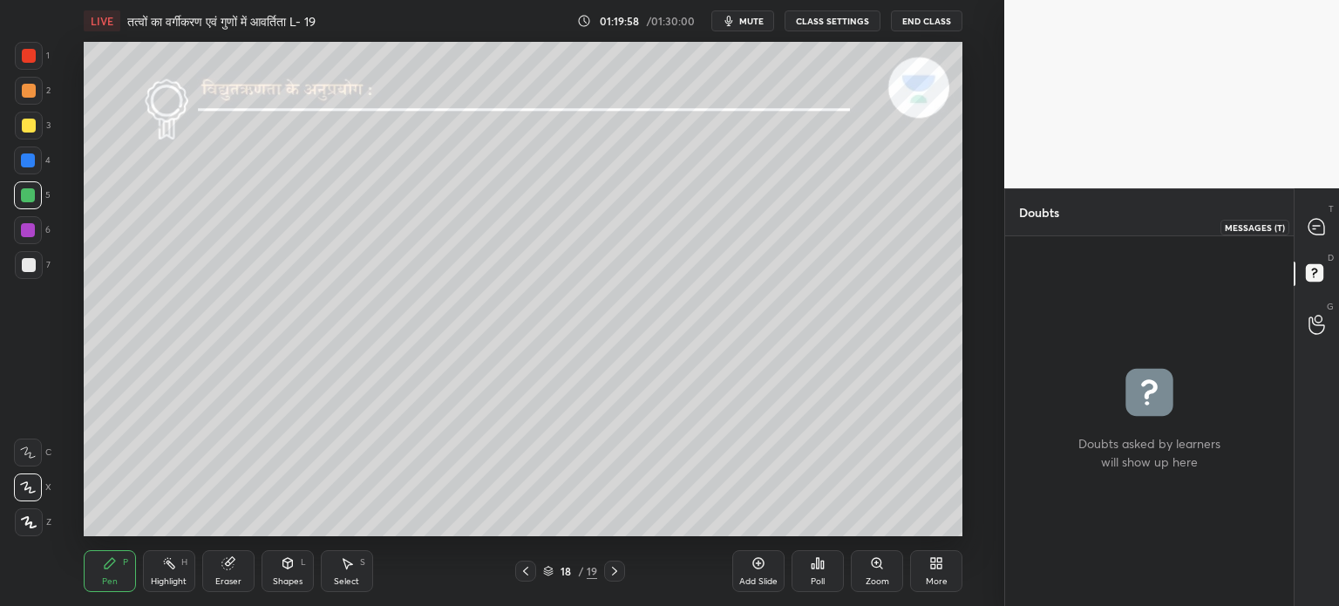
click at [1329, 215] on div at bounding box center [1317, 226] width 35 height 31
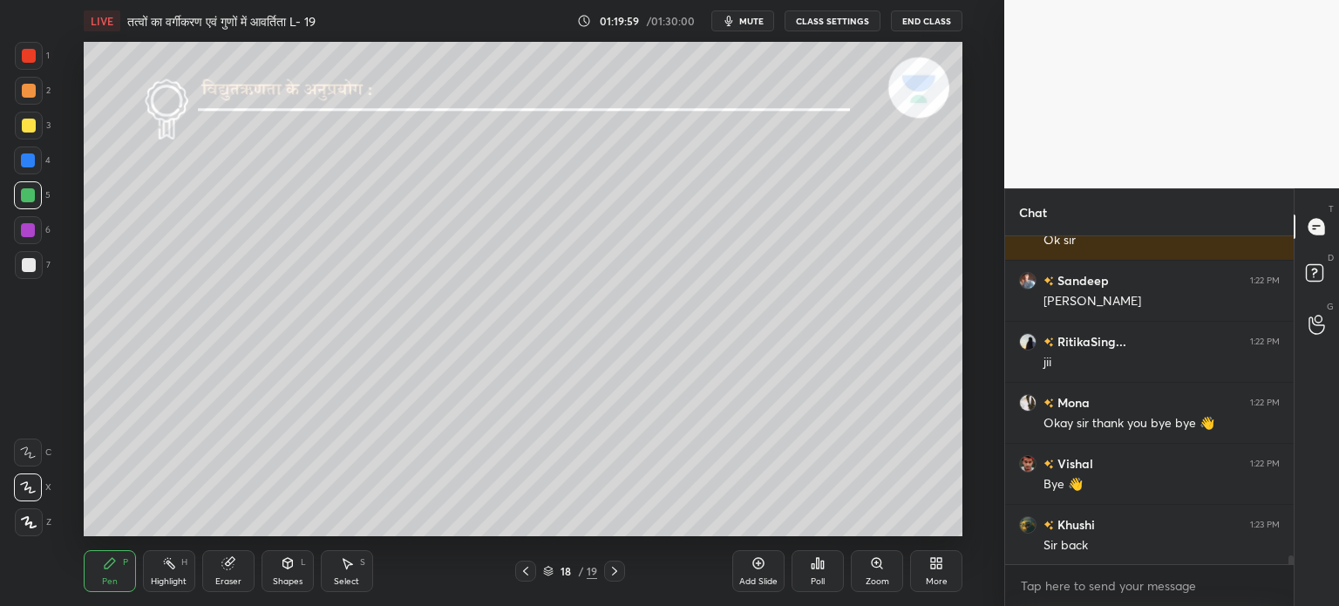
scroll to position [11742, 0]
click at [528, 574] on icon at bounding box center [526, 571] width 14 height 14
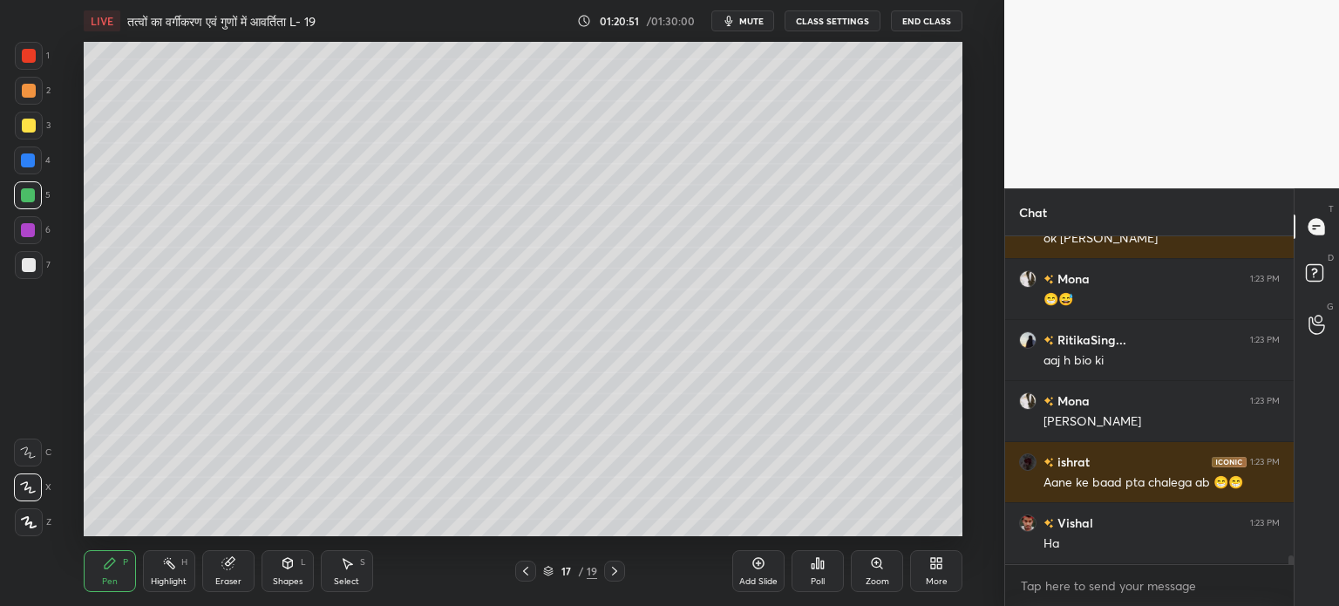
scroll to position [12230, 0]
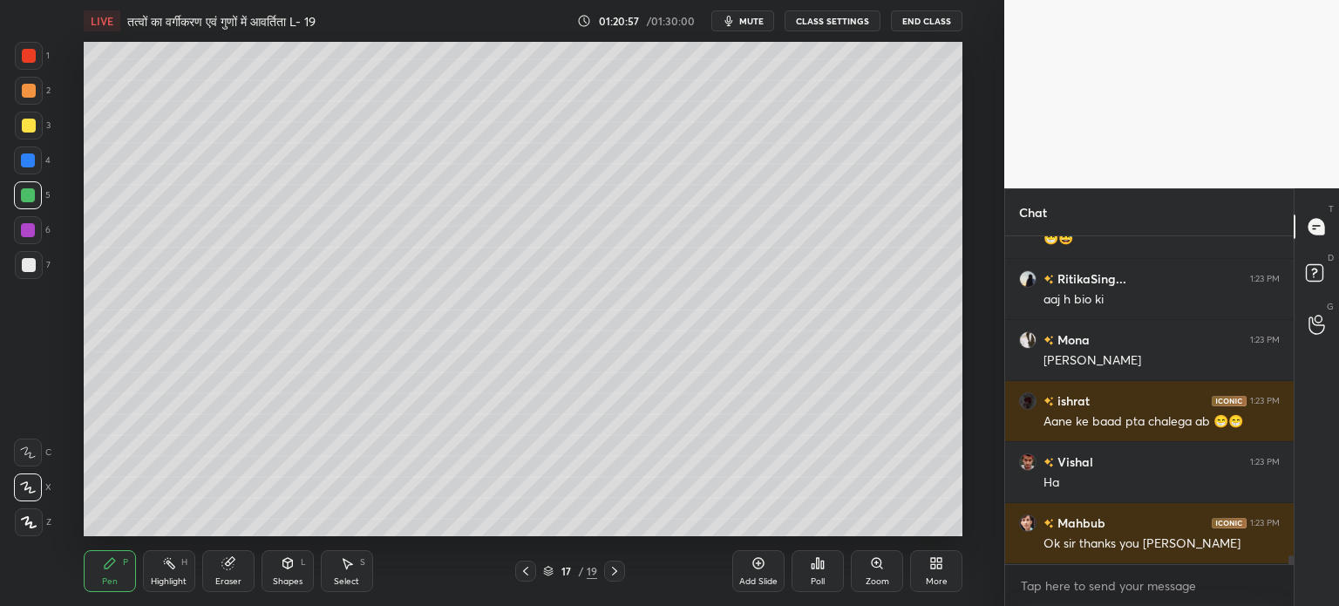
click at [926, 17] on button "End Class" at bounding box center [926, 20] width 71 height 21
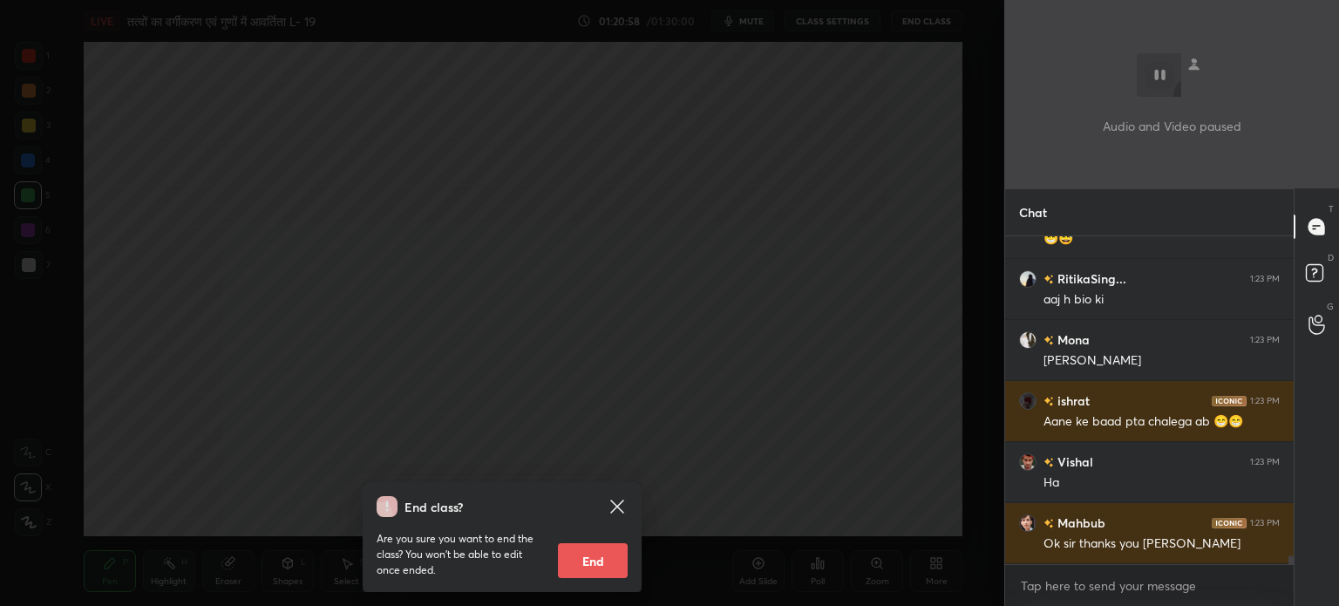
click at [588, 563] on button "End" at bounding box center [593, 560] width 70 height 35
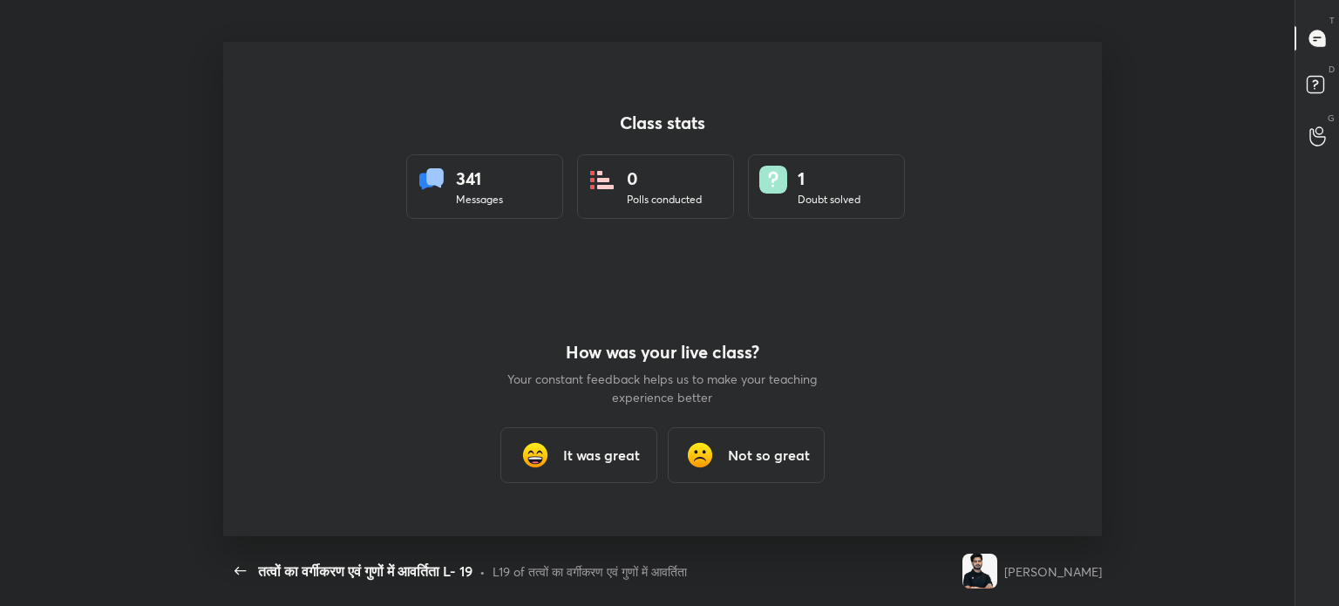
scroll to position [0, 0]
click at [610, 458] on h3 "It was great" at bounding box center [601, 455] width 77 height 21
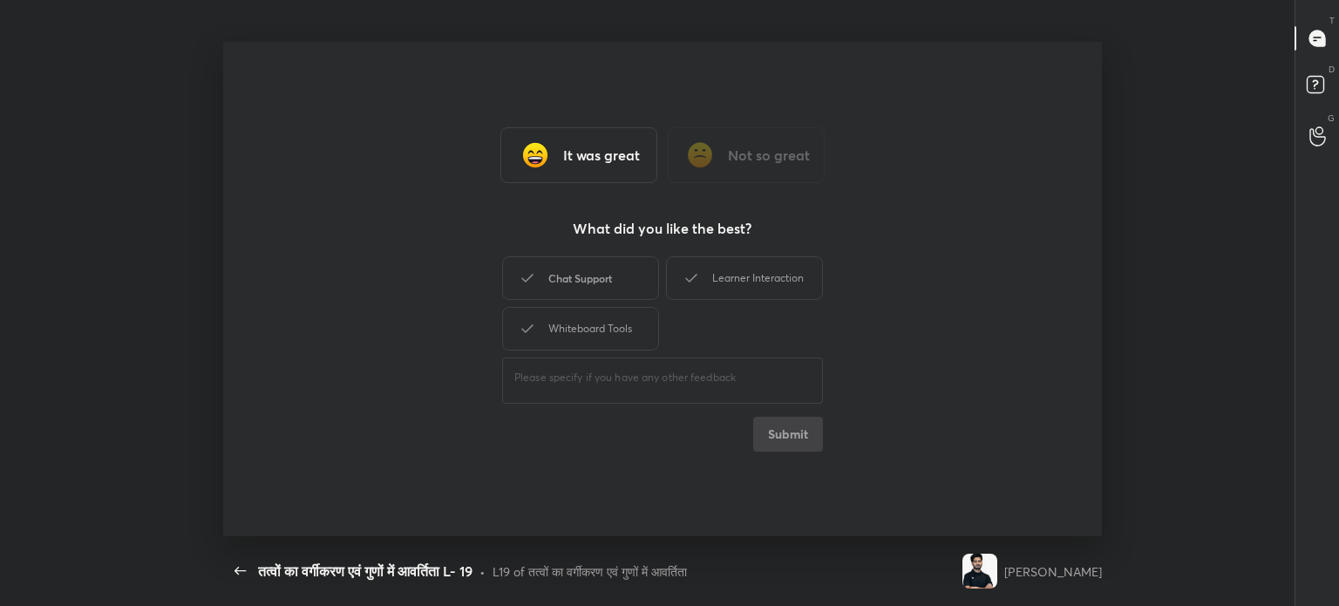
drag, startPoint x: 609, startPoint y: 277, endPoint x: 612, endPoint y: 298, distance: 21.1
click at [610, 278] on div "Chat Support" at bounding box center [580, 278] width 157 height 44
drag, startPoint x: 611, startPoint y: 316, endPoint x: 720, endPoint y: 300, distance: 110.2
click at [614, 320] on div "Whiteboard Tools" at bounding box center [580, 329] width 157 height 44
click at [769, 289] on div "Learner Interaction" at bounding box center [744, 278] width 157 height 44
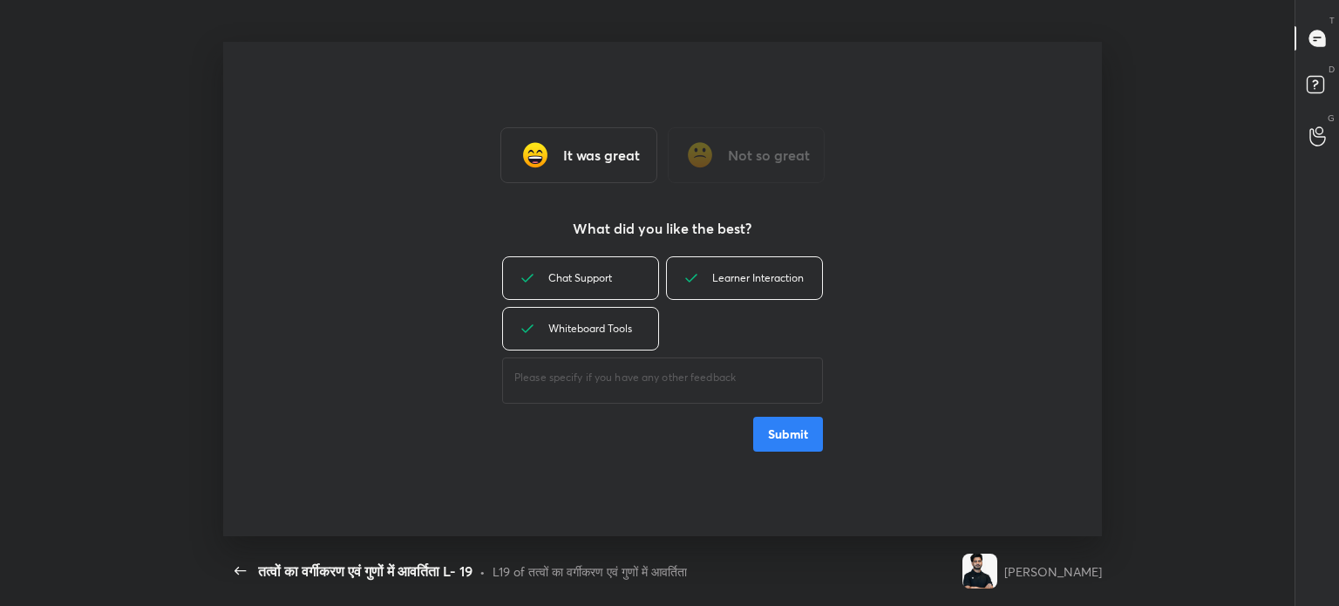
click at [773, 425] on button "Submit" at bounding box center [788, 434] width 70 height 35
